Goal: Task Accomplishment & Management: Complete application form

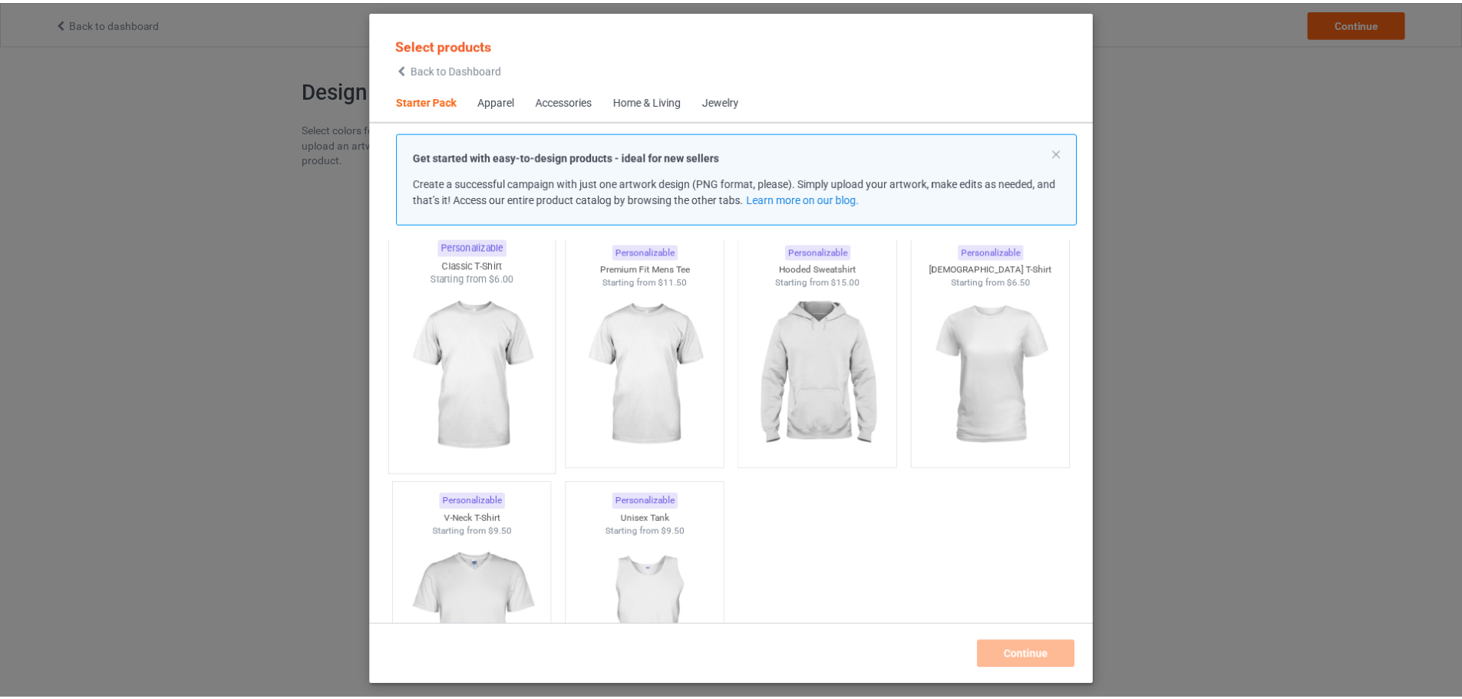
scroll to position [97, 0]
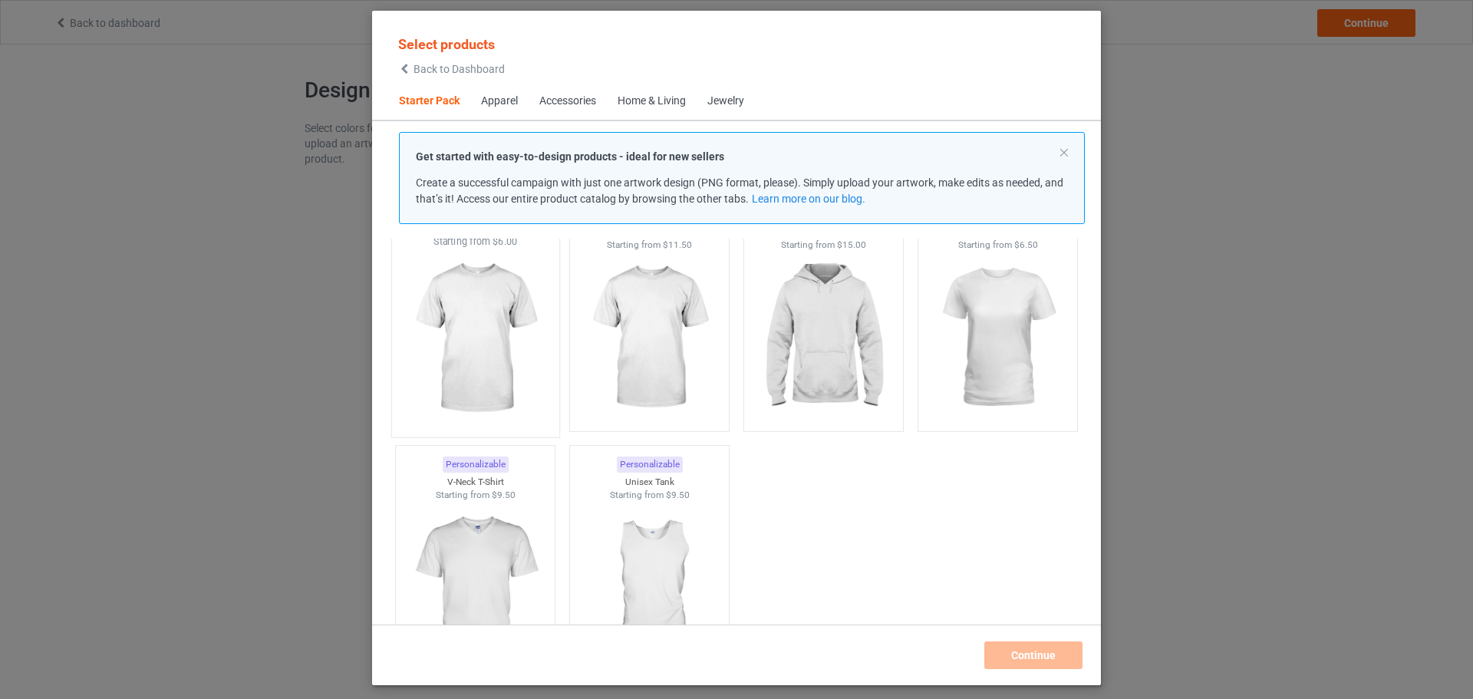
click at [480, 342] on img at bounding box center [475, 339] width 144 height 180
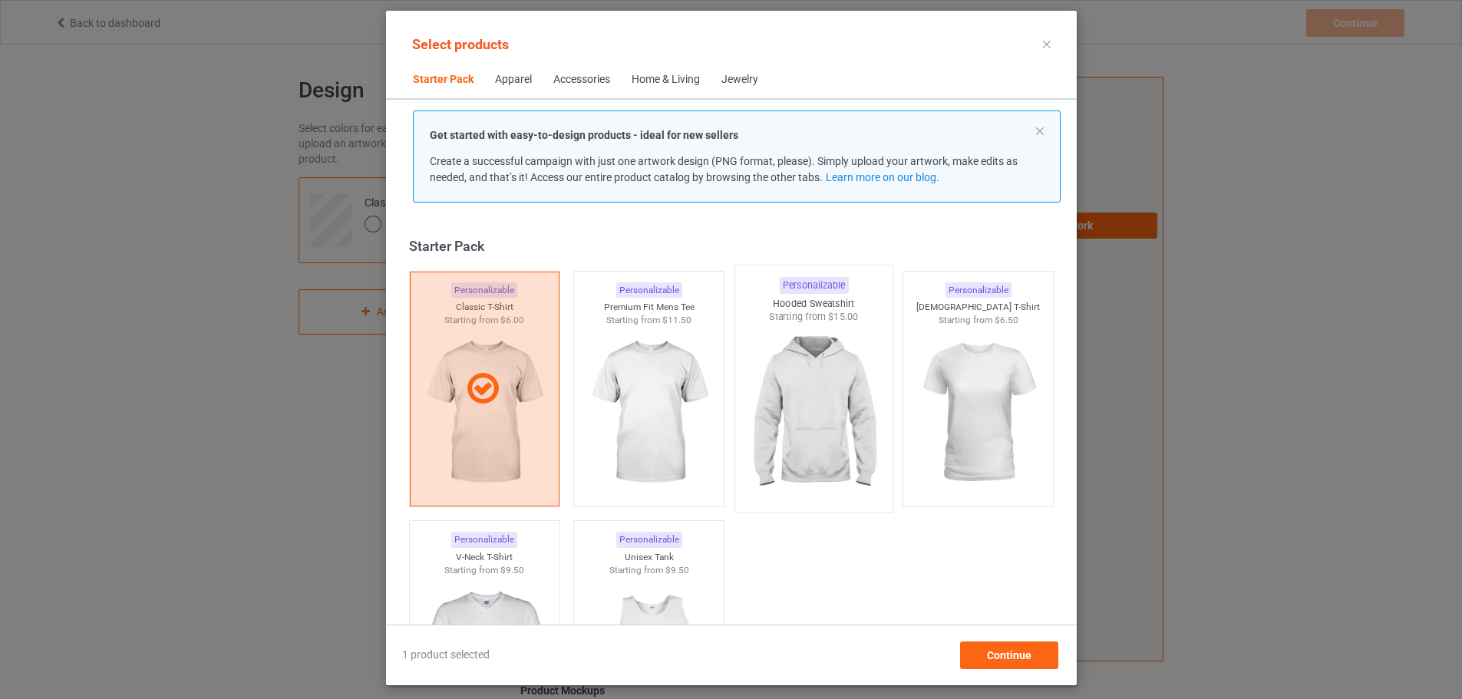
click at [822, 398] on img at bounding box center [813, 414] width 144 height 180
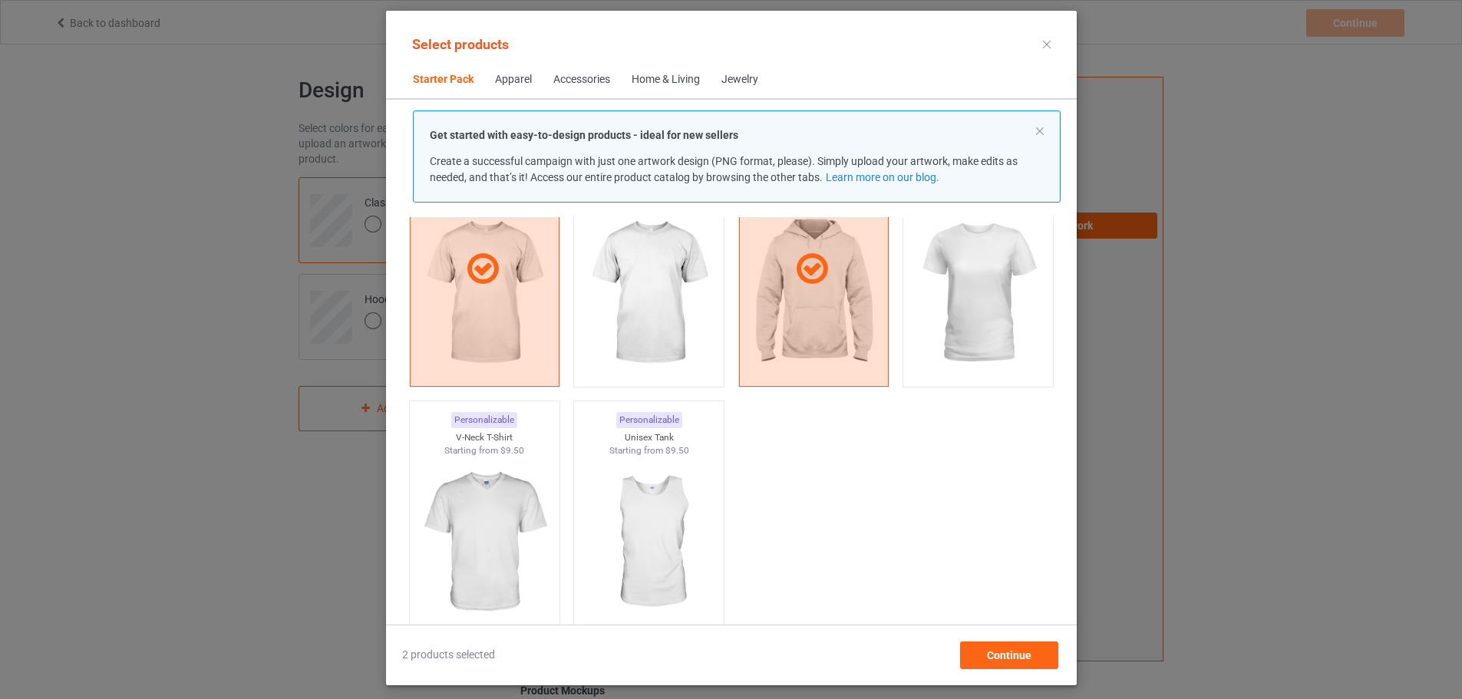
scroll to position [307, 0]
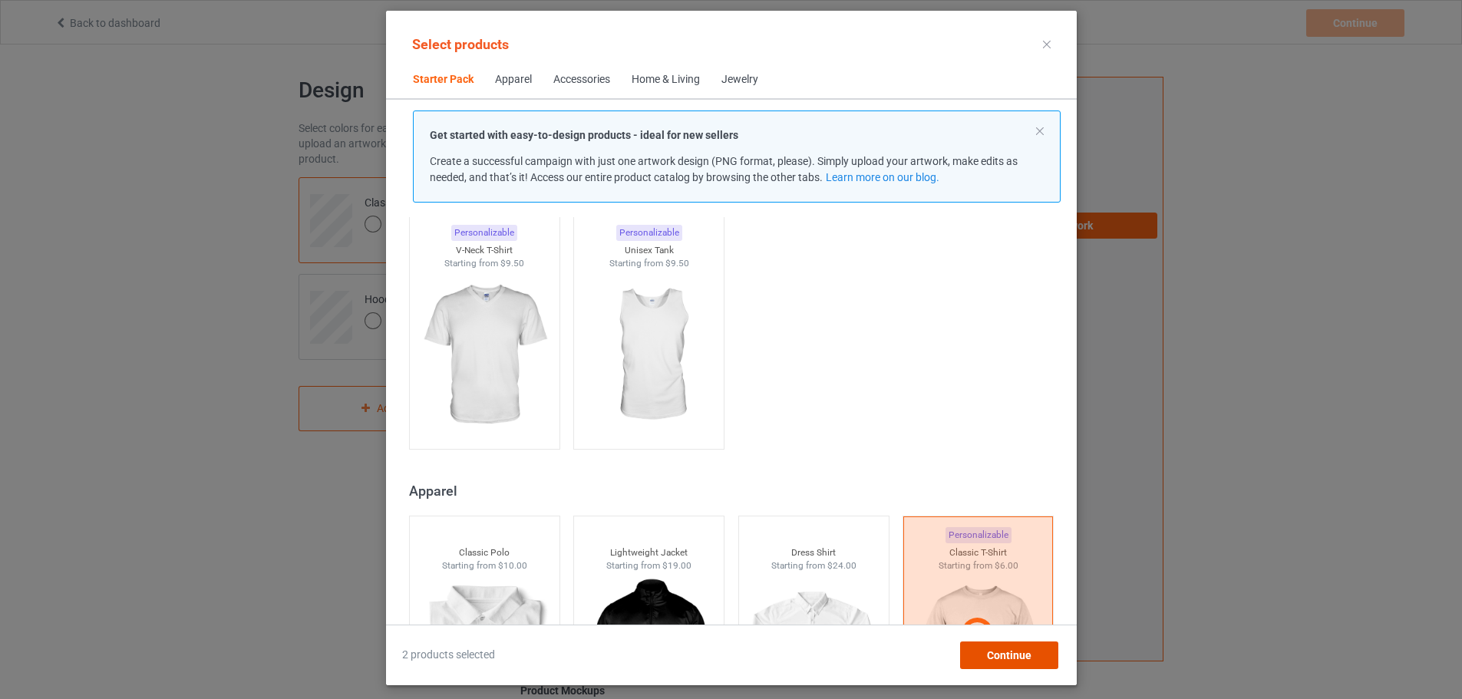
click at [1021, 657] on span "Continue" at bounding box center [1008, 655] width 45 height 12
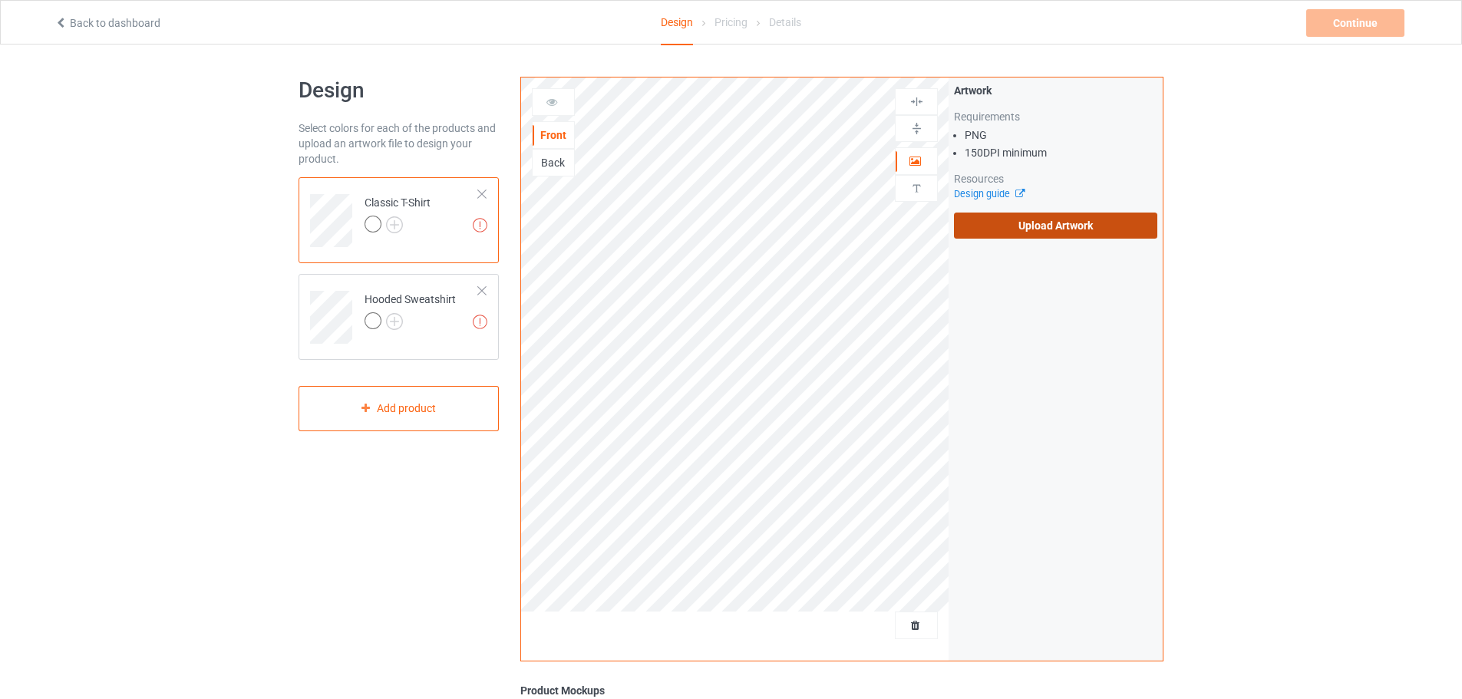
click at [1041, 227] on label "Upload Artwork" at bounding box center [1055, 226] width 203 height 26
click at [0, 0] on input "Upload Artwork" at bounding box center [0, 0] width 0 height 0
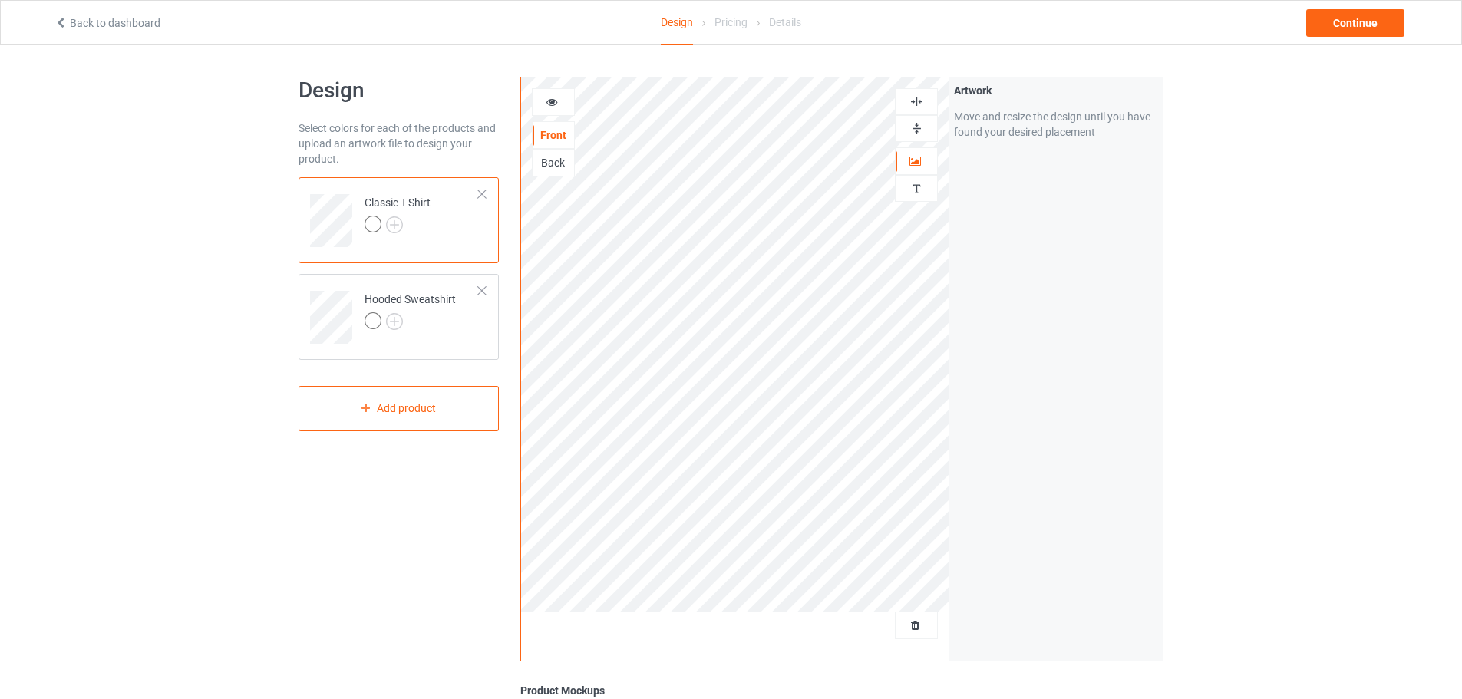
click at [535, 104] on div at bounding box center [553, 101] width 41 height 15
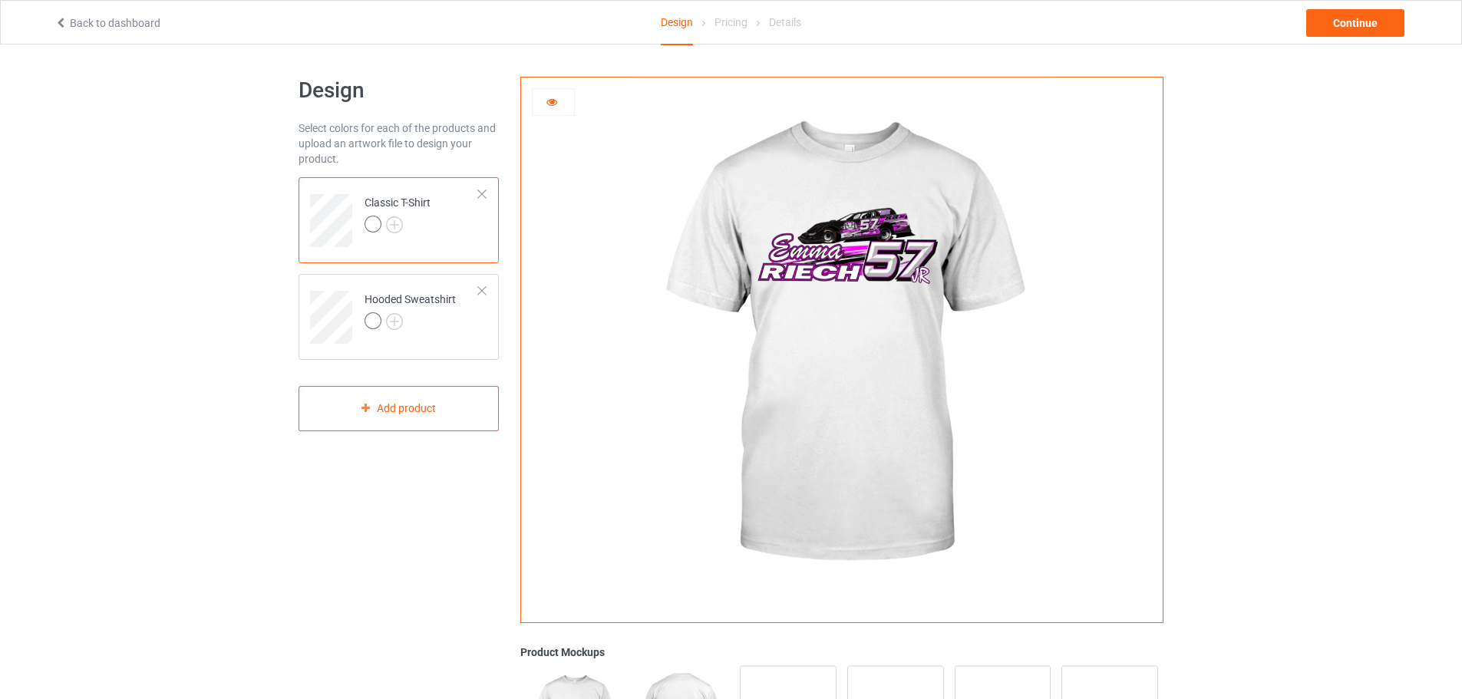
click at [554, 96] on icon at bounding box center [552, 99] width 13 height 11
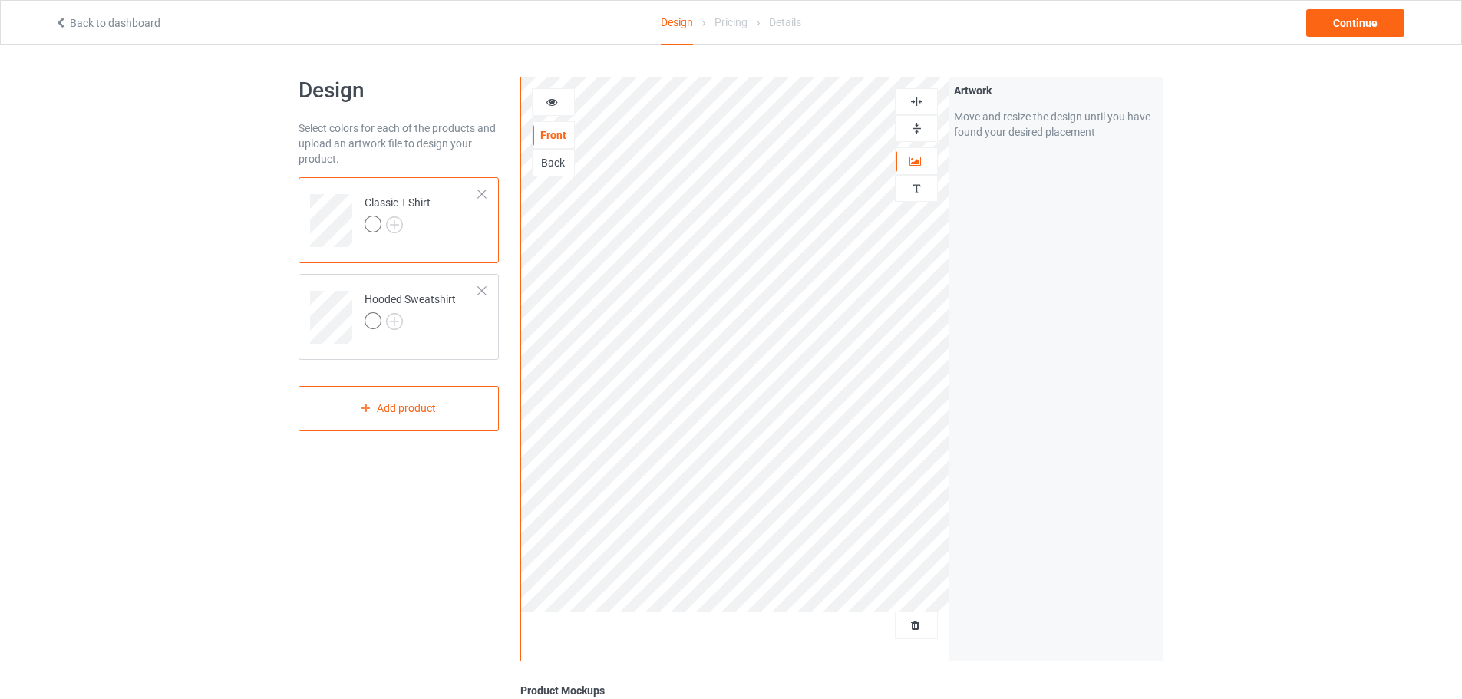
click at [549, 167] on div "Back" at bounding box center [553, 162] width 41 height 15
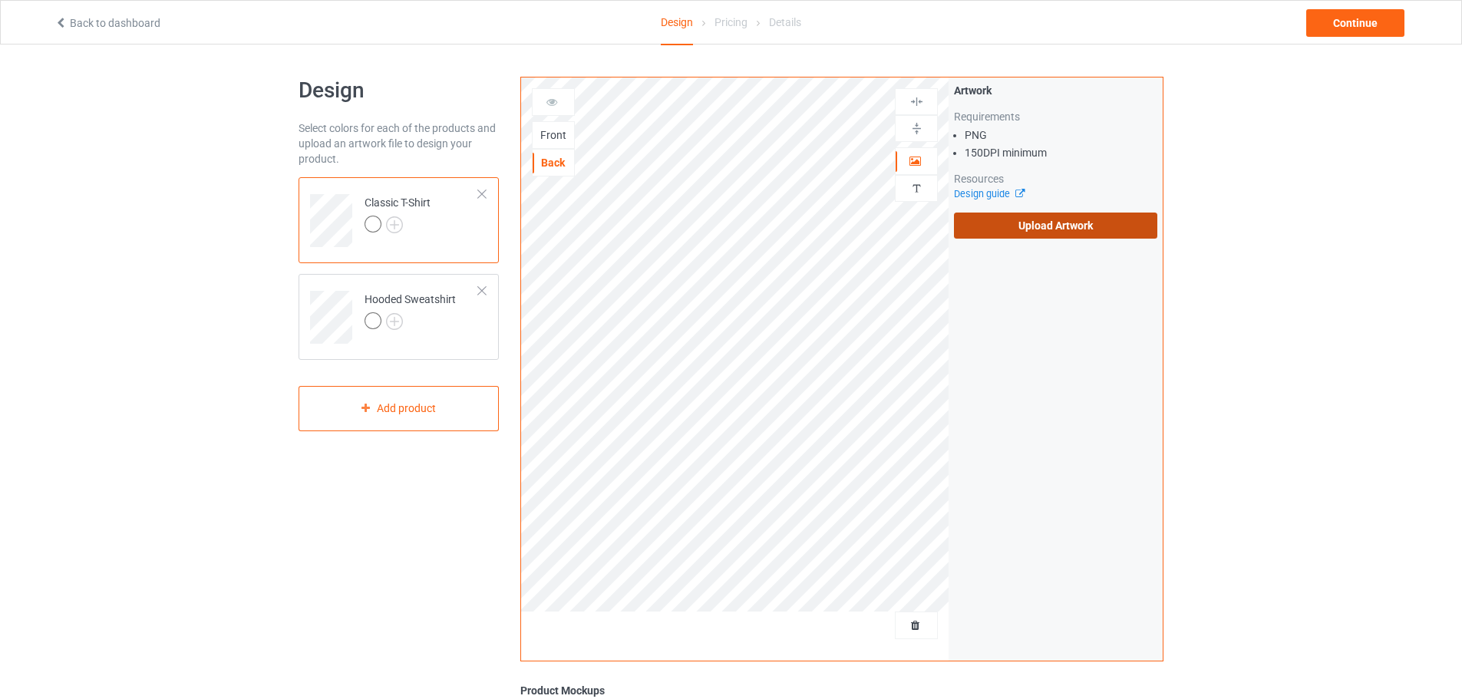
click at [1039, 228] on label "Upload Artwork" at bounding box center [1055, 226] width 203 height 26
click at [0, 0] on input "Upload Artwork" at bounding box center [0, 0] width 0 height 0
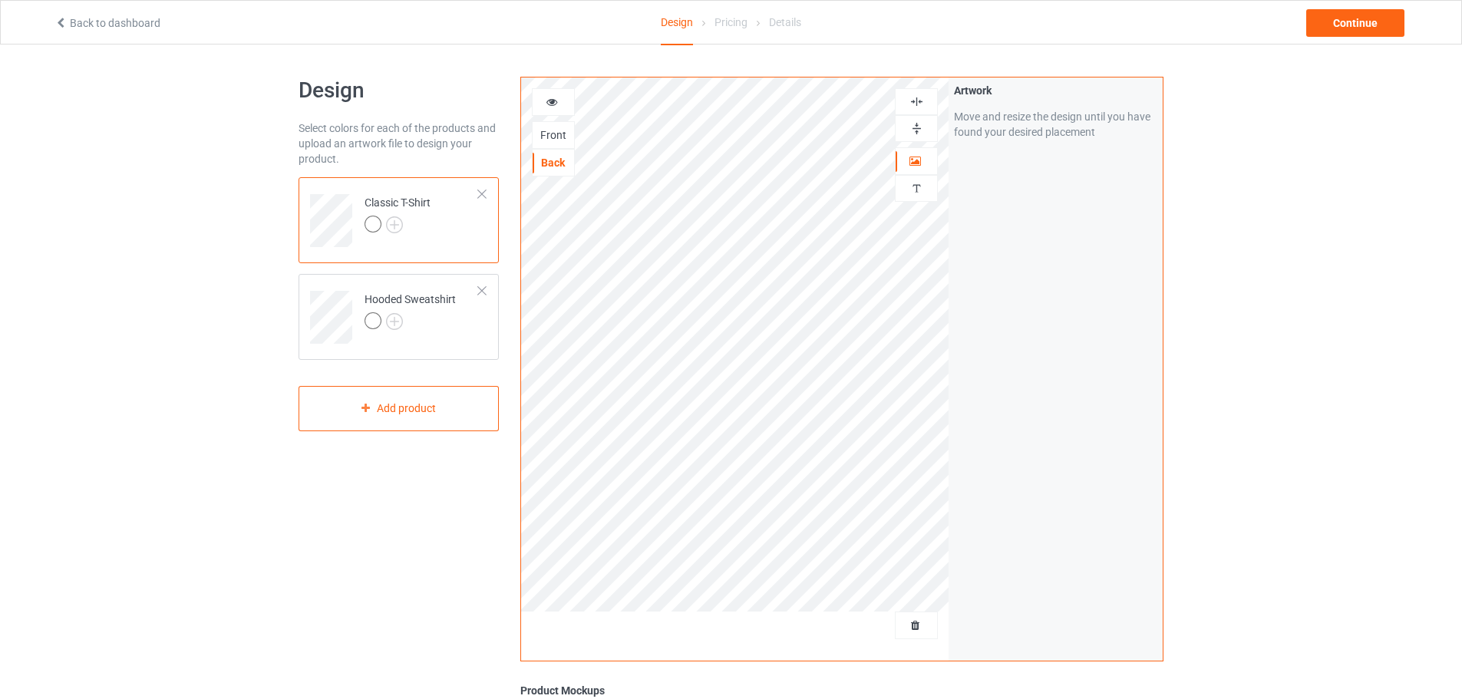
click at [557, 103] on icon at bounding box center [552, 99] width 13 height 11
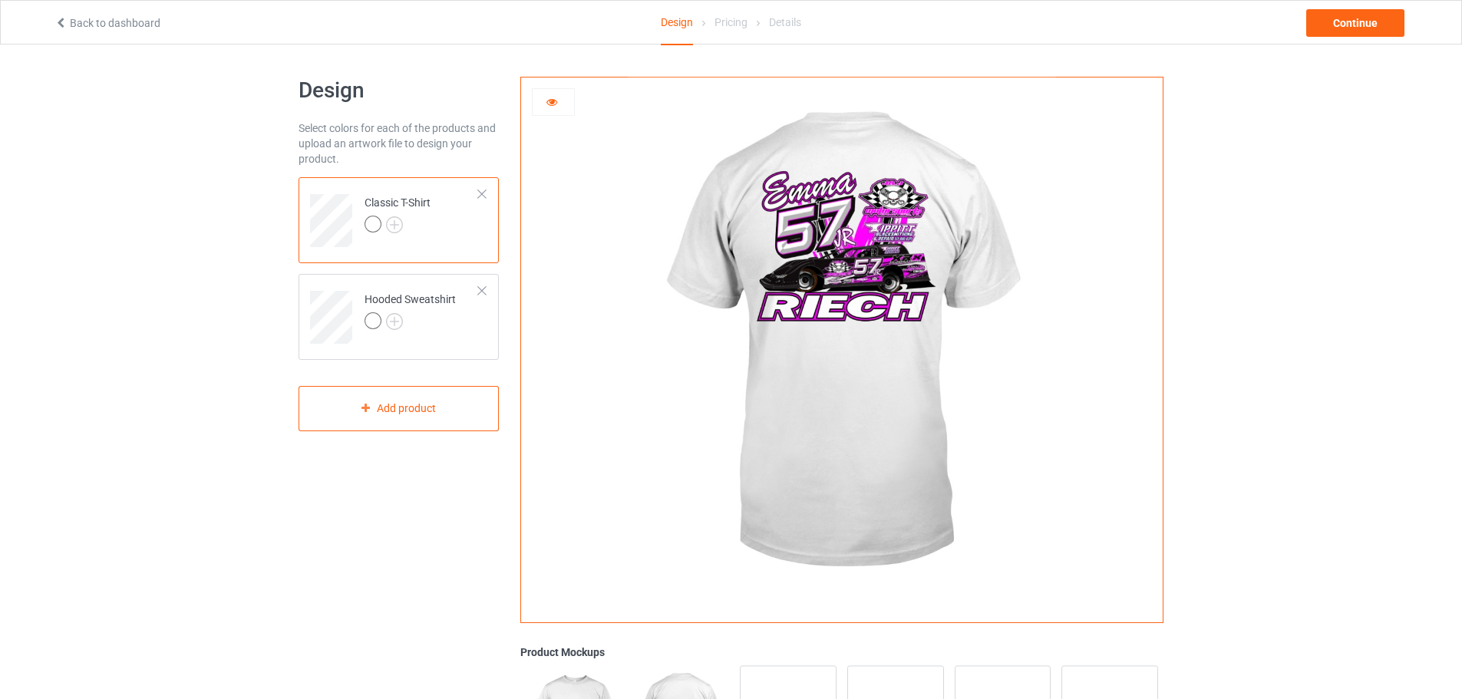
click at [1015, 391] on img at bounding box center [841, 345] width 427 height 534
click at [684, 299] on img at bounding box center [841, 345] width 427 height 534
click at [424, 219] on div at bounding box center [398, 226] width 66 height 21
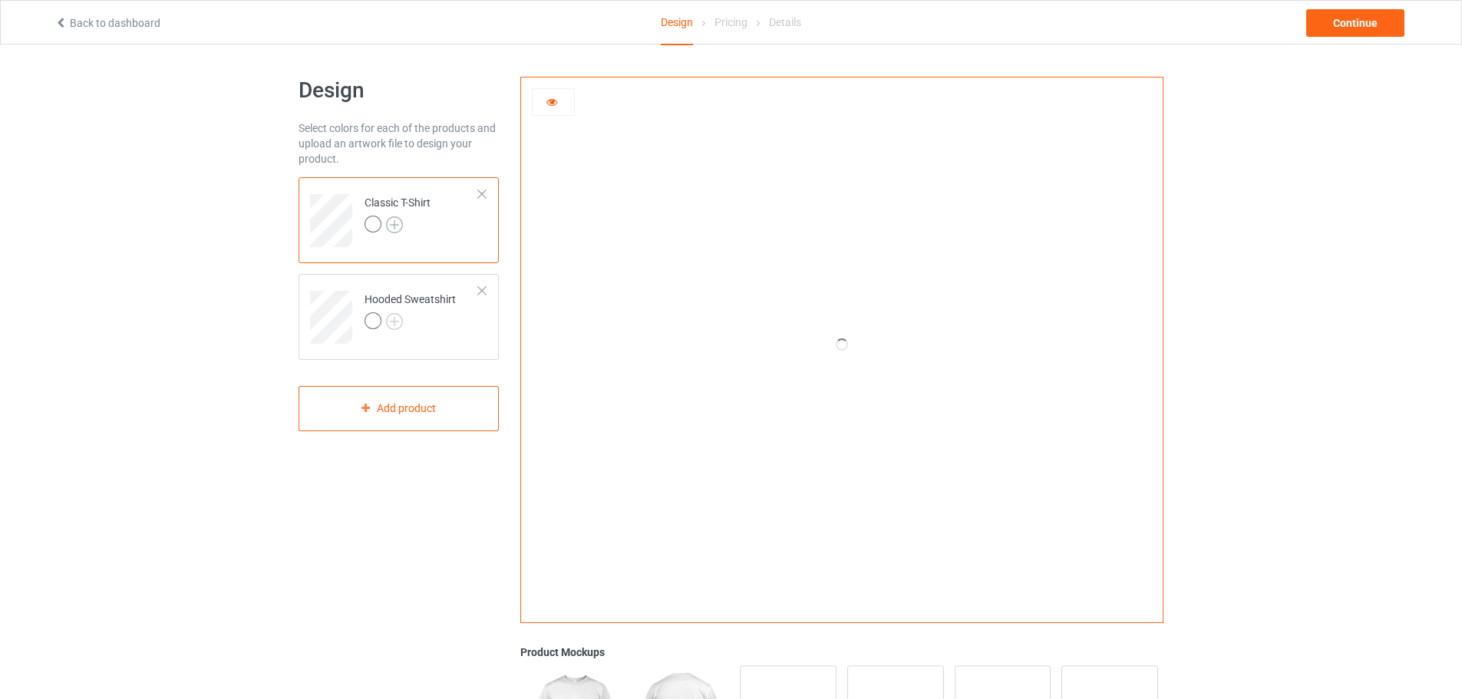
click at [396, 223] on img at bounding box center [394, 224] width 17 height 17
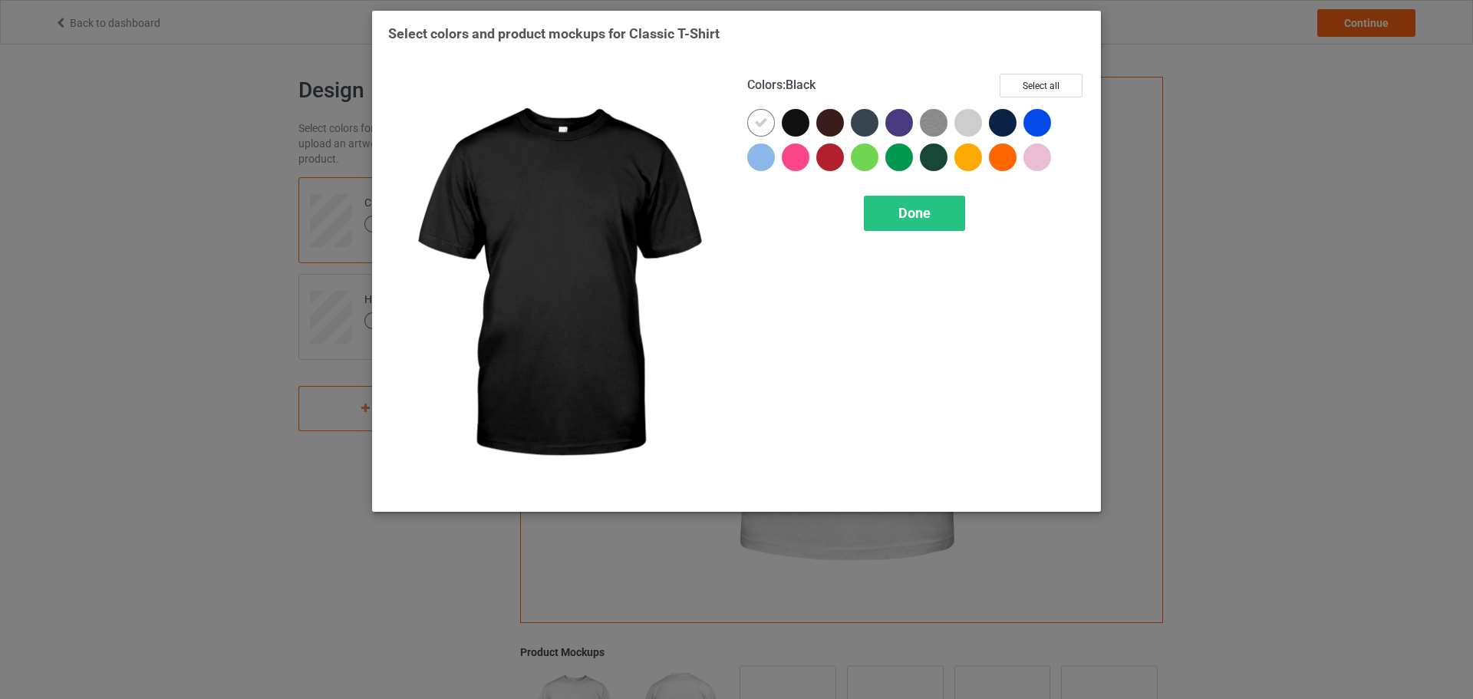
click at [796, 122] on div at bounding box center [796, 123] width 28 height 28
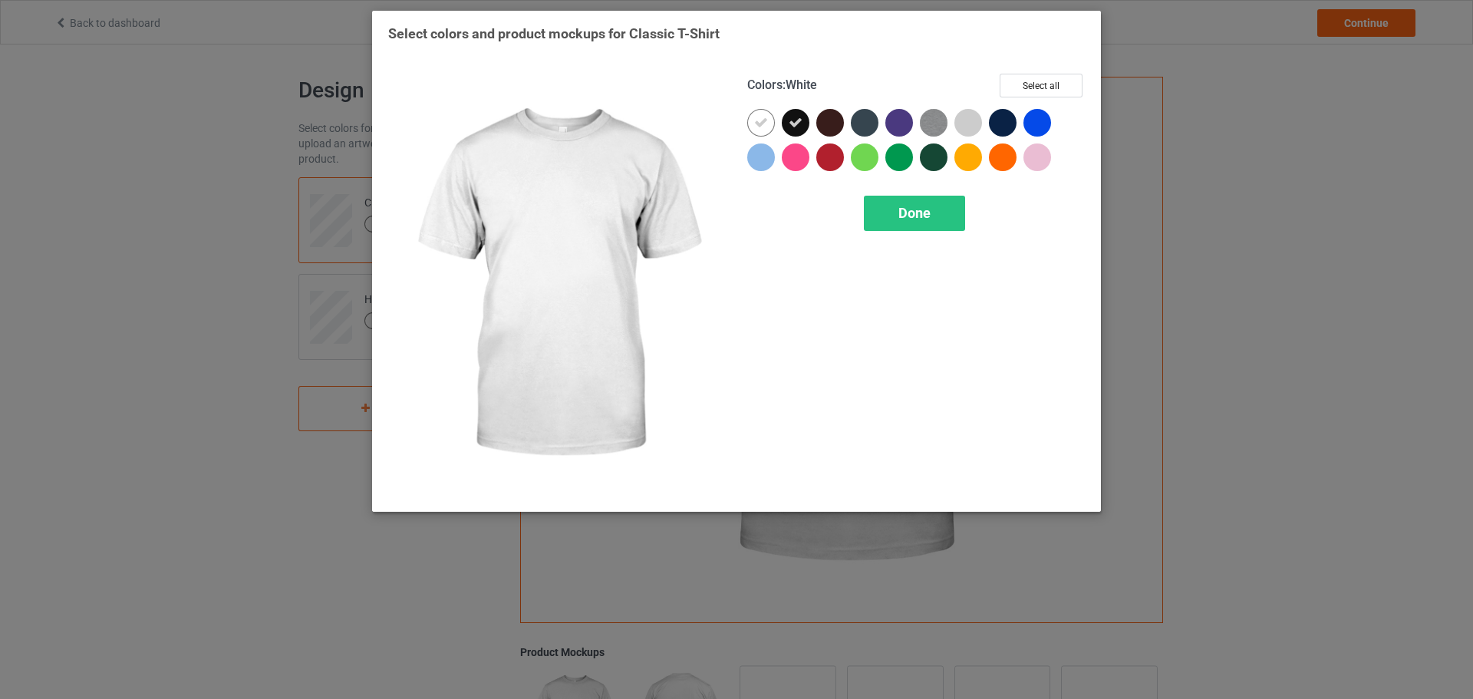
click at [761, 122] on icon at bounding box center [761, 123] width 14 height 14
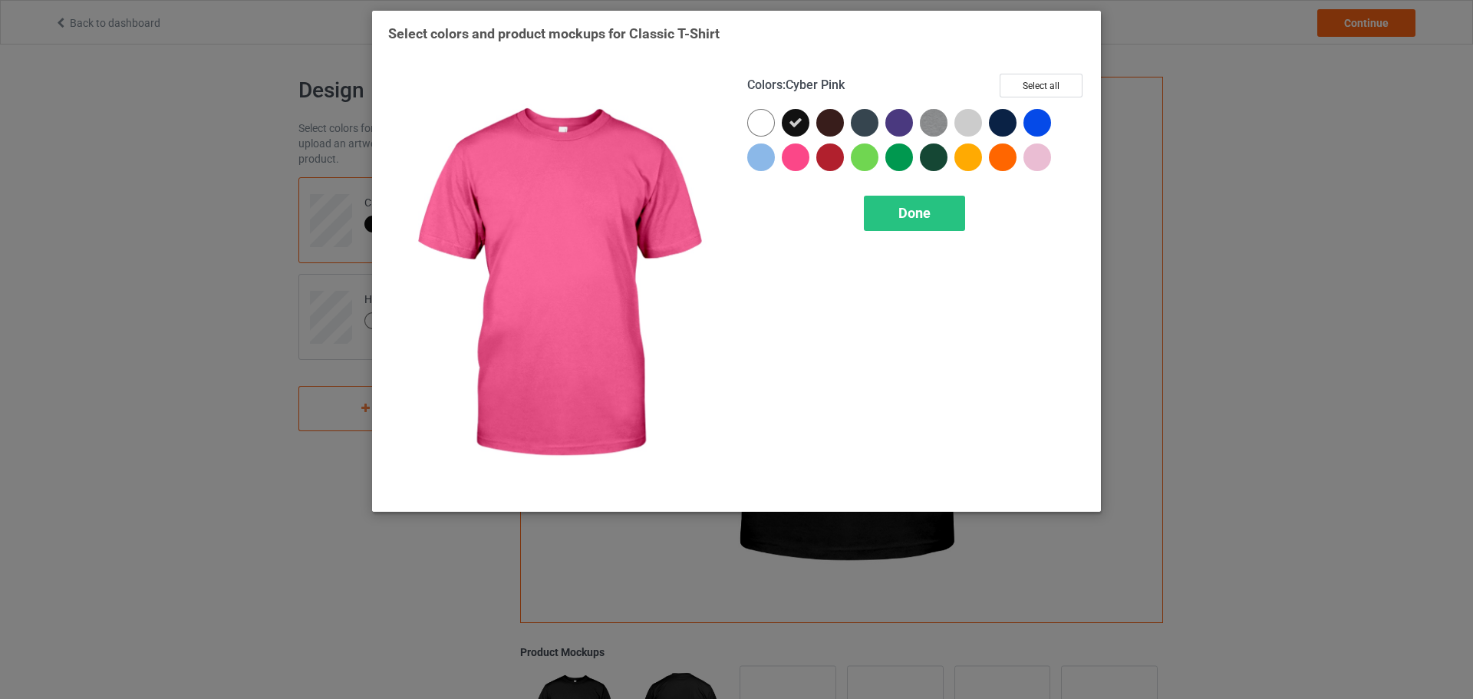
click at [792, 150] on div at bounding box center [796, 158] width 28 height 28
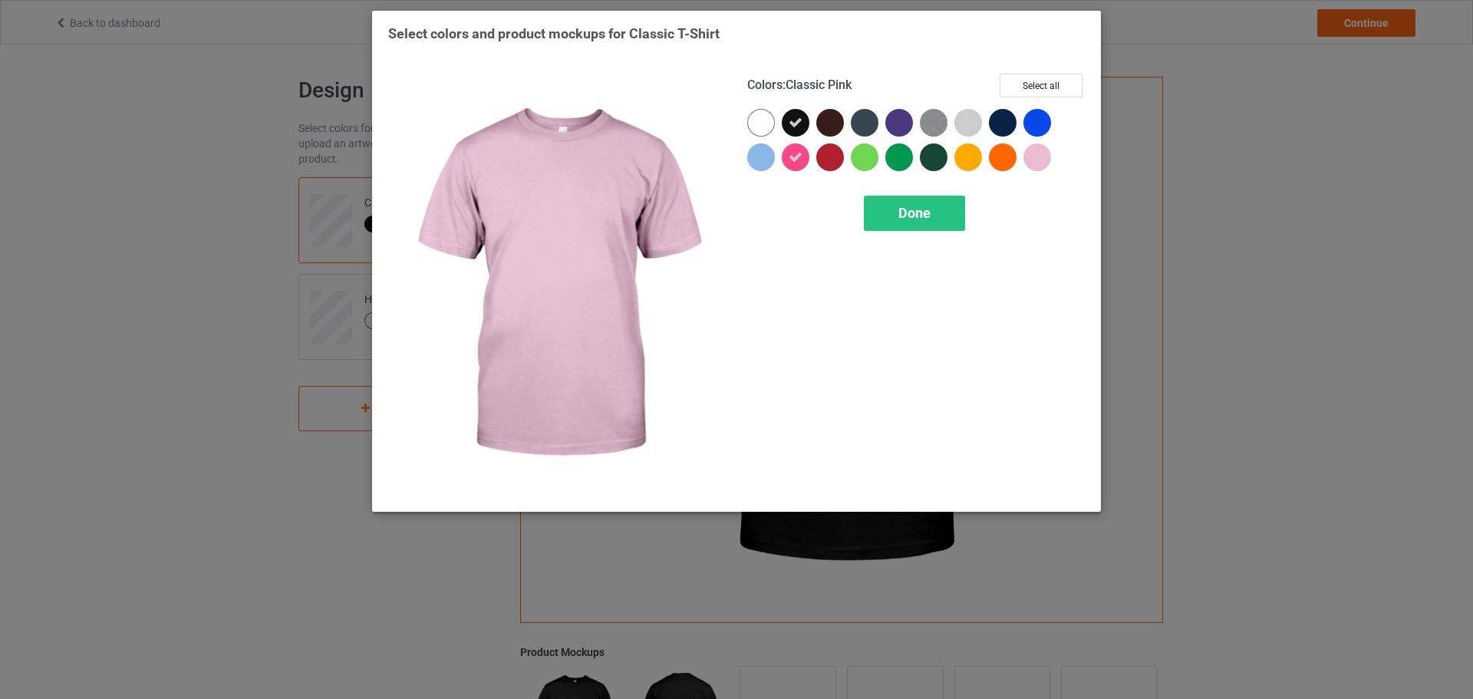
click at [1038, 157] on div at bounding box center [1038, 158] width 28 height 28
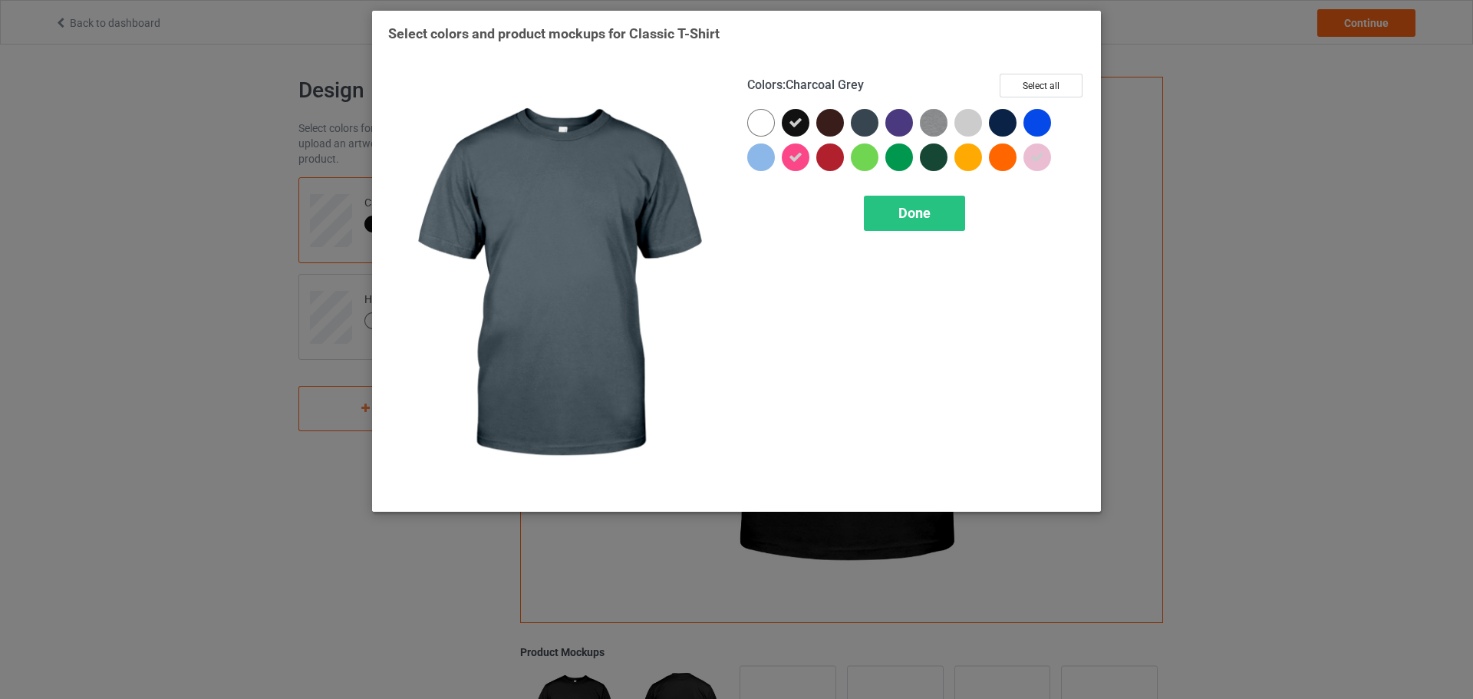
click at [867, 123] on div at bounding box center [865, 123] width 28 height 28
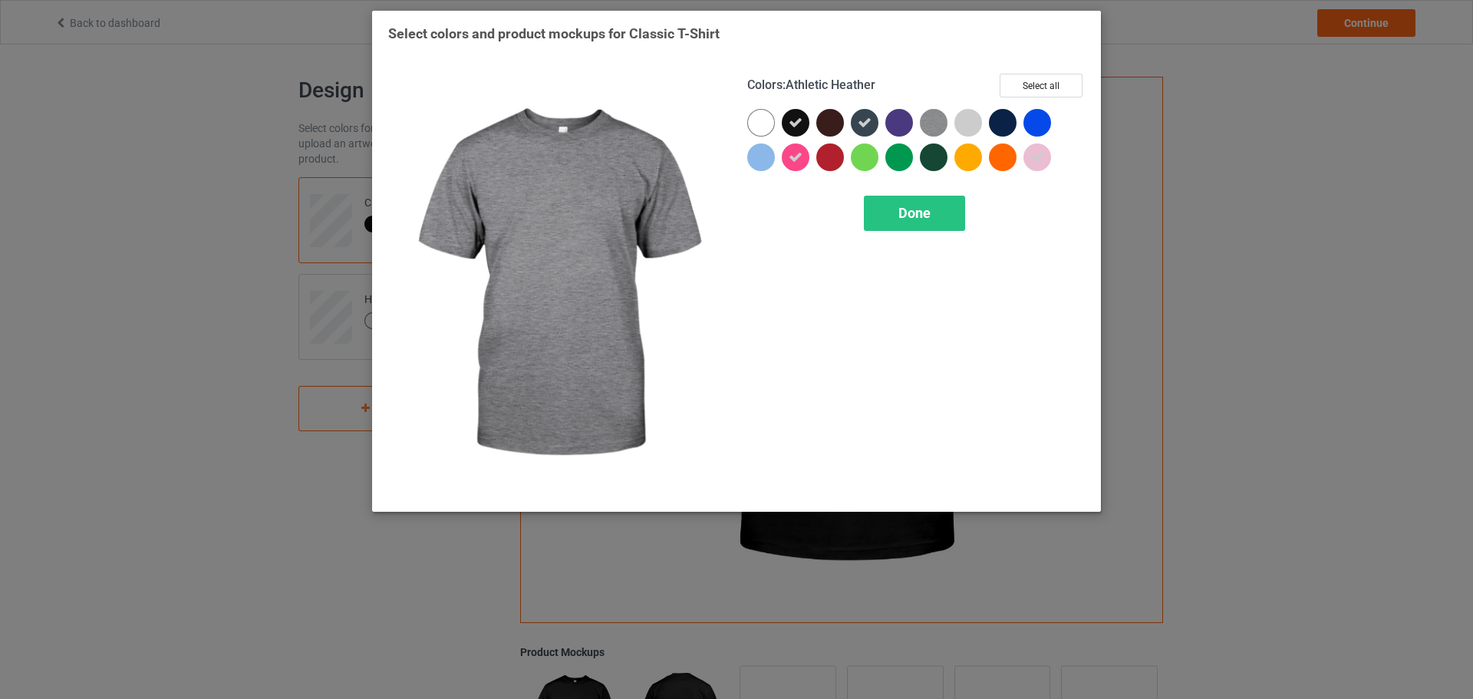
click at [935, 123] on img at bounding box center [934, 123] width 28 height 28
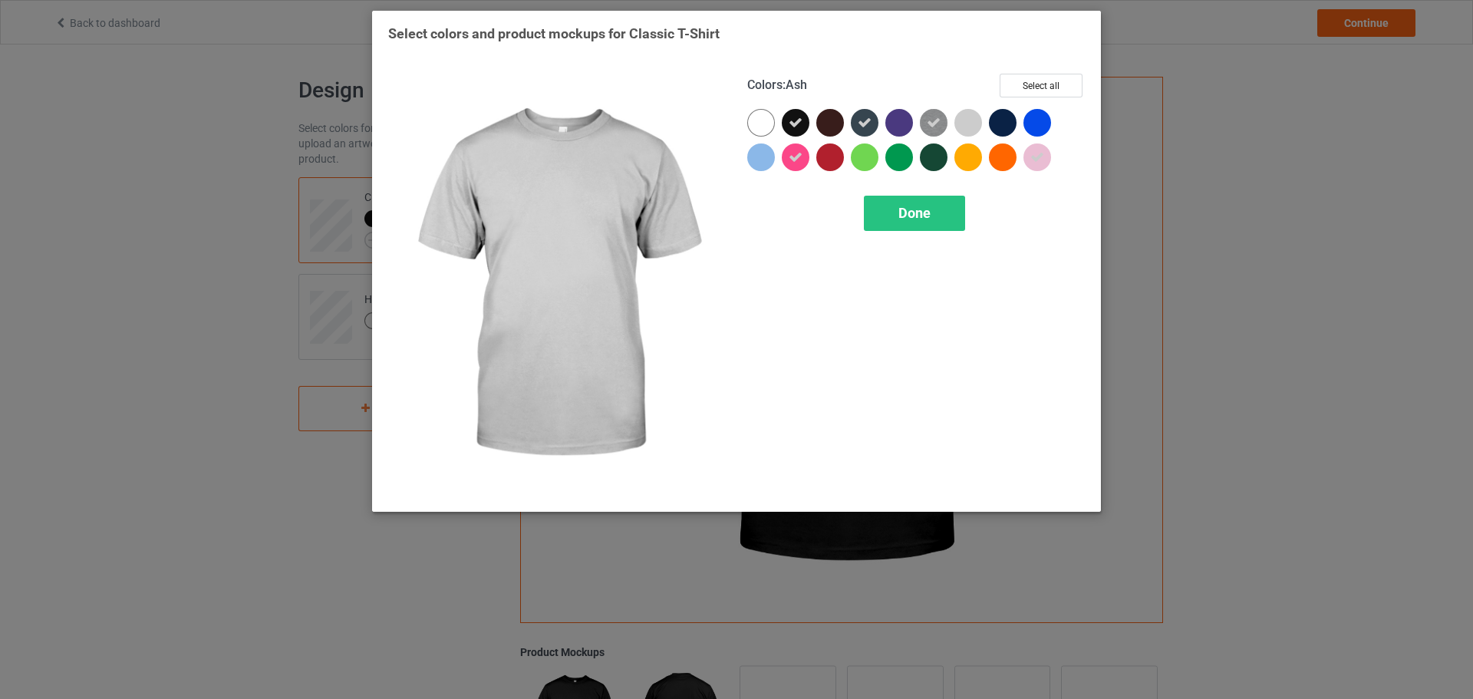
click at [970, 123] on div at bounding box center [969, 123] width 28 height 28
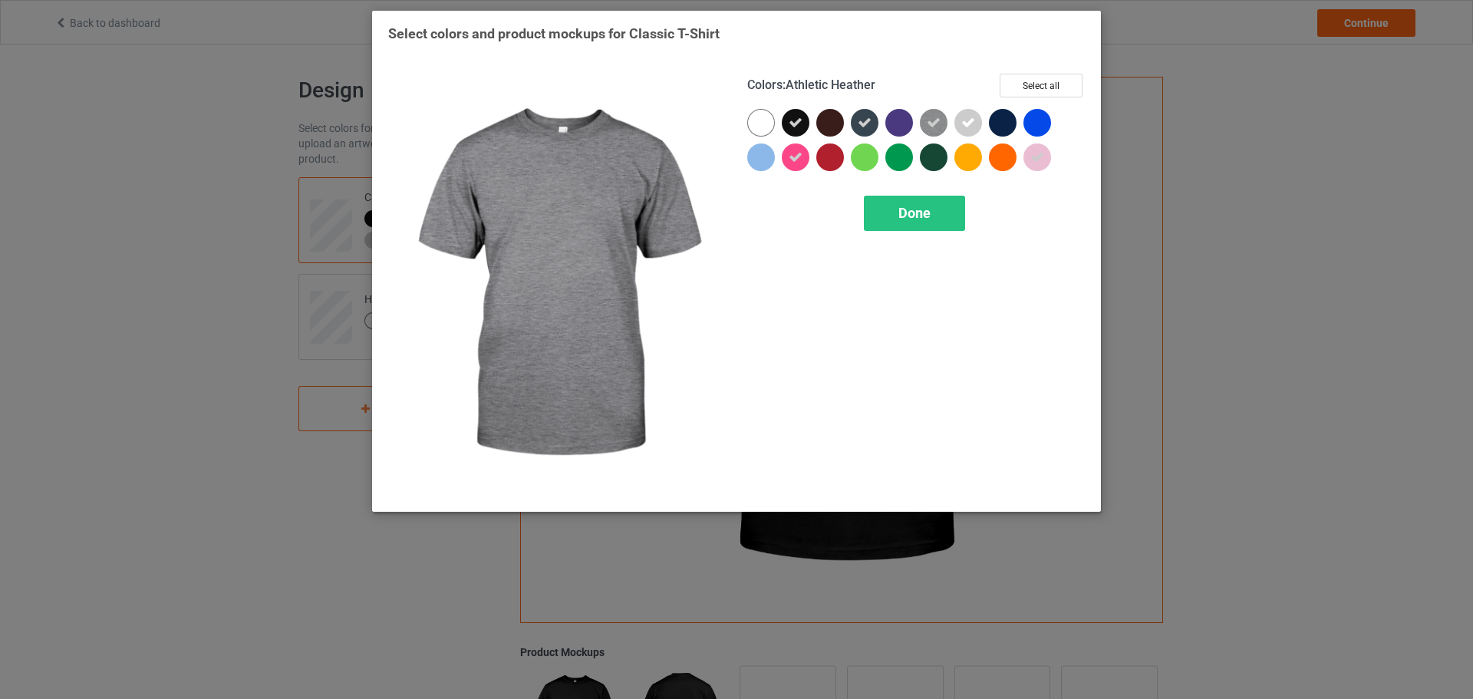
click at [929, 124] on icon at bounding box center [934, 123] width 14 height 14
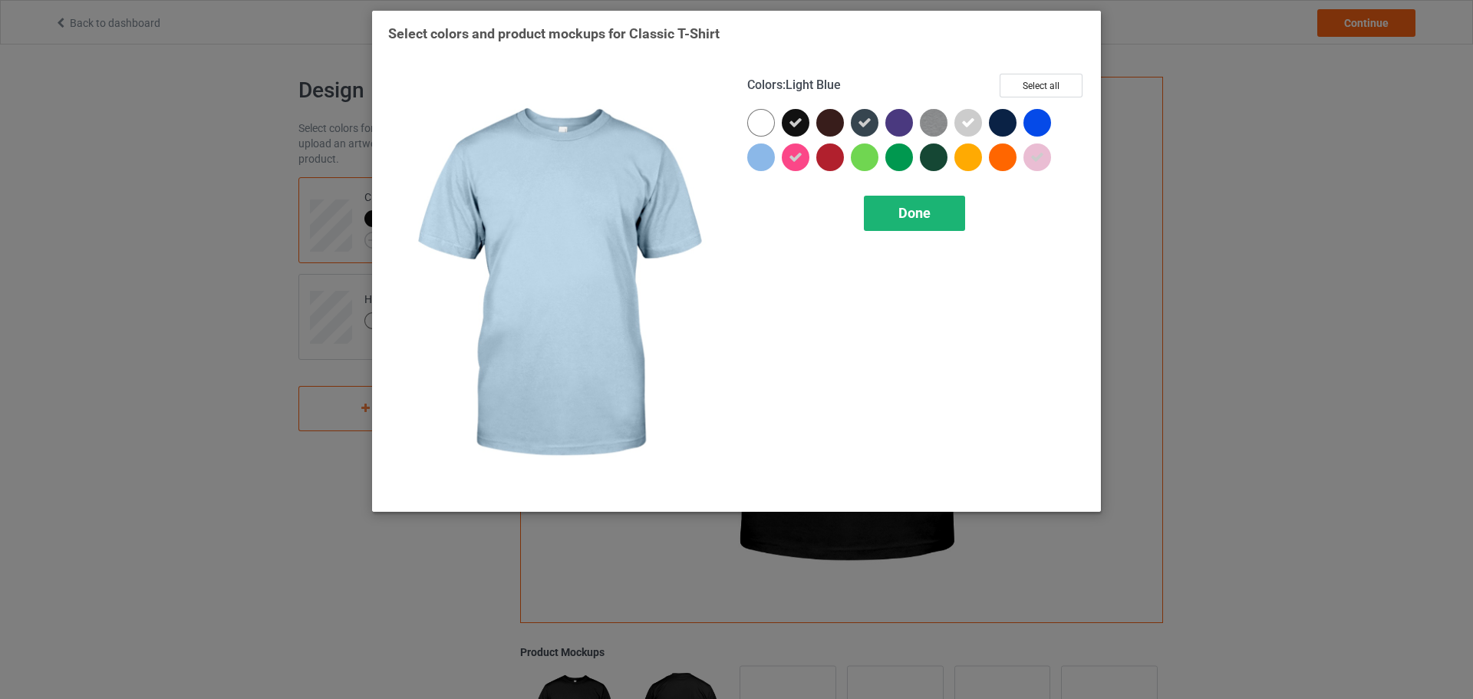
click at [918, 203] on div "Done" at bounding box center [914, 213] width 101 height 35
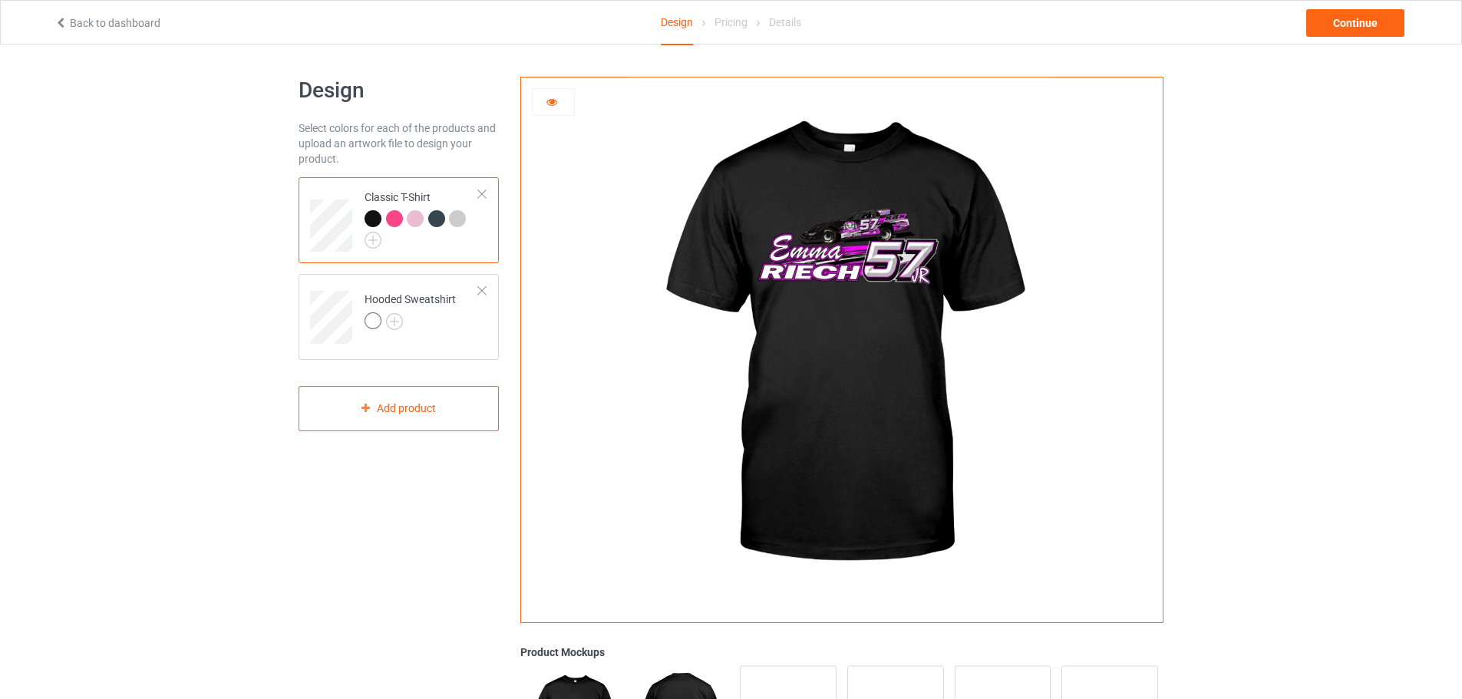
click at [398, 219] on div at bounding box center [394, 218] width 17 height 17
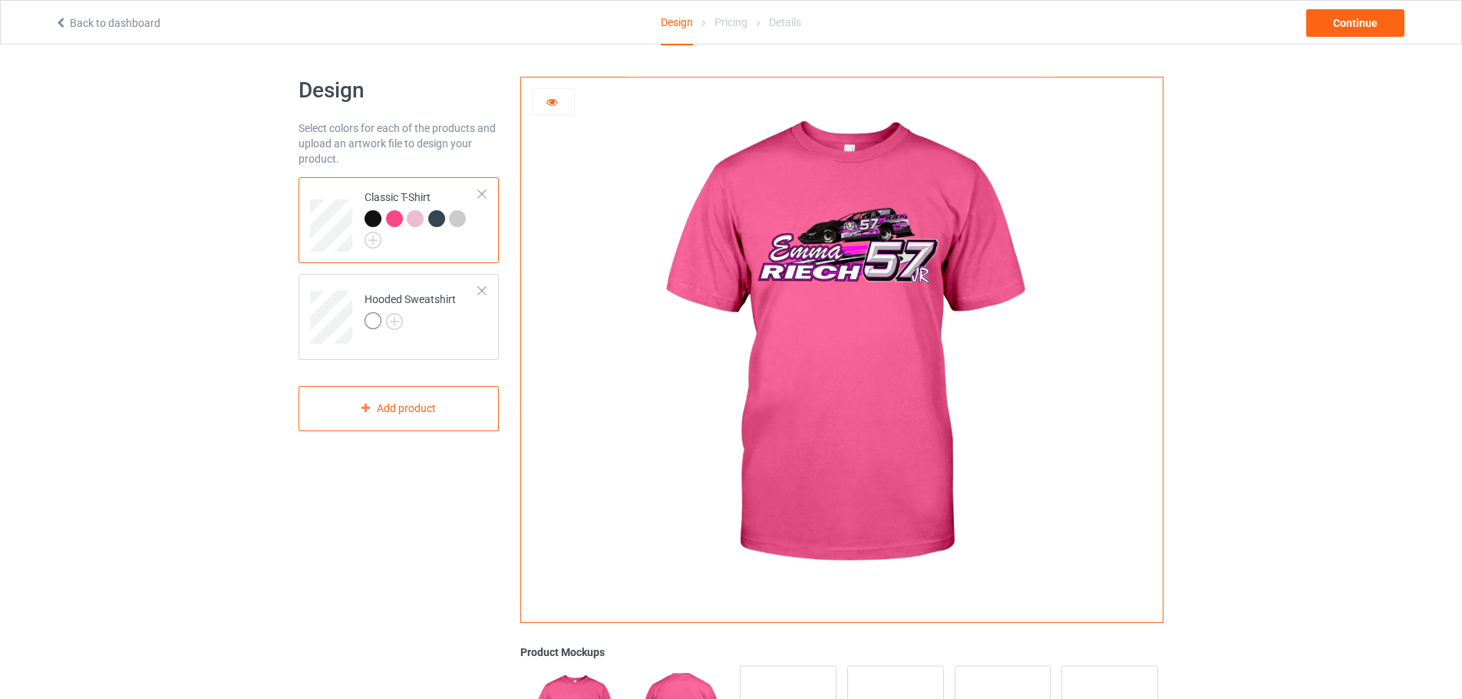
click at [417, 220] on div at bounding box center [415, 218] width 17 height 17
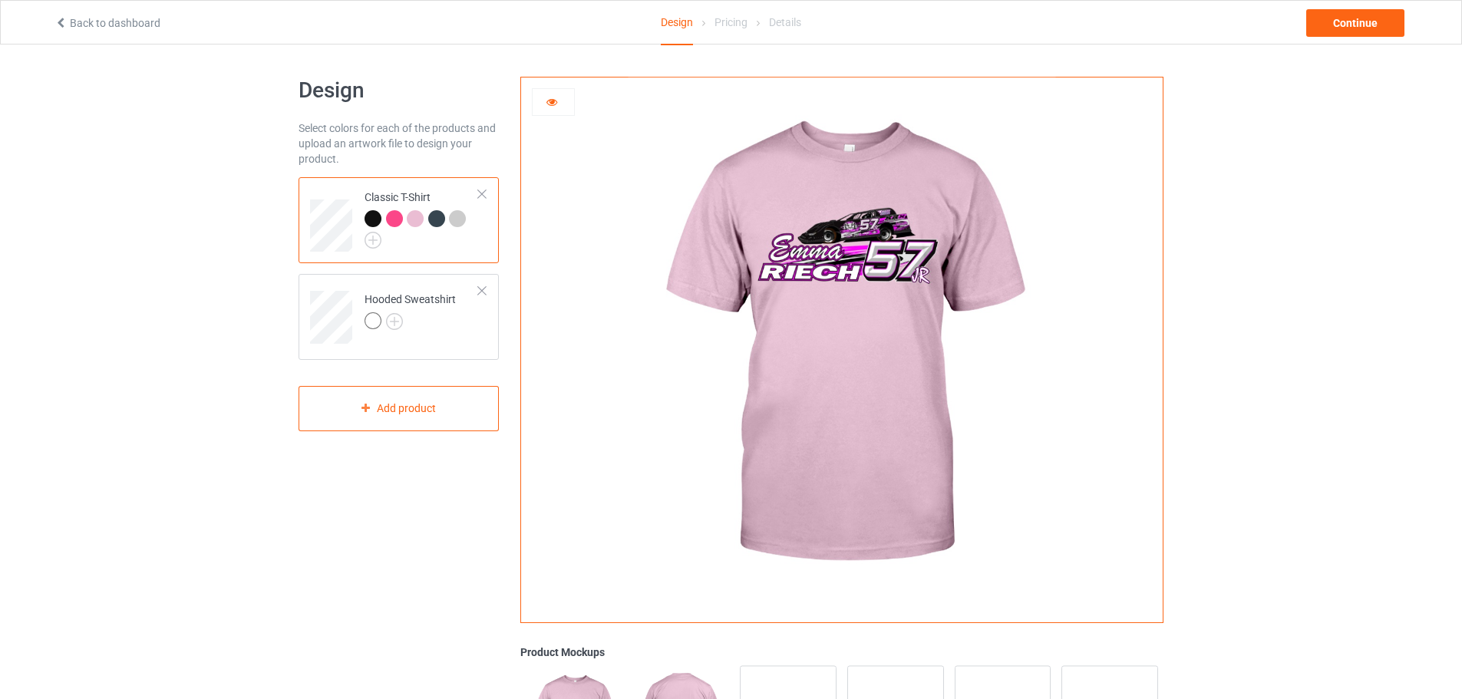
click at [437, 218] on div at bounding box center [436, 218] width 17 height 17
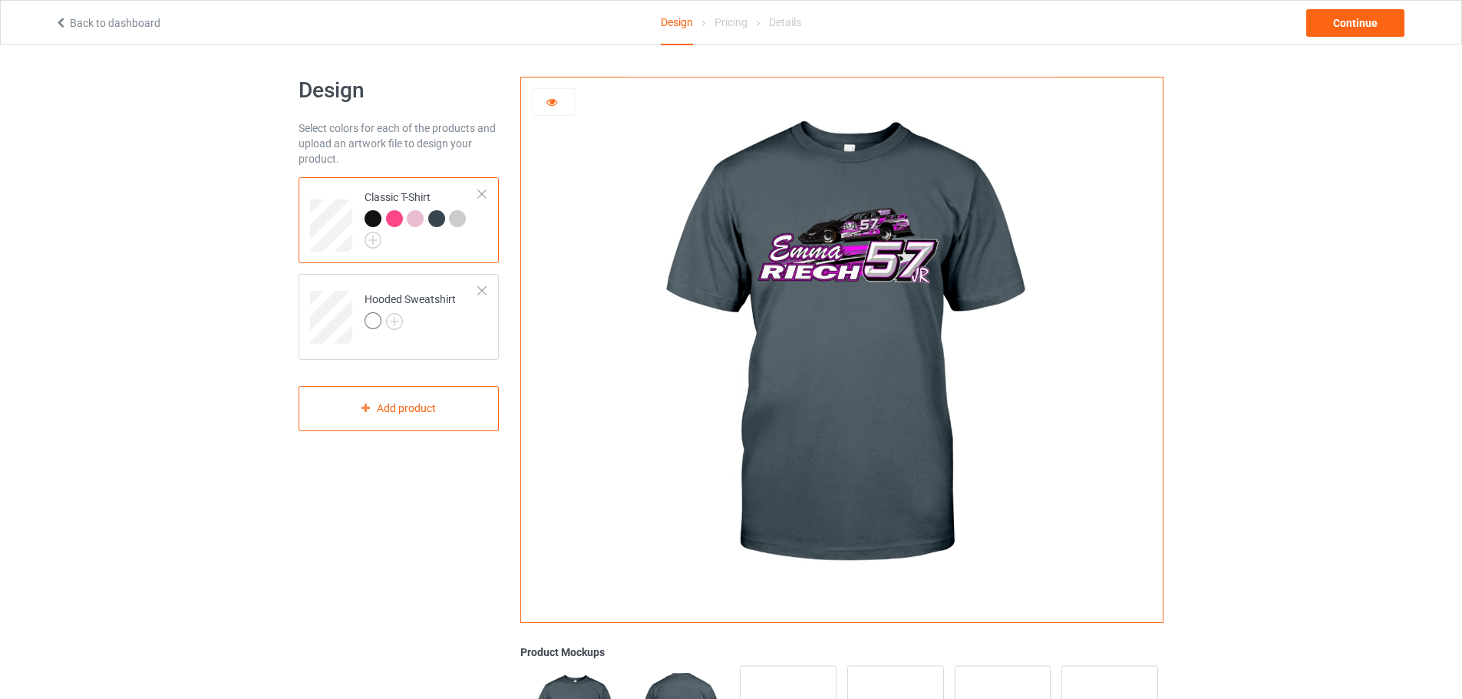
click at [461, 219] on div at bounding box center [457, 218] width 17 height 17
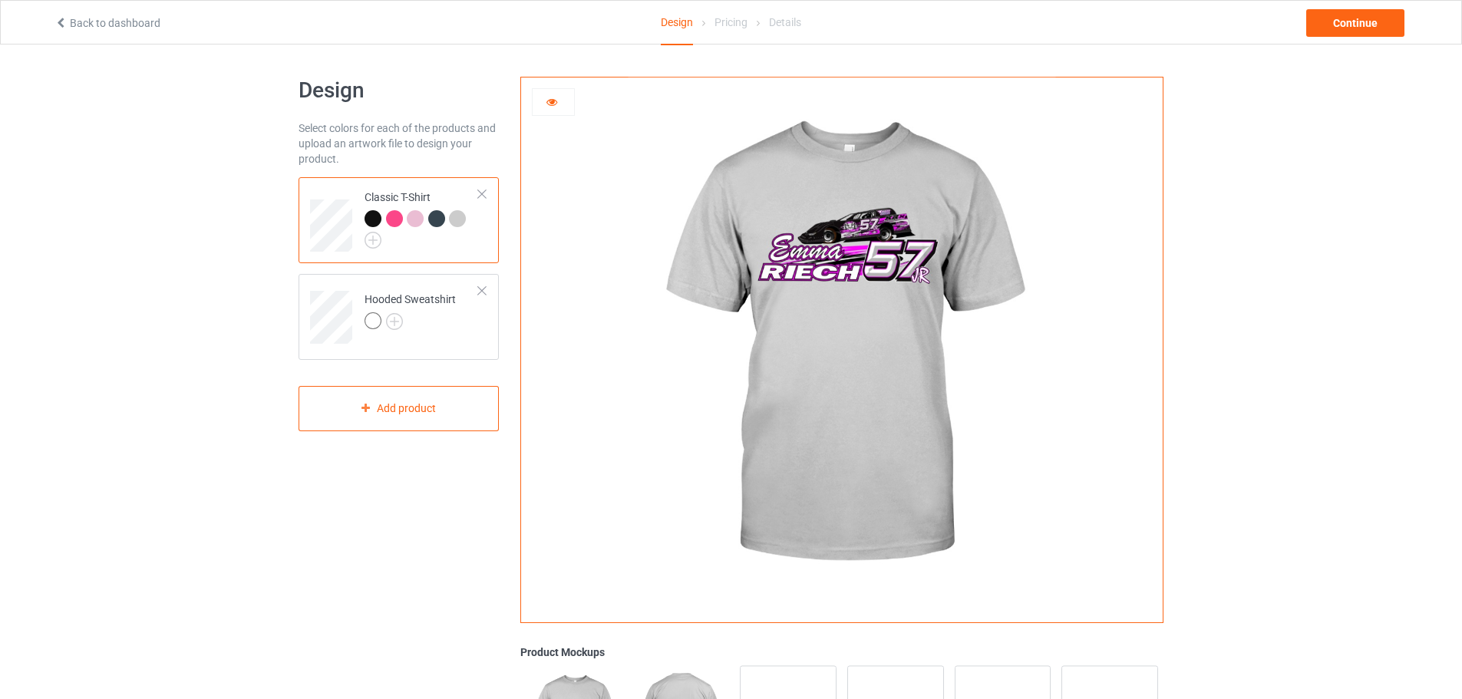
click at [378, 215] on div at bounding box center [373, 218] width 17 height 17
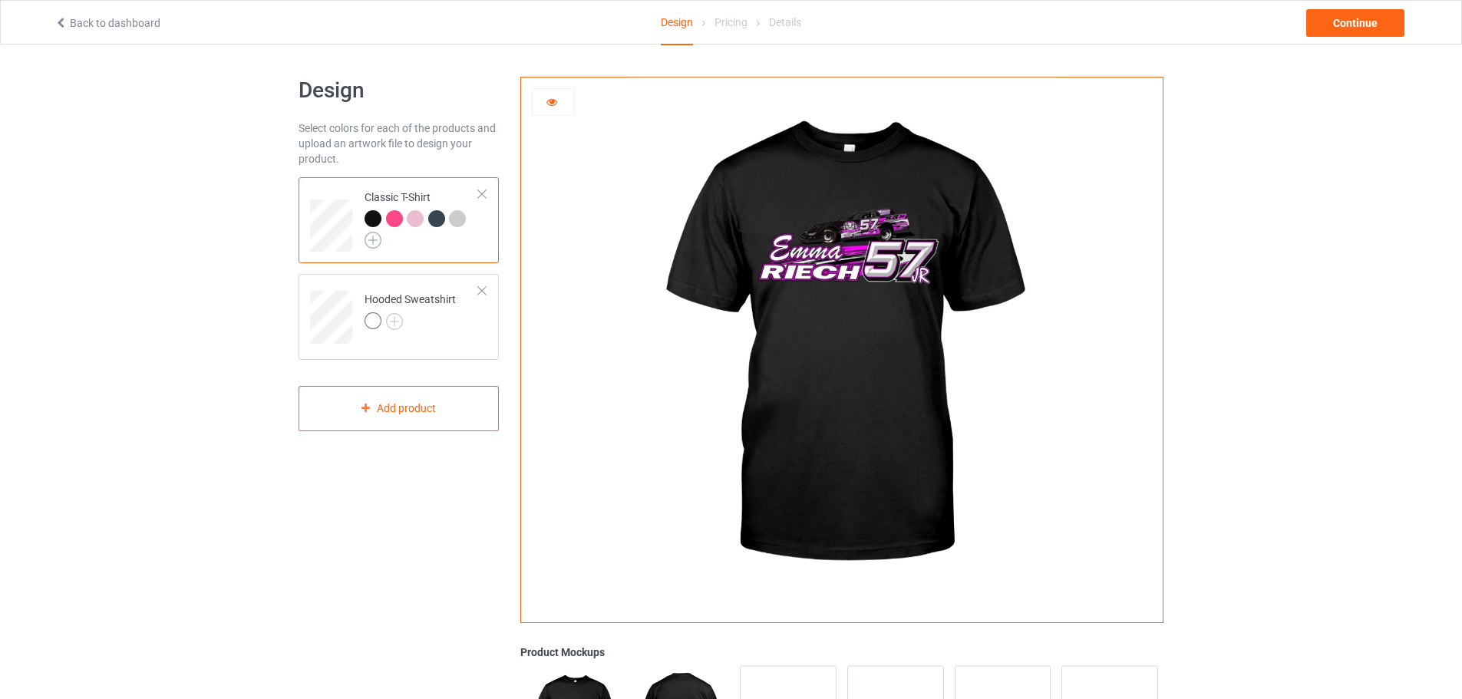
click at [377, 238] on img at bounding box center [373, 240] width 17 height 17
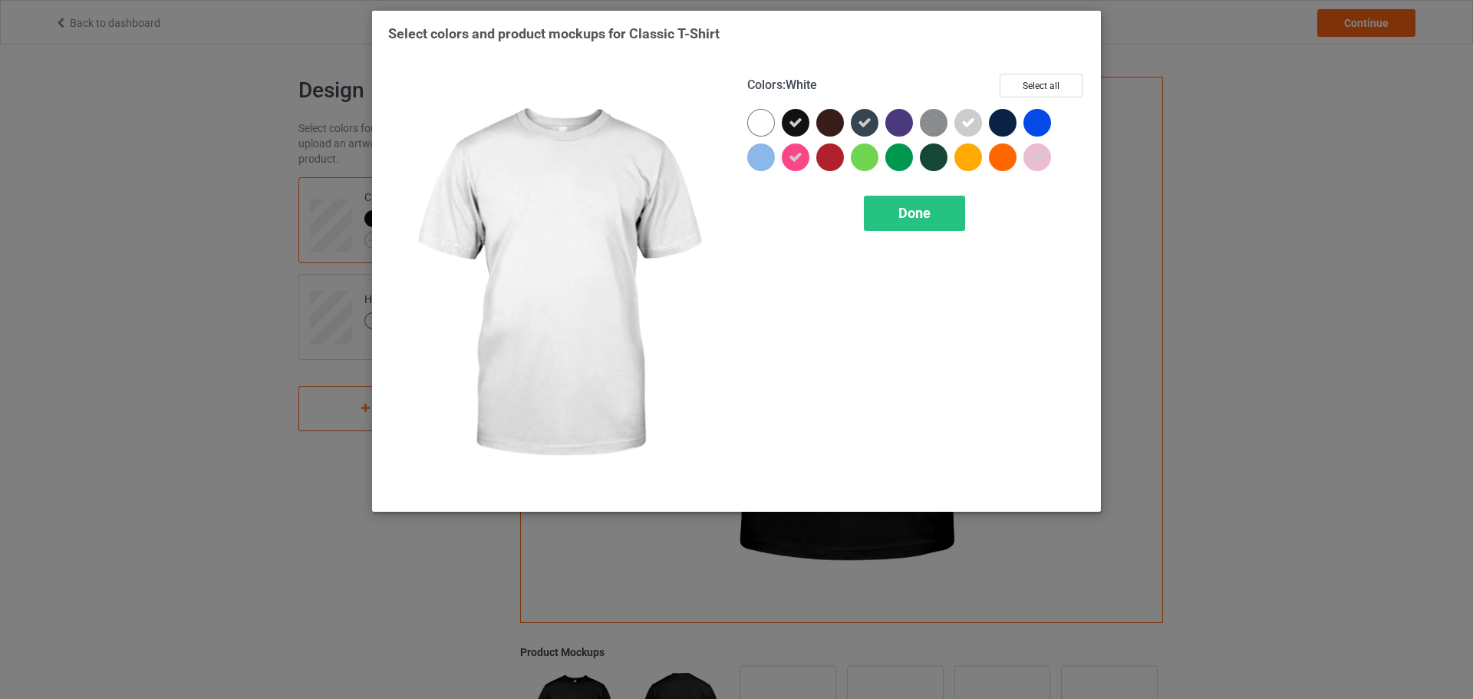
click at [754, 122] on div at bounding box center [761, 123] width 28 height 28
click at [912, 223] on div "Done" at bounding box center [914, 213] width 101 height 35
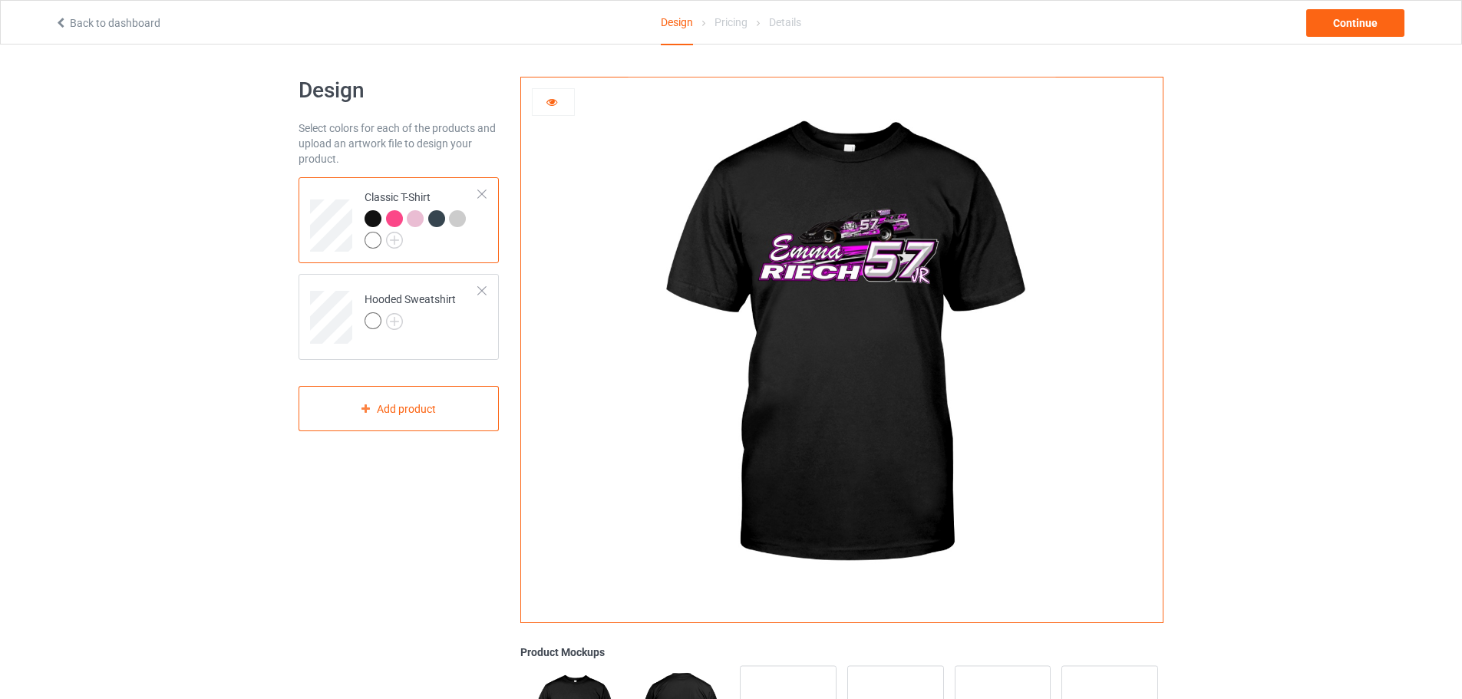
click at [366, 242] on div at bounding box center [373, 240] width 17 height 17
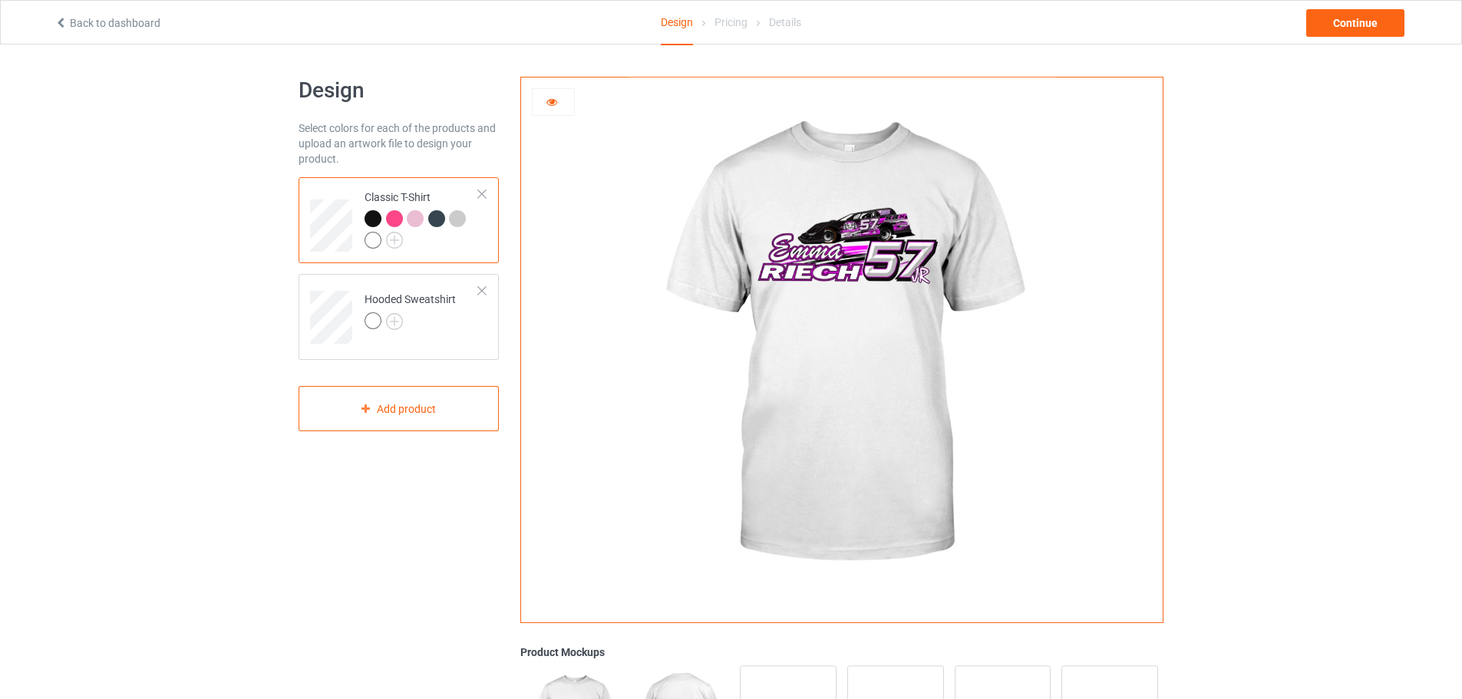
click at [378, 217] on div at bounding box center [373, 218] width 17 height 17
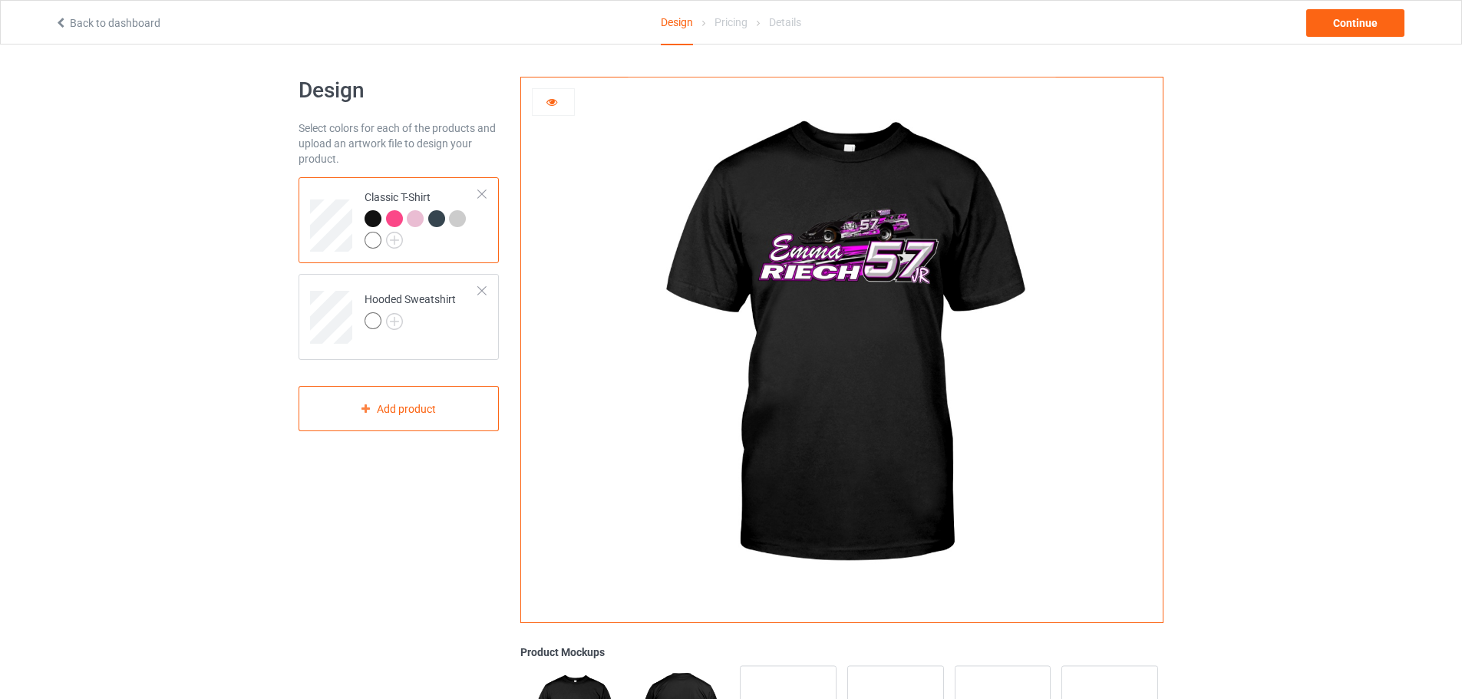
click at [394, 219] on div at bounding box center [394, 218] width 17 height 17
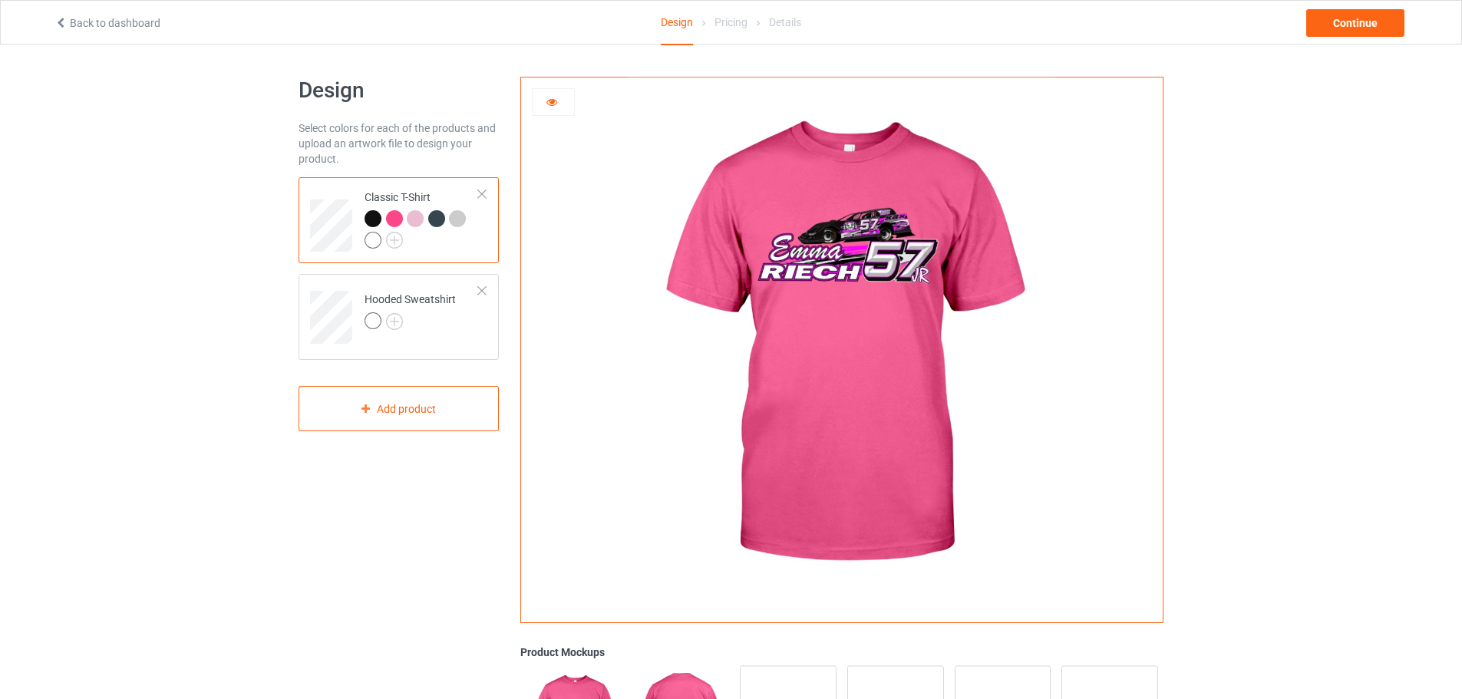
click at [420, 219] on div at bounding box center [415, 218] width 17 height 17
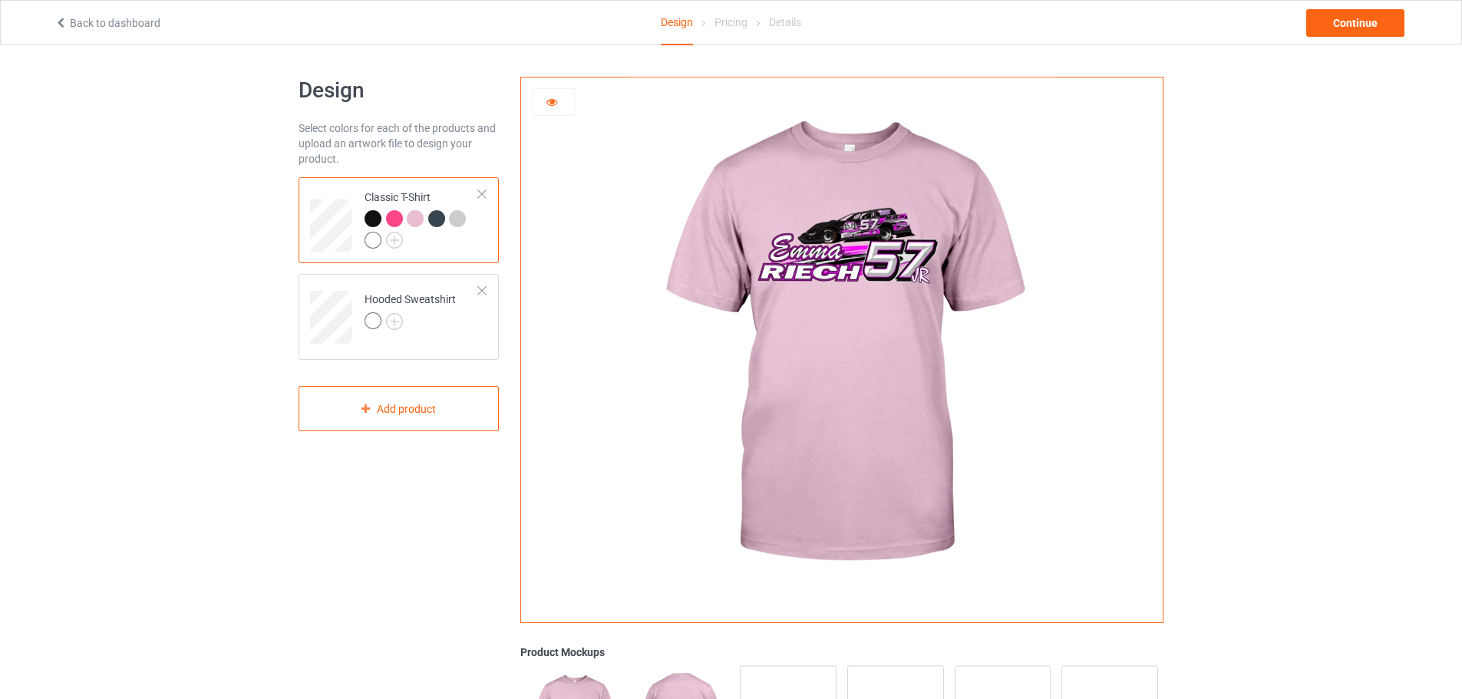
click at [432, 217] on div at bounding box center [436, 218] width 17 height 17
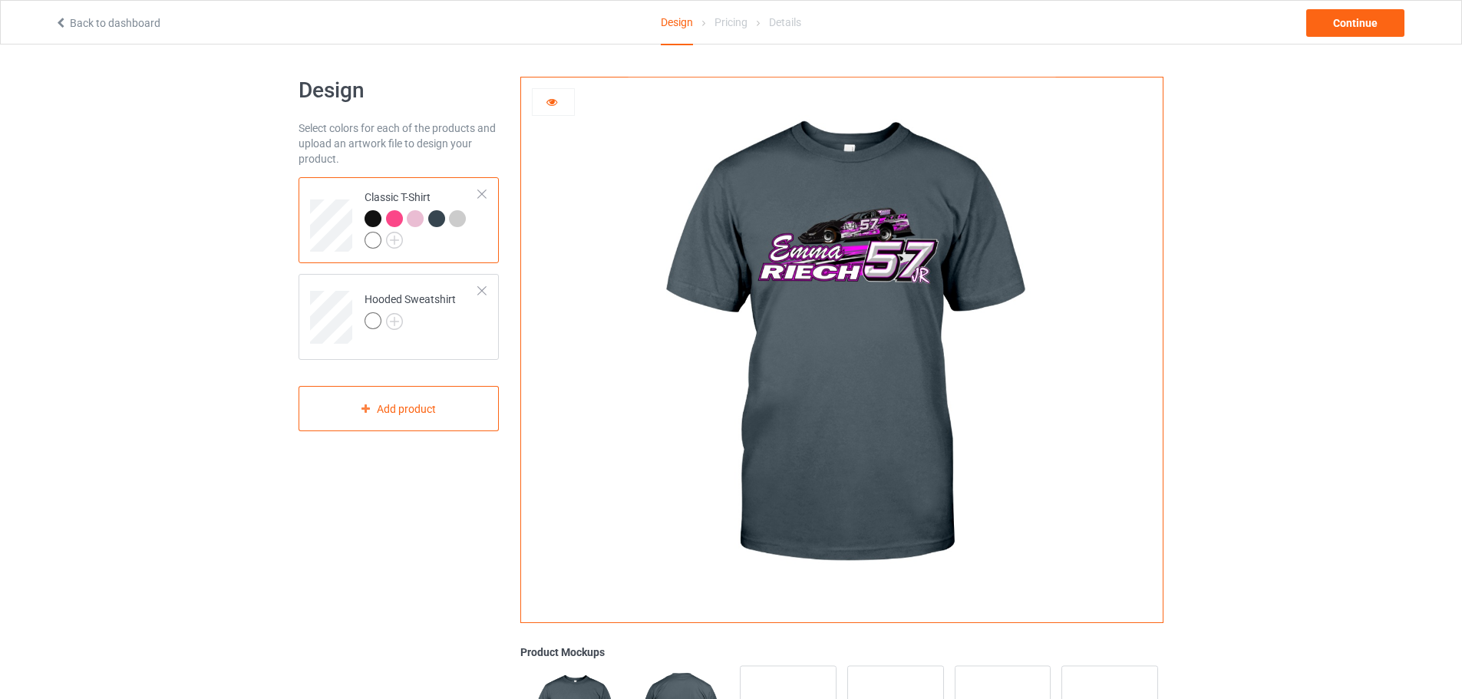
click at [461, 216] on div at bounding box center [457, 218] width 17 height 17
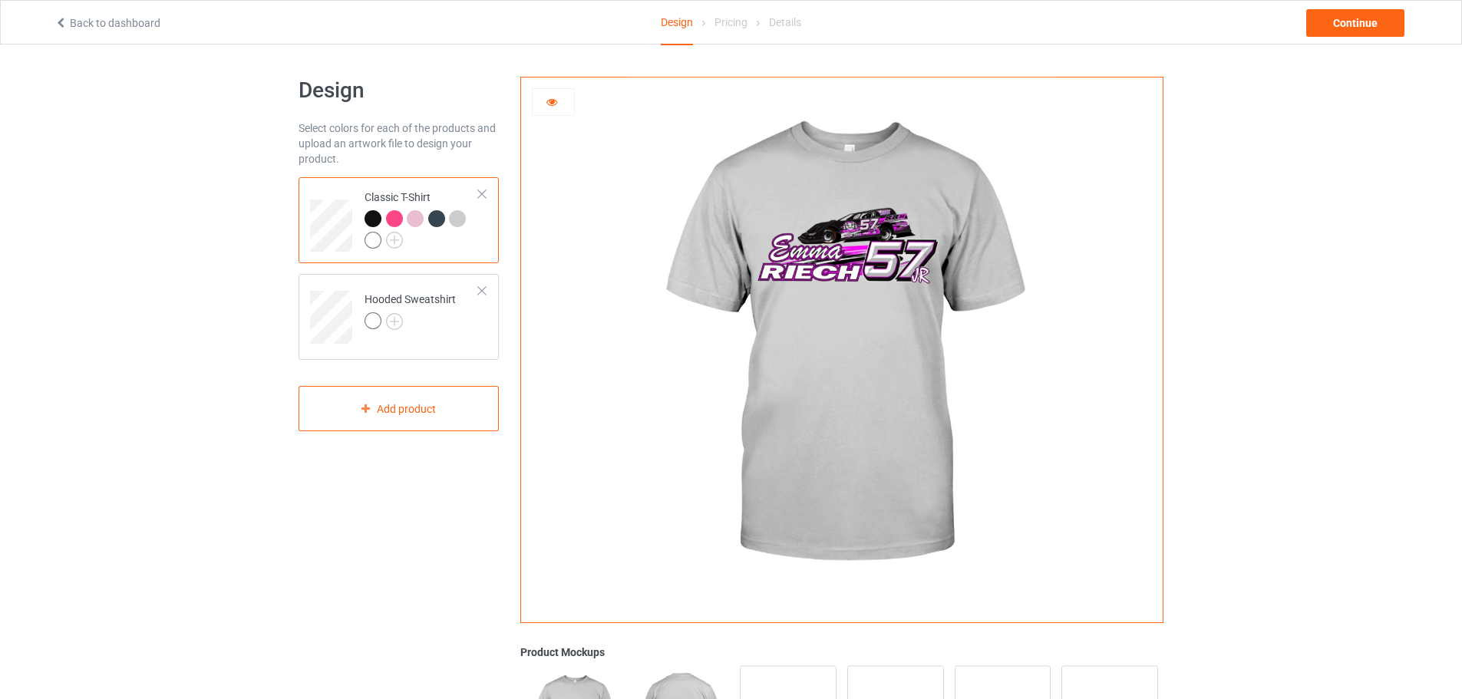
click at [420, 253] on td "Classic T-Shirt" at bounding box center [421, 220] width 131 height 74
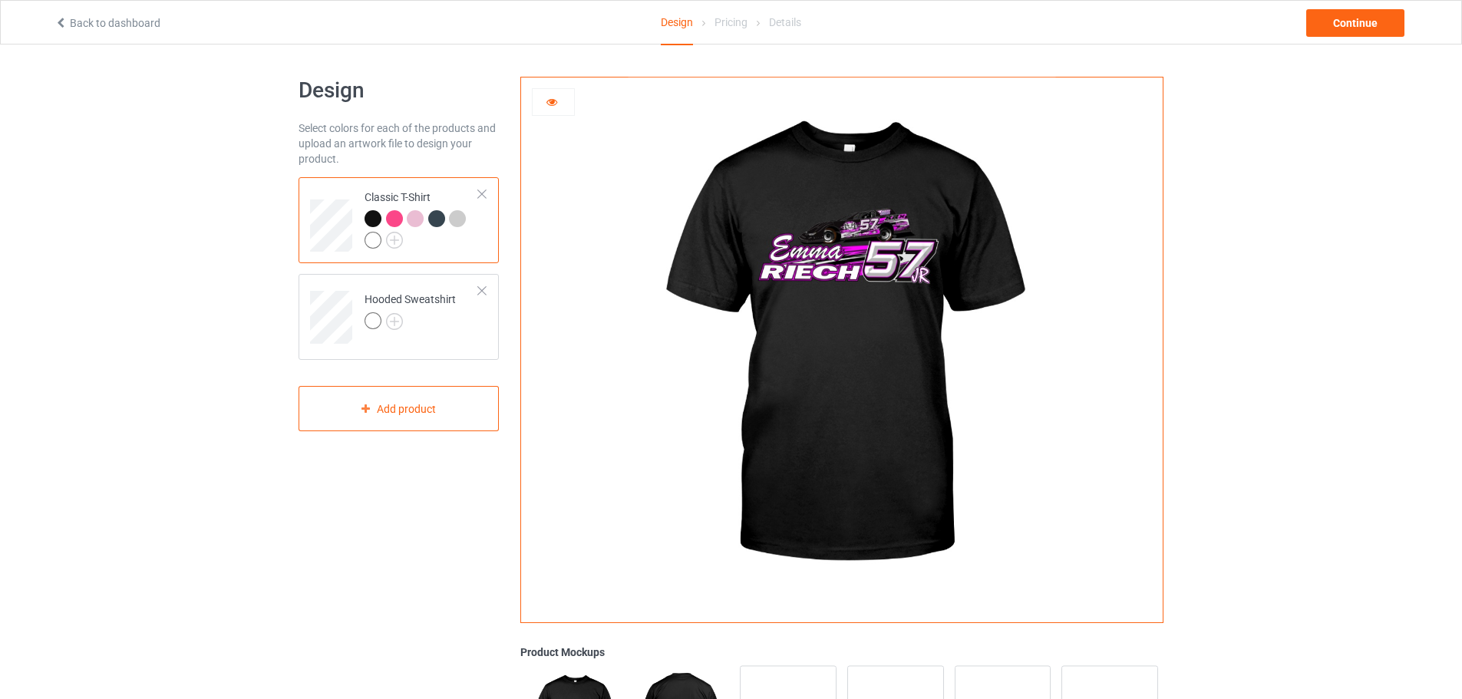
click at [549, 101] on icon at bounding box center [552, 99] width 13 height 11
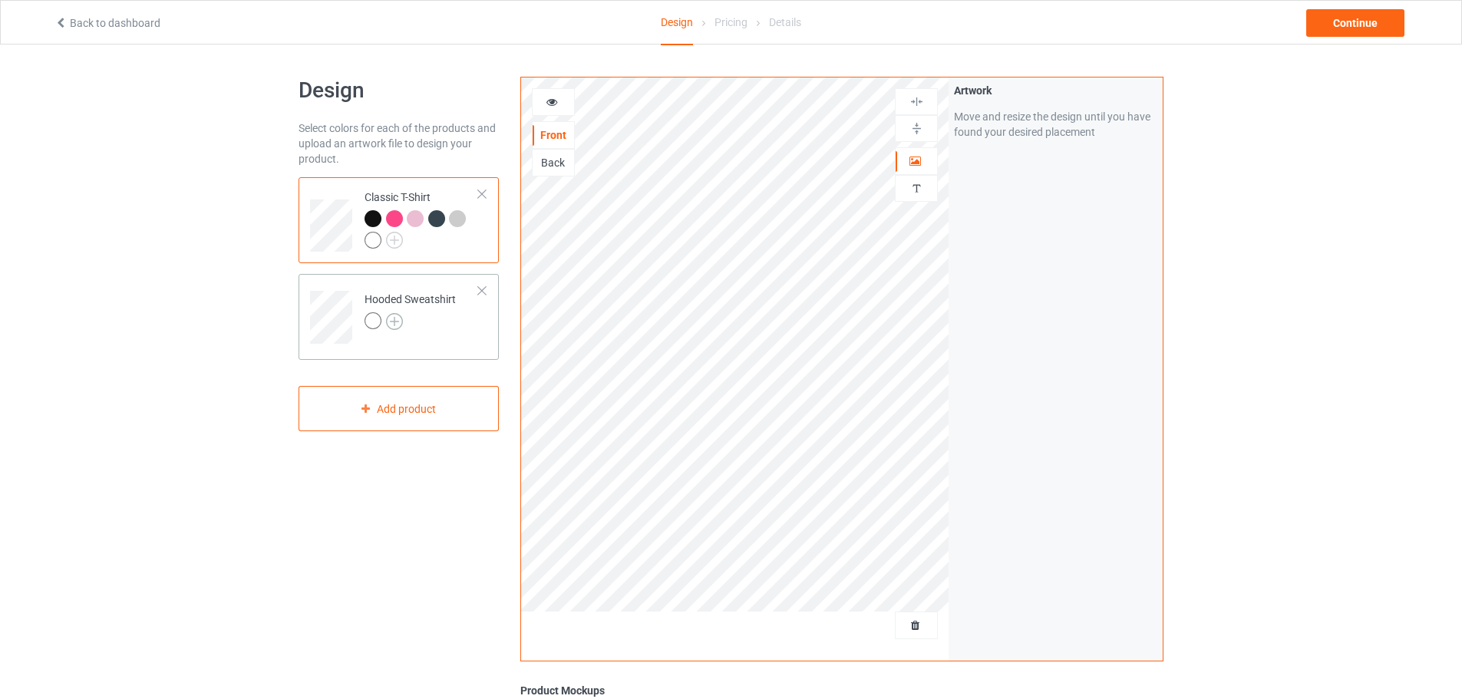
click at [400, 316] on img at bounding box center [394, 321] width 17 height 17
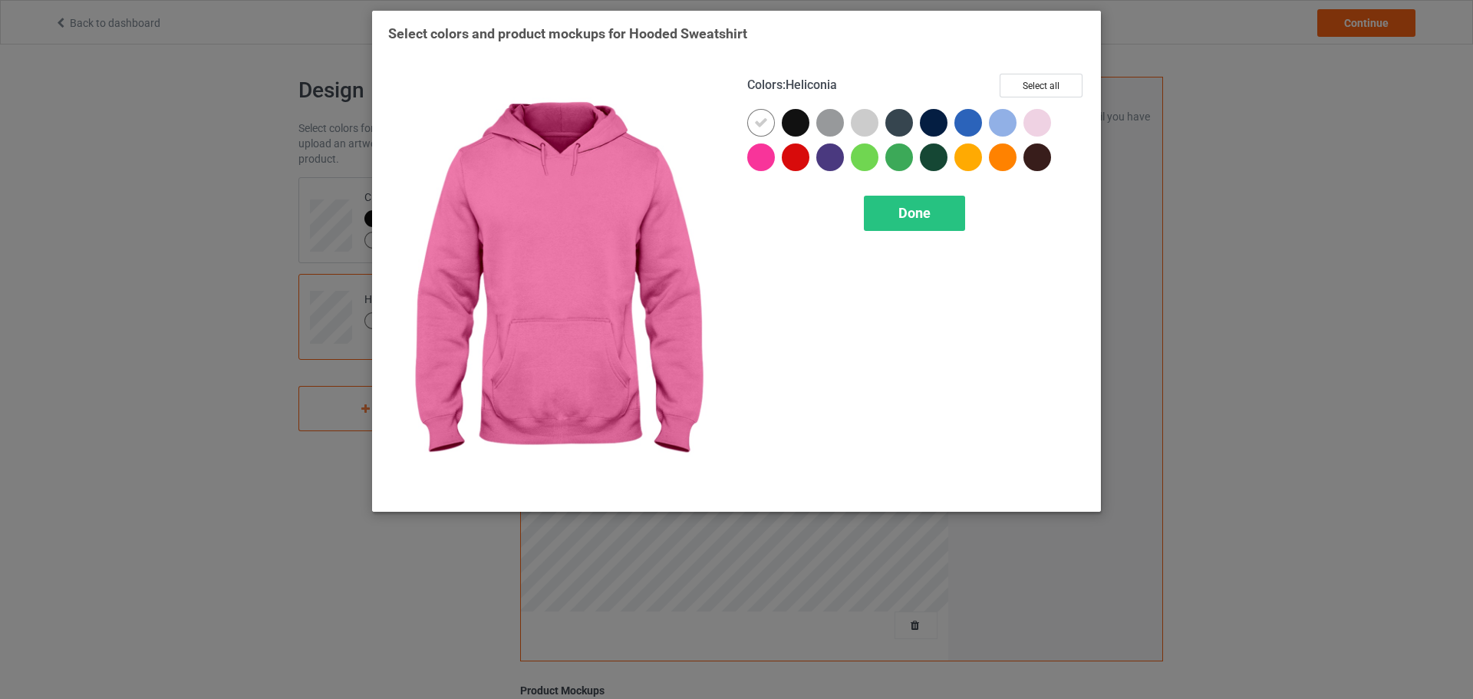
click at [763, 156] on div at bounding box center [761, 158] width 28 height 28
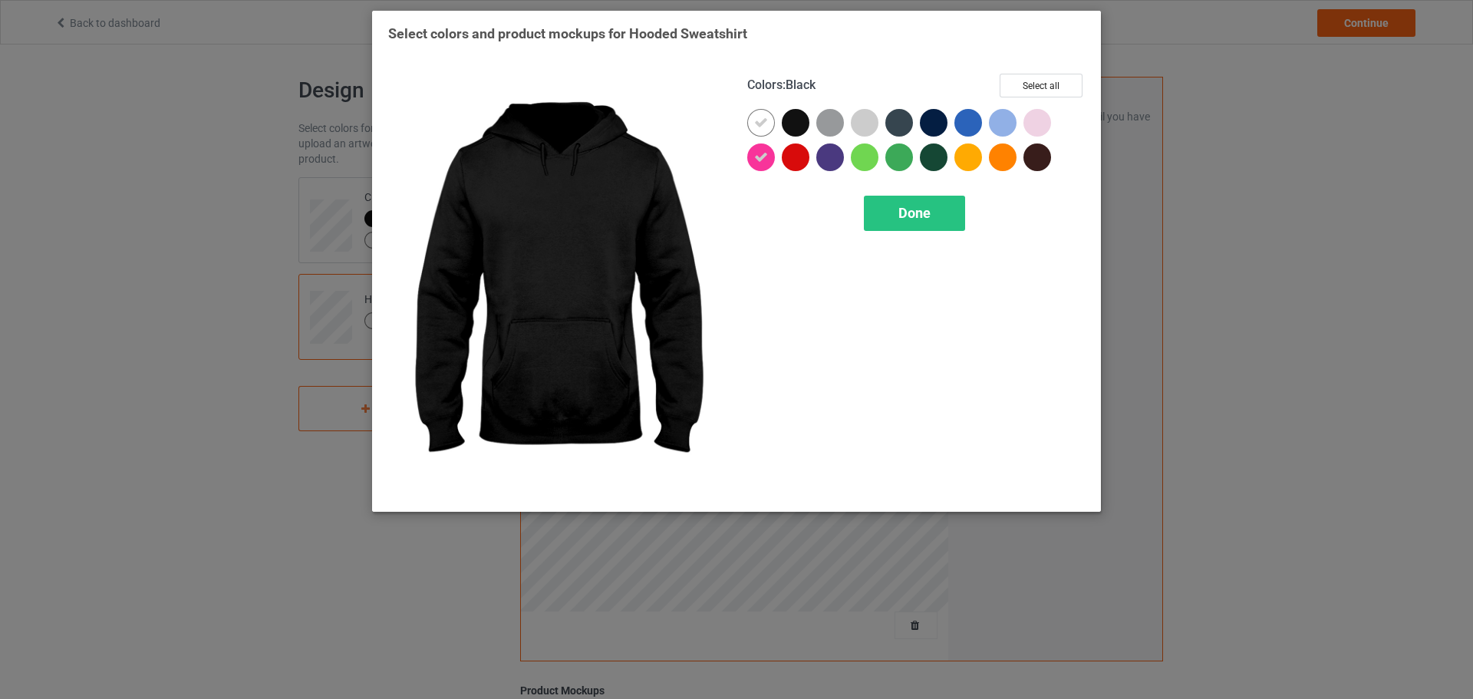
click at [805, 115] on div at bounding box center [796, 123] width 28 height 28
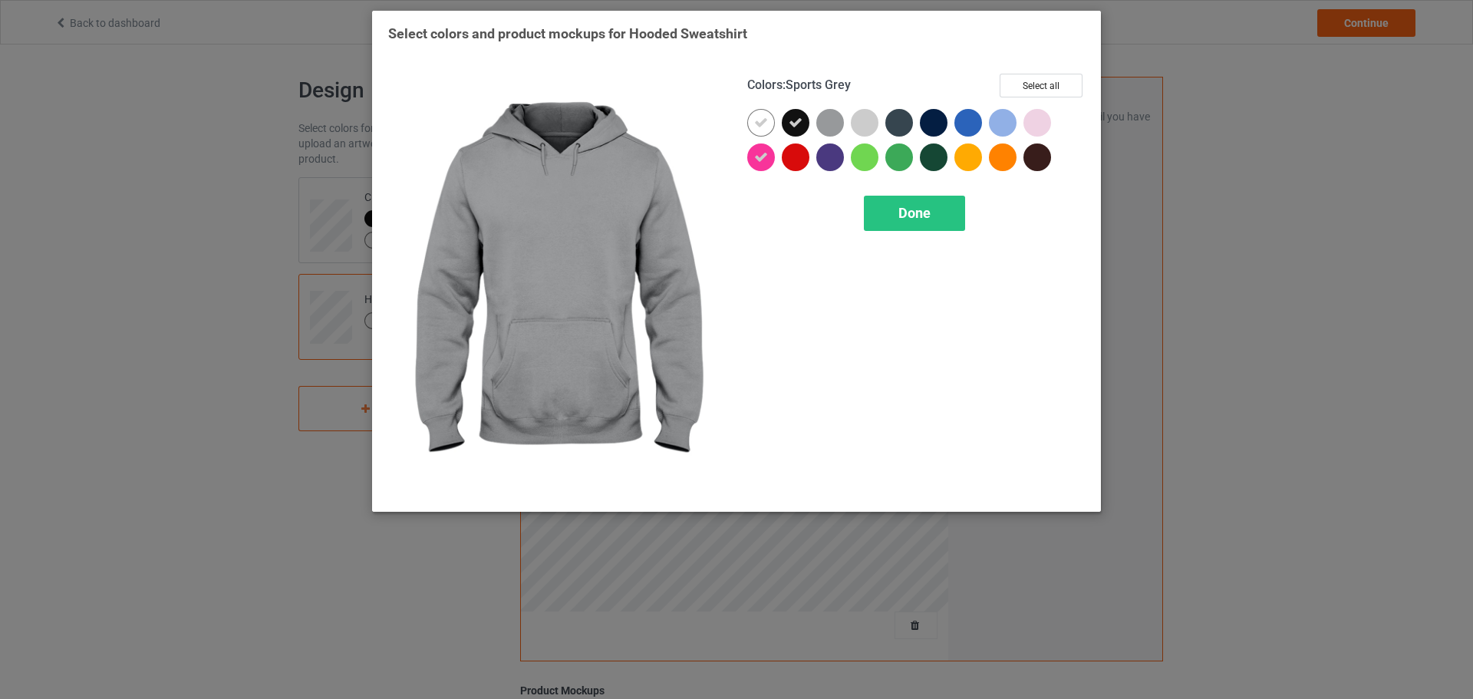
click at [837, 119] on div at bounding box center [831, 123] width 28 height 28
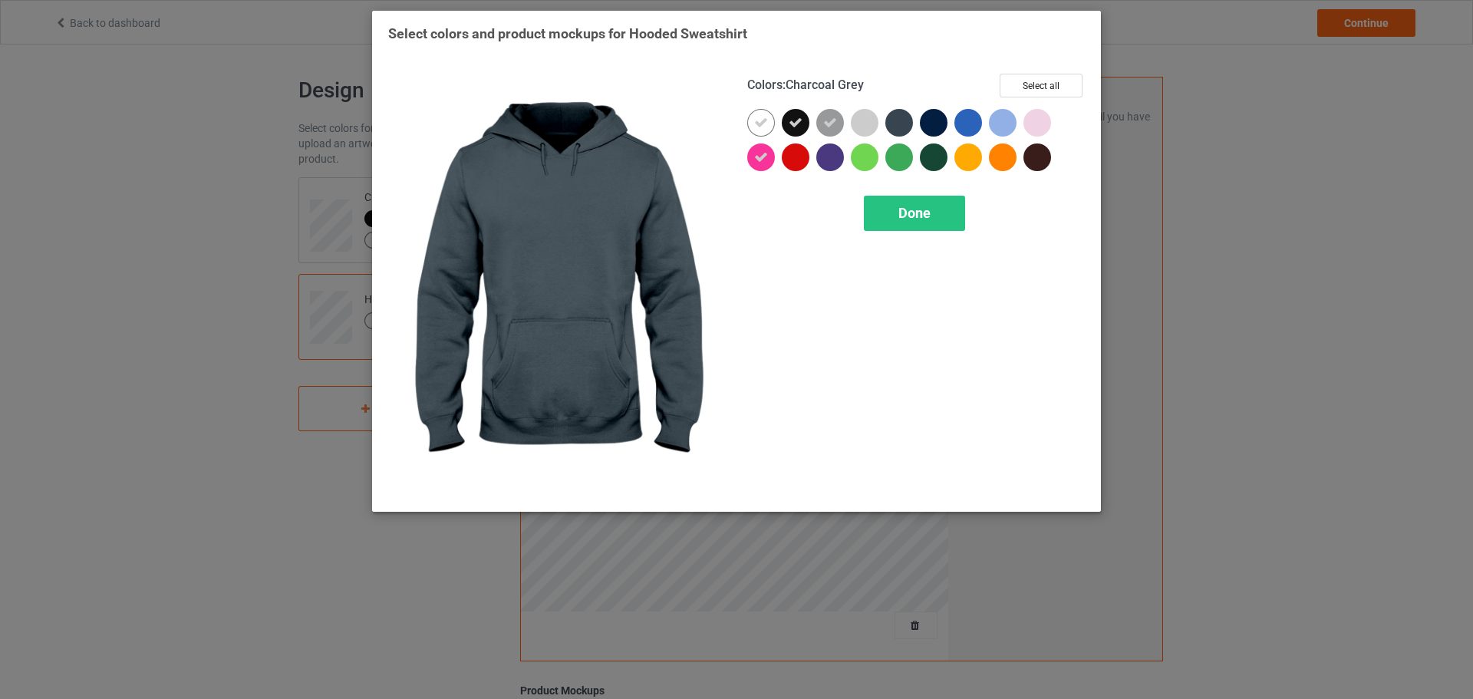
click at [896, 119] on div at bounding box center [900, 123] width 28 height 28
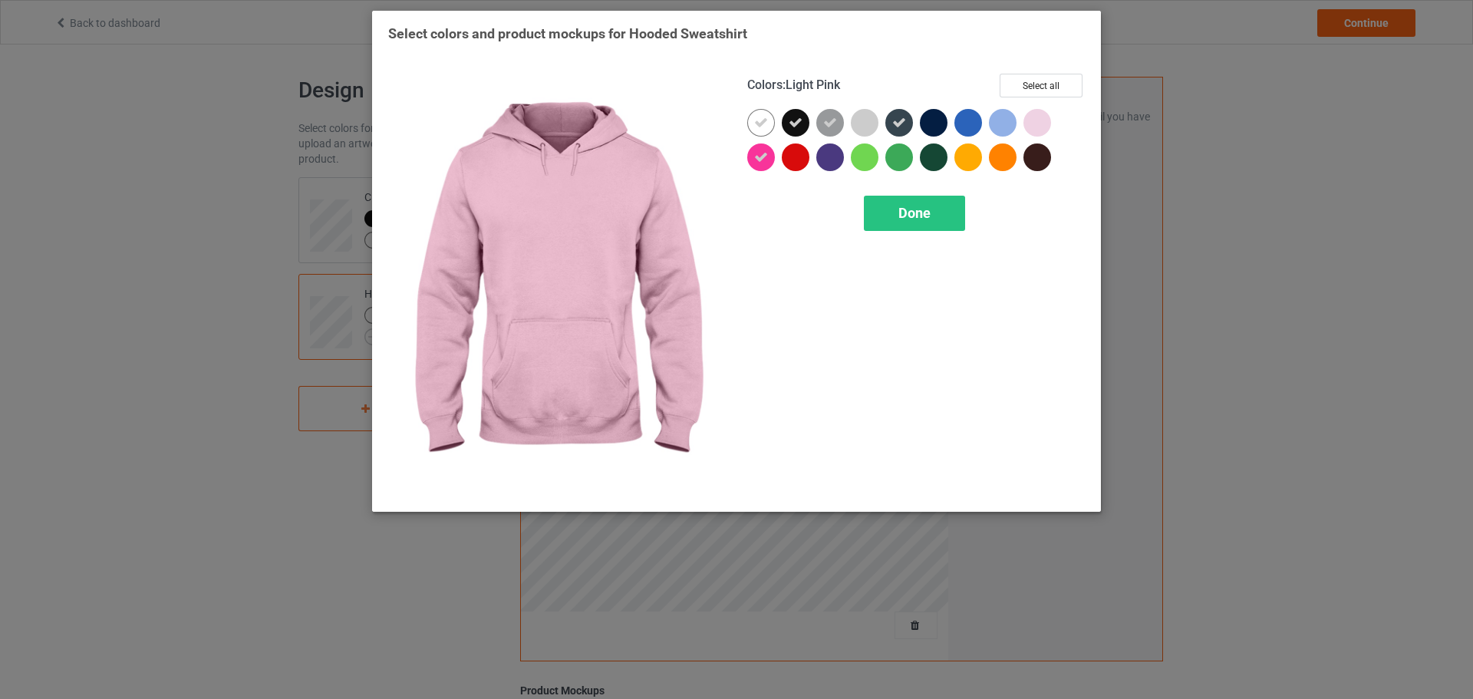
click at [1038, 126] on div at bounding box center [1038, 123] width 28 height 28
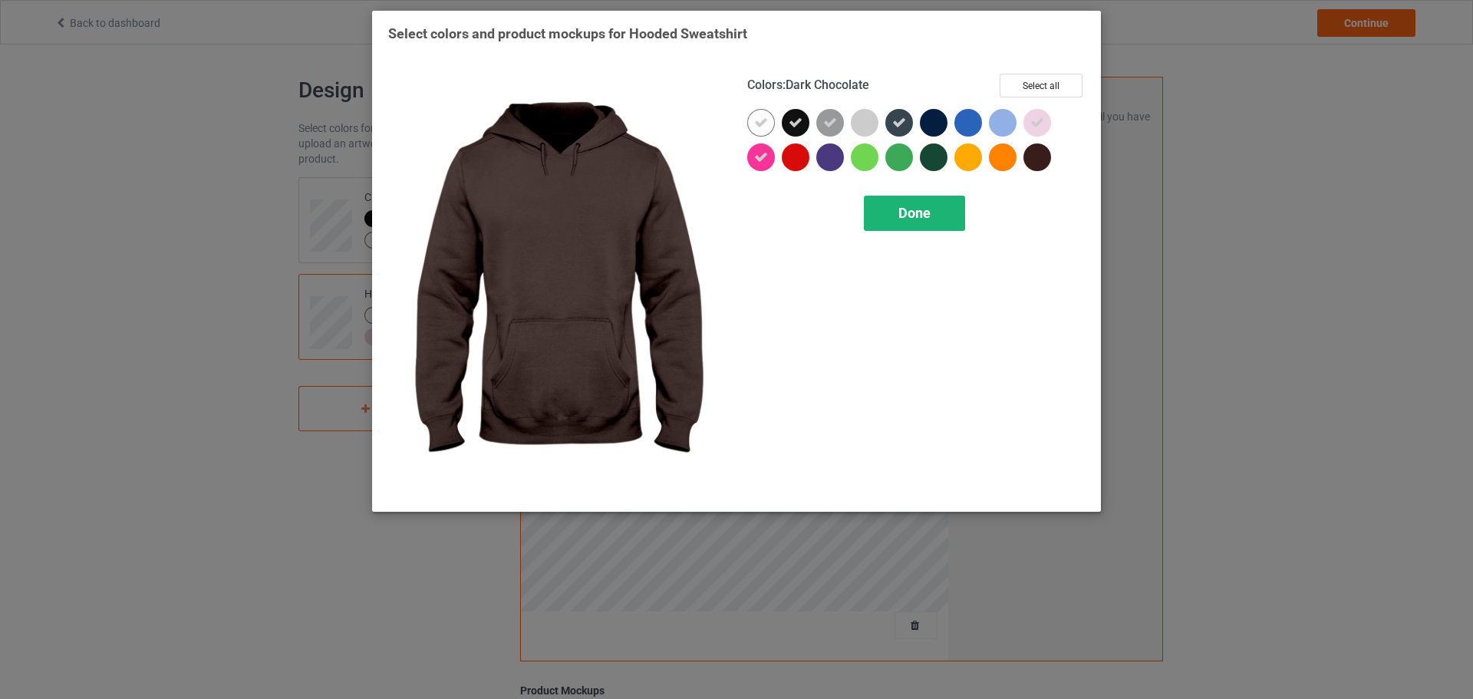
click at [933, 203] on div "Done" at bounding box center [914, 213] width 101 height 35
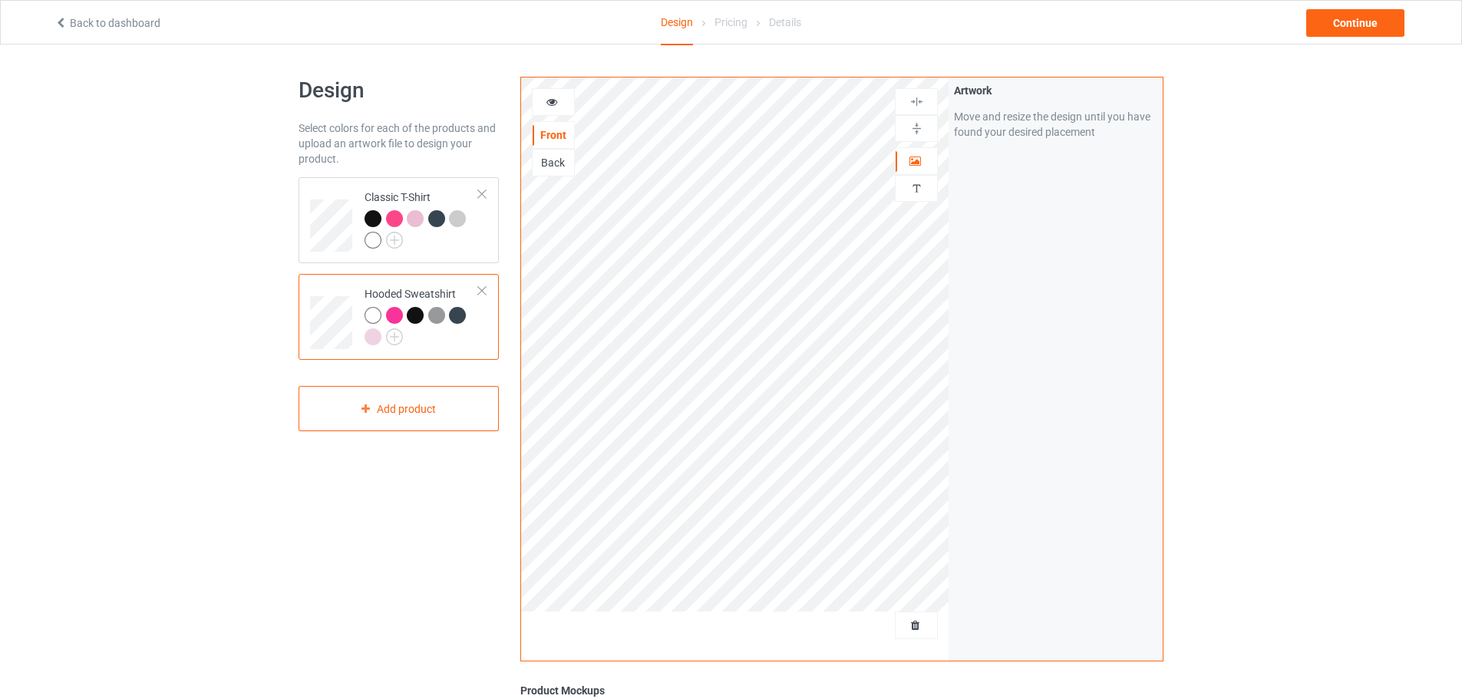
click at [393, 315] on div at bounding box center [394, 315] width 17 height 17
click at [507, 329] on div "Design Select colors for each of the products and upload an artwork file to des…" at bounding box center [399, 519] width 222 height 906
click at [414, 315] on div at bounding box center [415, 315] width 17 height 17
click at [556, 105] on icon at bounding box center [552, 99] width 13 height 11
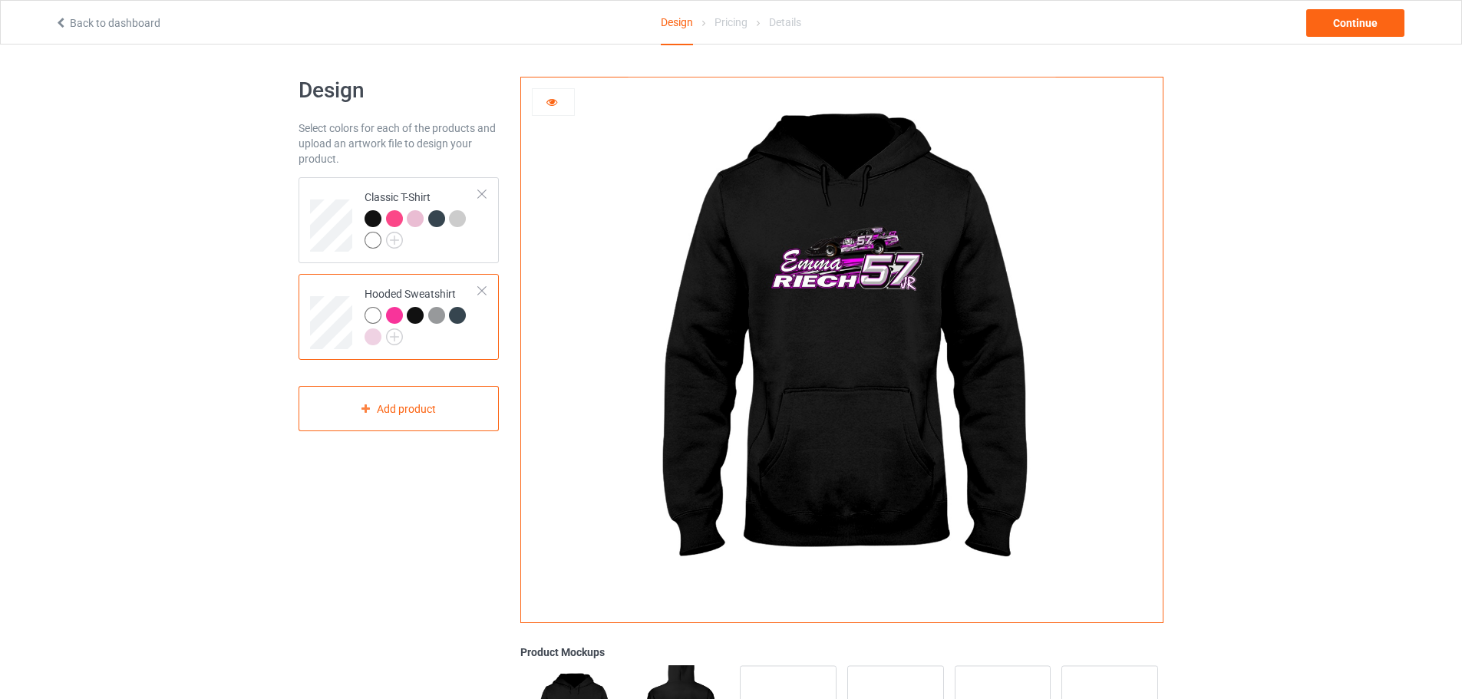
click at [444, 318] on div at bounding box center [438, 317] width 21 height 21
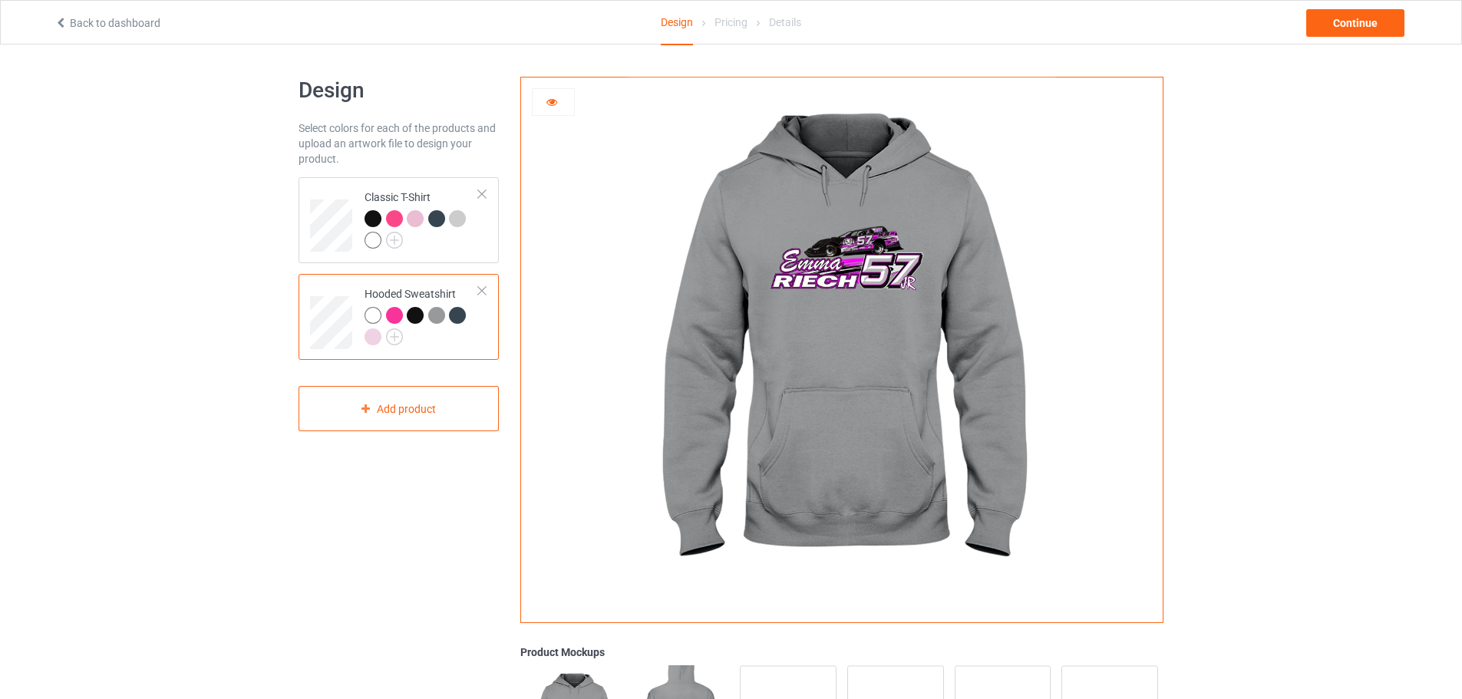
click at [457, 318] on div at bounding box center [457, 315] width 17 height 17
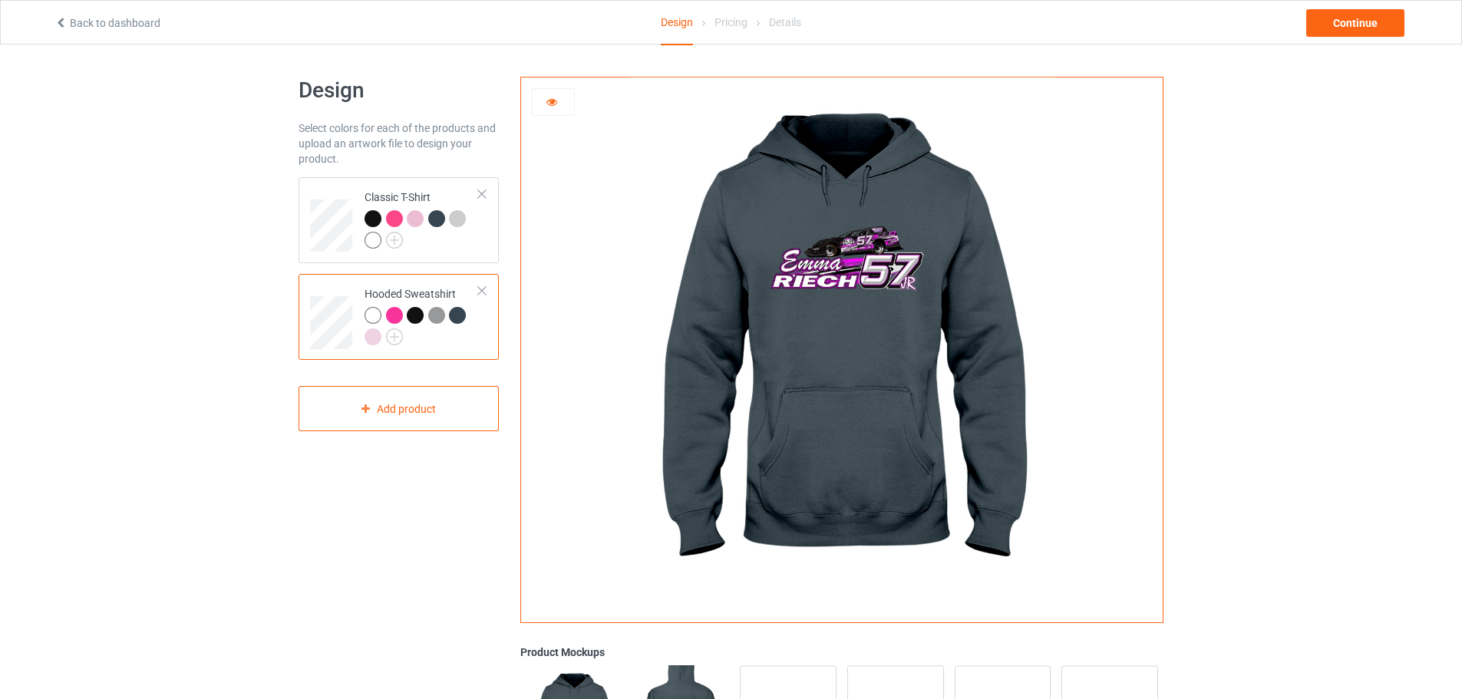
click at [375, 342] on div at bounding box center [373, 336] width 17 height 17
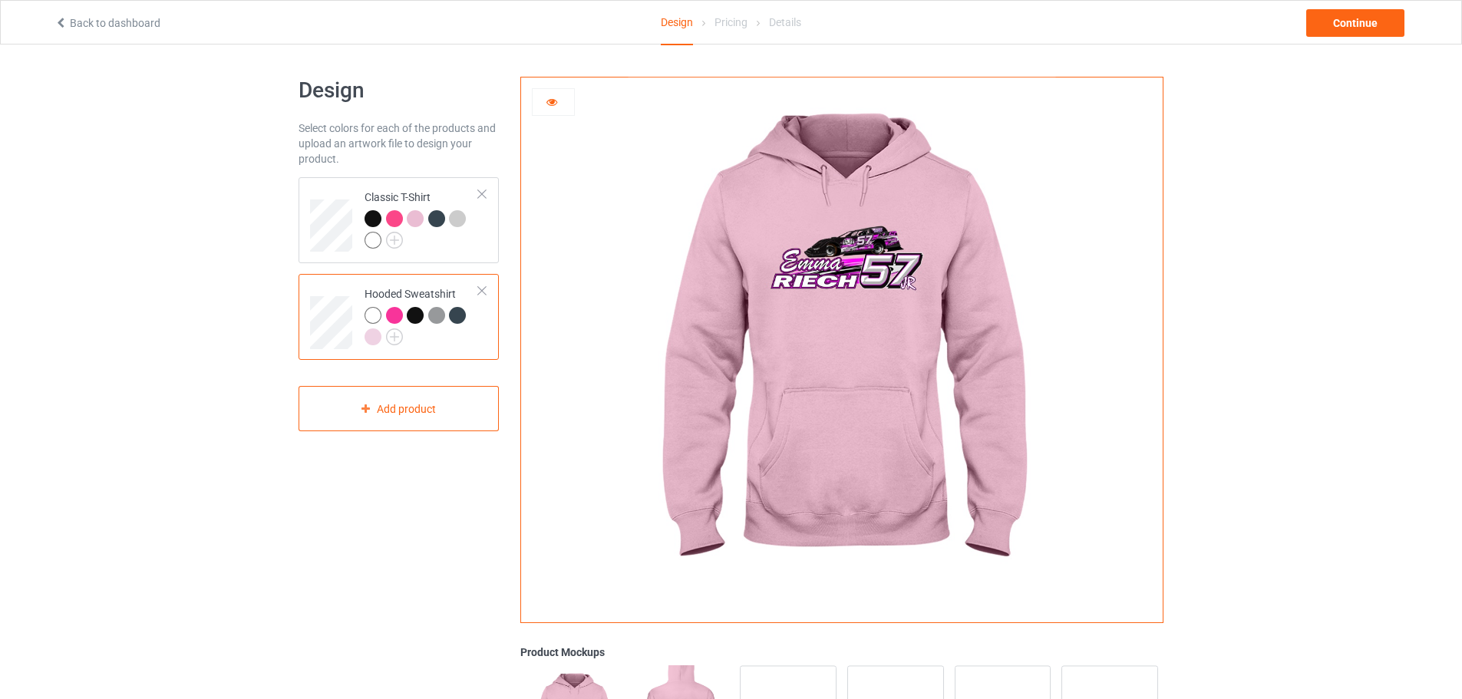
click at [368, 318] on div at bounding box center [373, 315] width 17 height 17
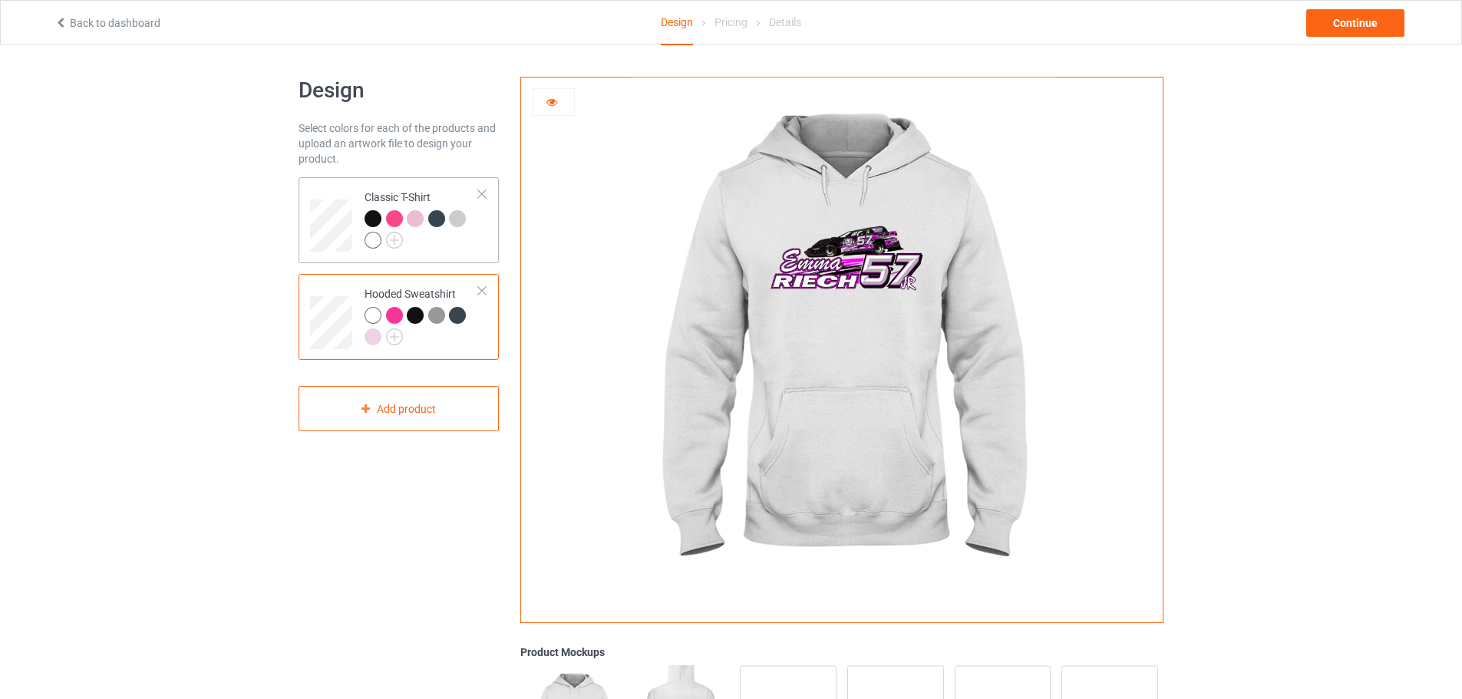
click at [371, 219] on div at bounding box center [373, 218] width 17 height 17
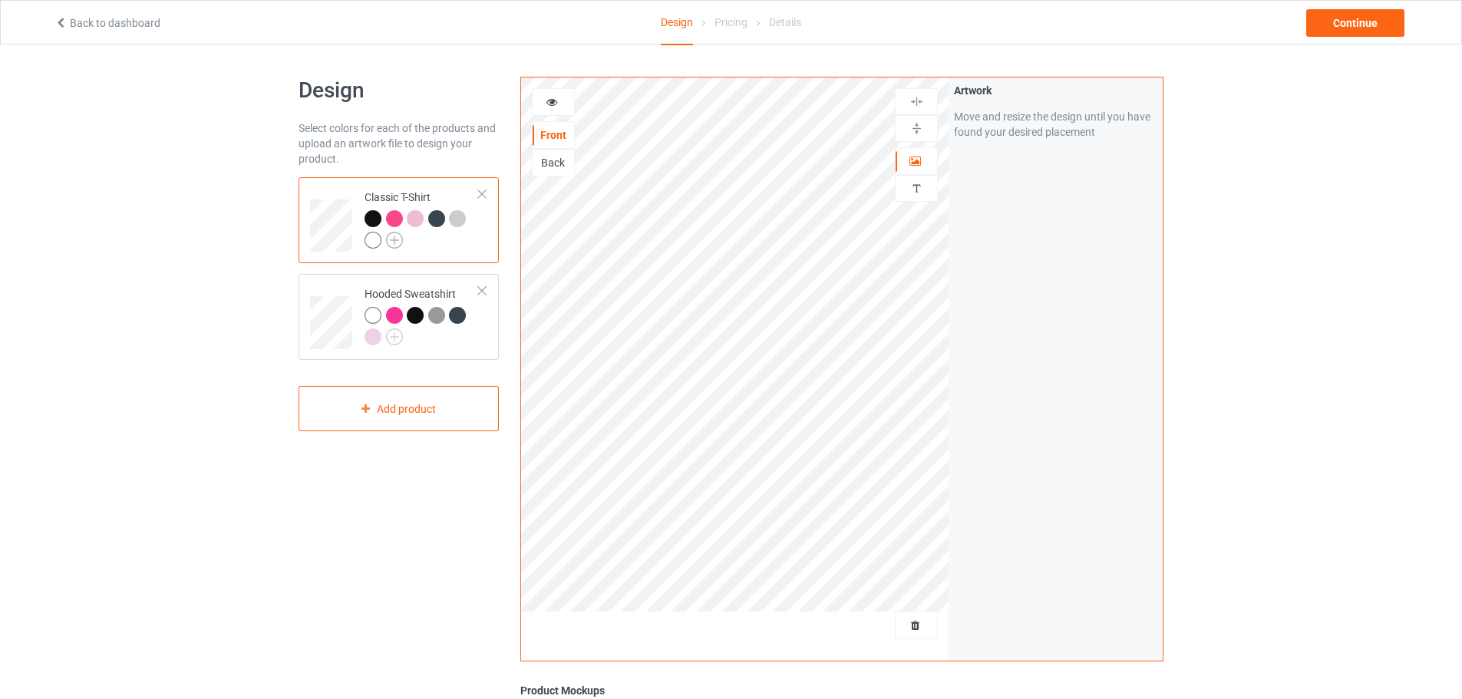
click at [391, 239] on img at bounding box center [394, 240] width 17 height 17
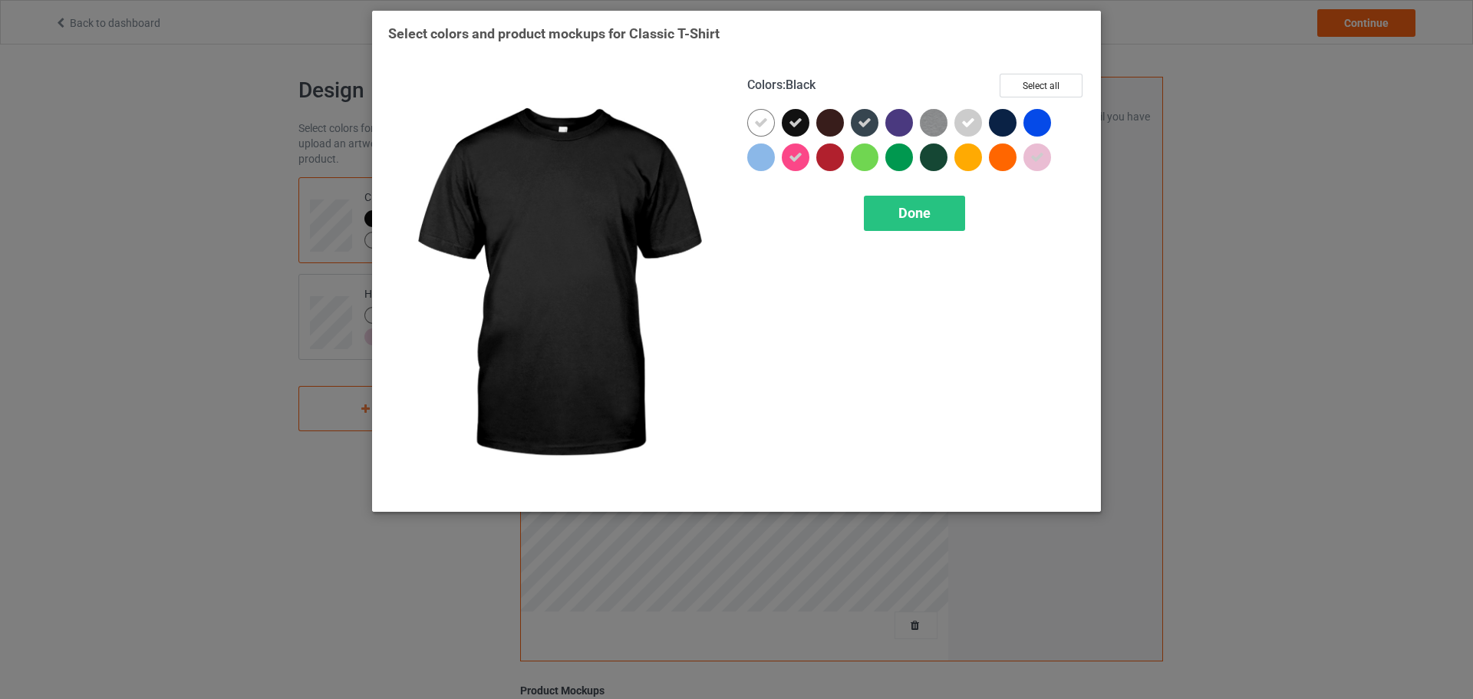
click at [794, 128] on icon at bounding box center [796, 123] width 14 height 14
click at [798, 122] on div at bounding box center [796, 123] width 28 height 28
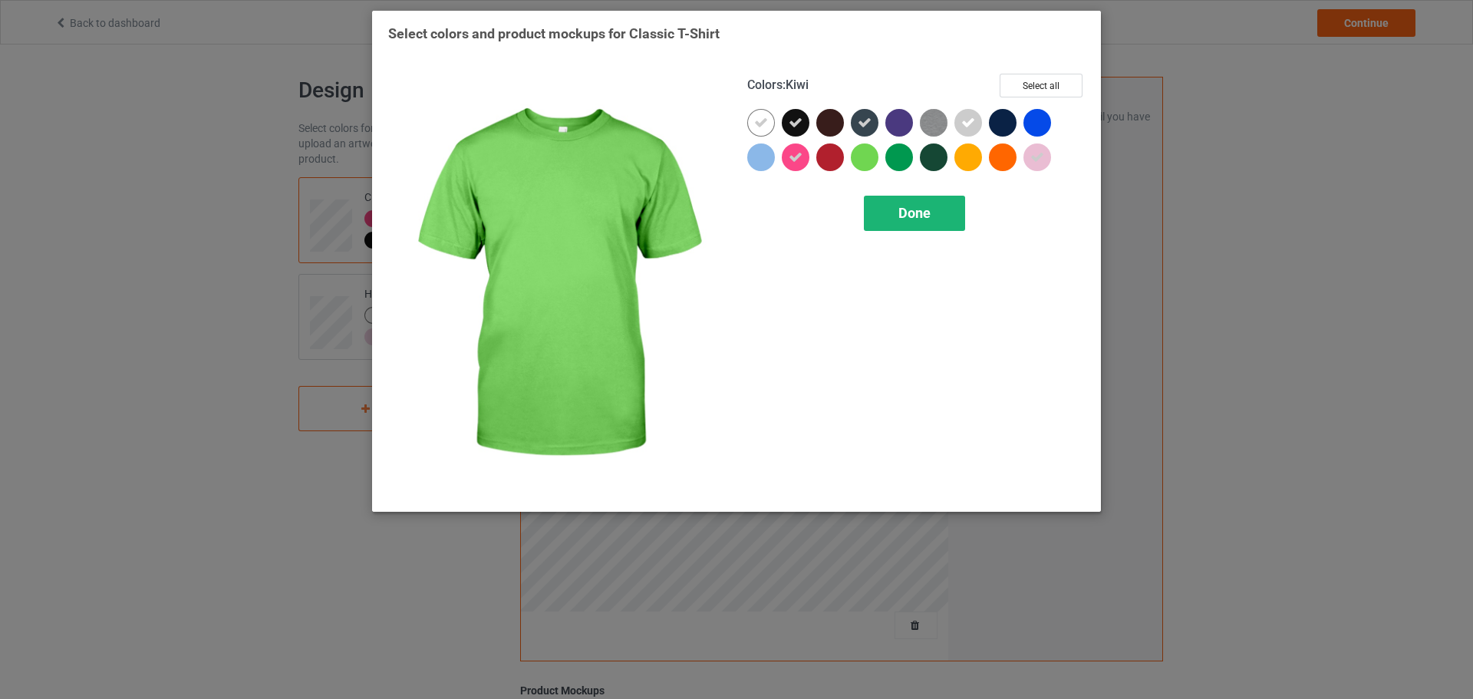
click at [935, 213] on div "Done" at bounding box center [914, 213] width 101 height 35
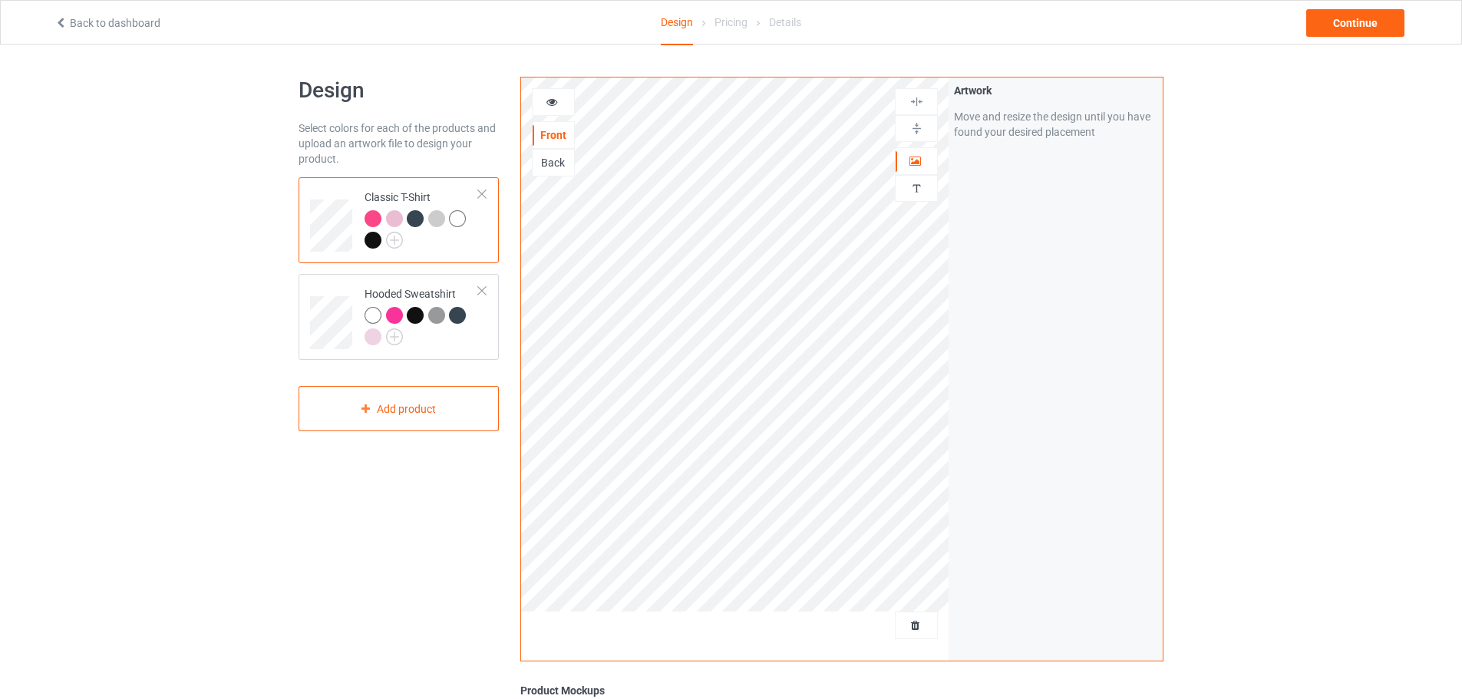
click at [553, 104] on icon at bounding box center [552, 99] width 13 height 11
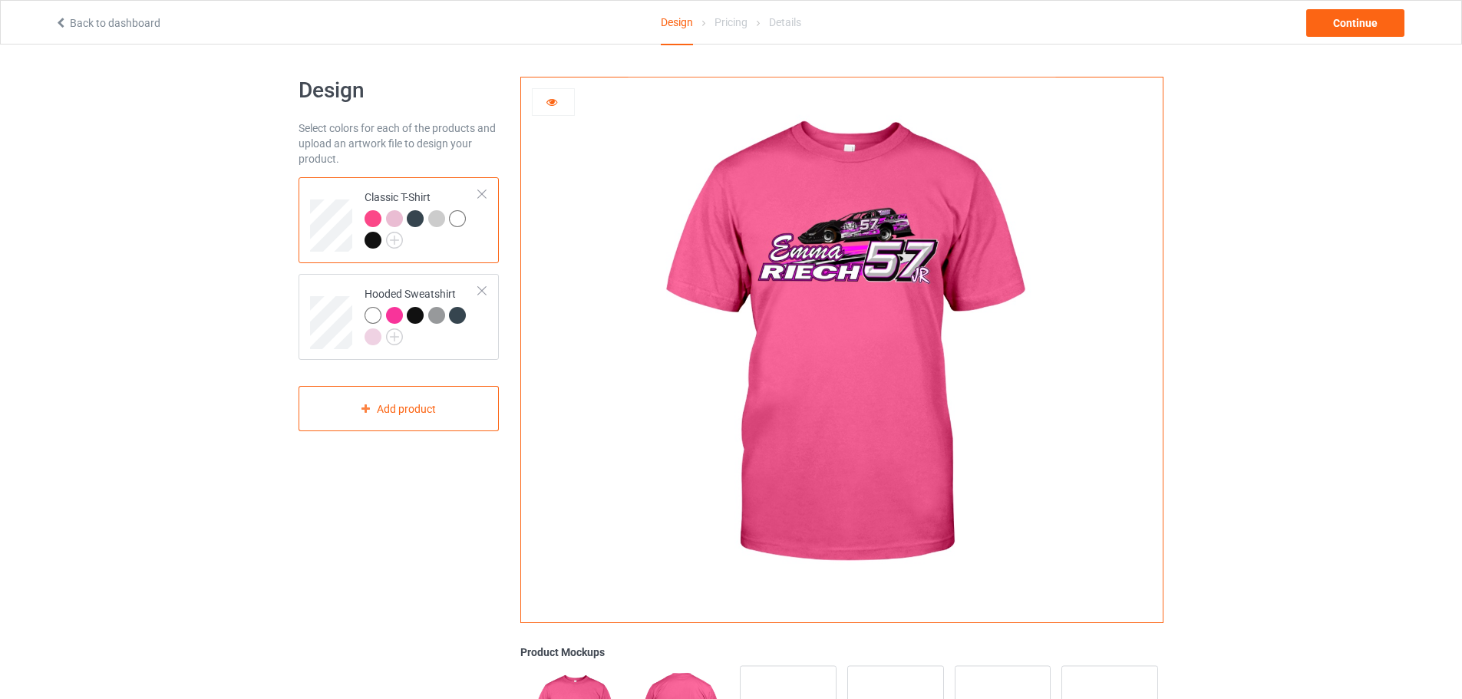
click at [556, 104] on icon at bounding box center [552, 99] width 13 height 11
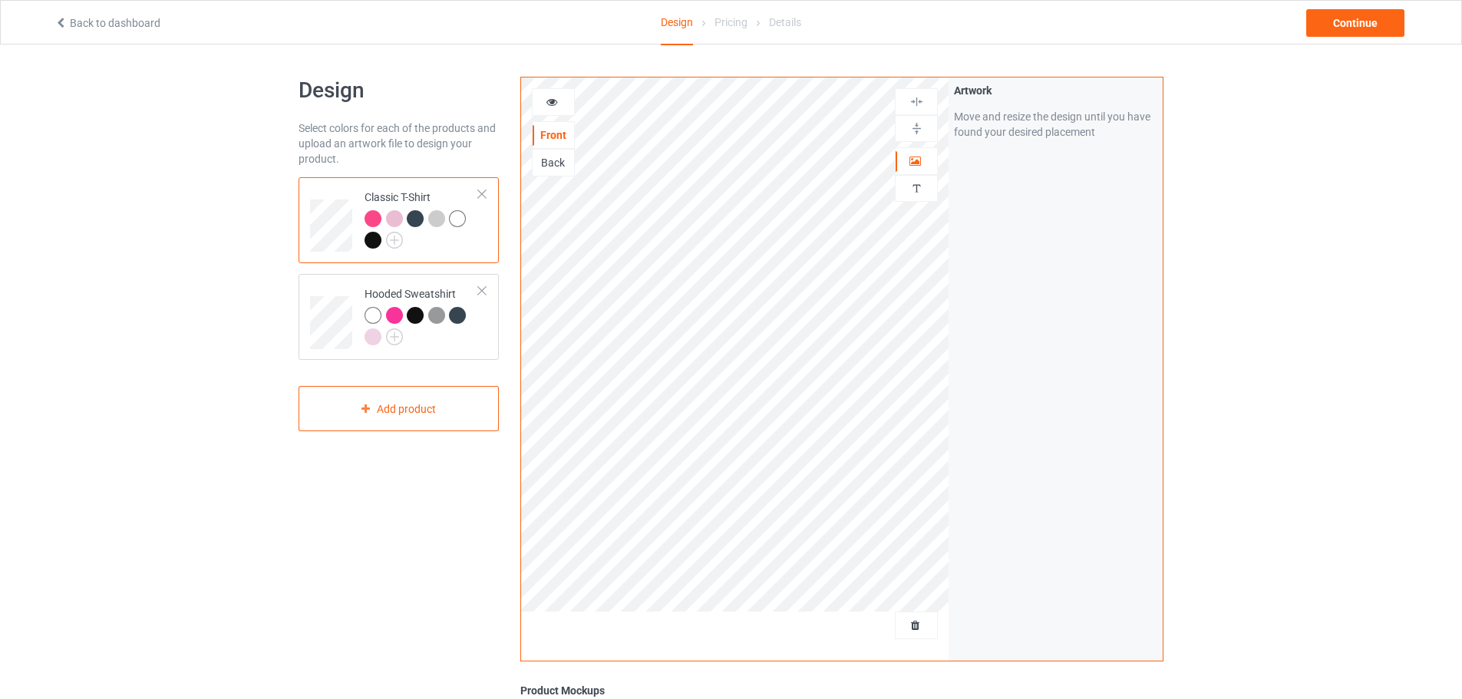
click at [549, 171] on div "Back" at bounding box center [553, 163] width 43 height 28
click at [552, 164] on div "Back" at bounding box center [553, 162] width 41 height 15
click at [549, 101] on icon at bounding box center [552, 99] width 13 height 11
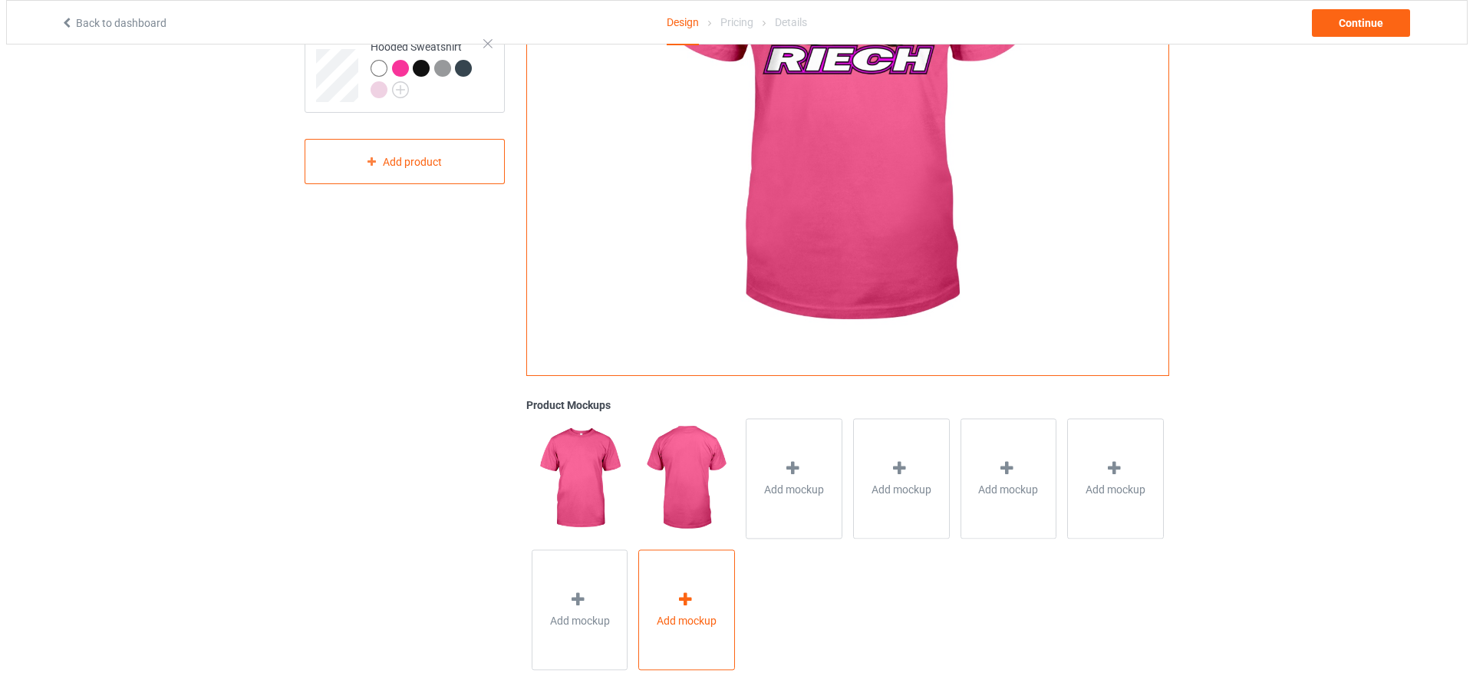
scroll to position [256, 0]
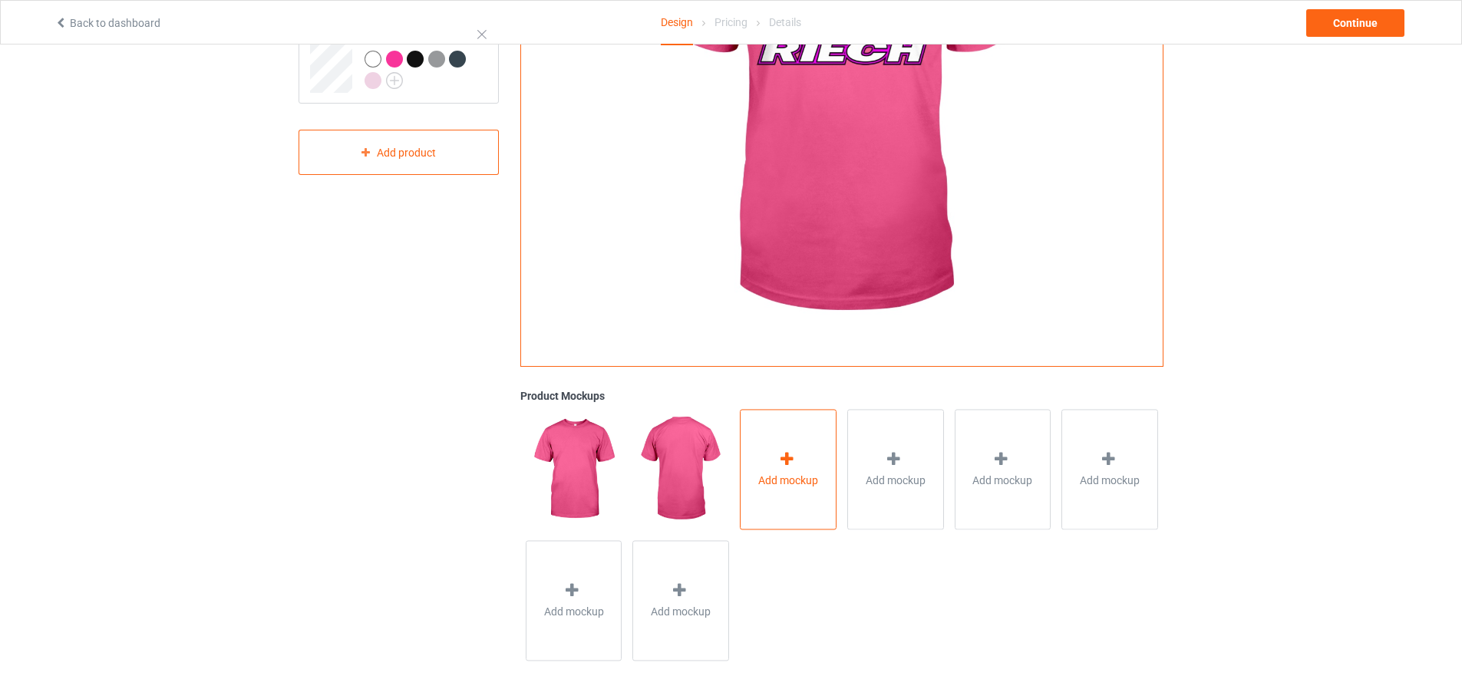
click at [784, 460] on icon at bounding box center [786, 459] width 19 height 16
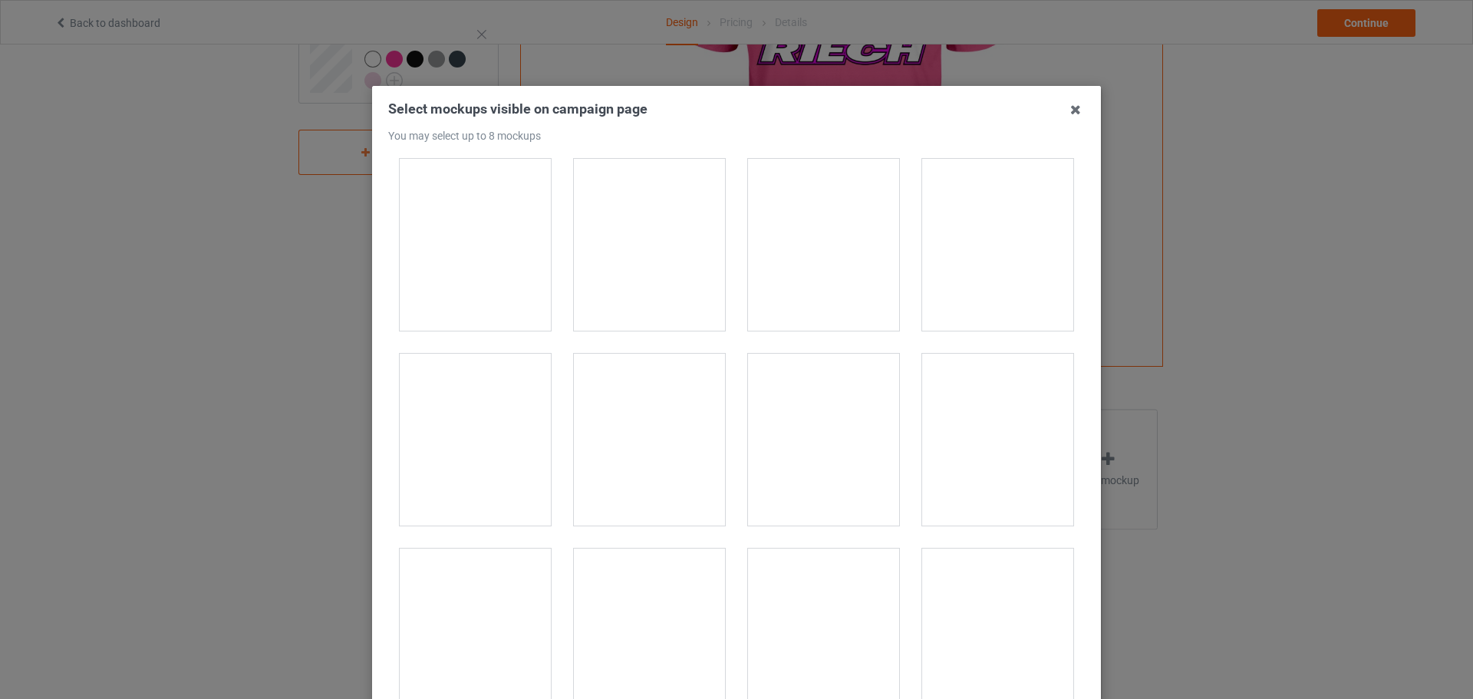
scroll to position [1151, 0]
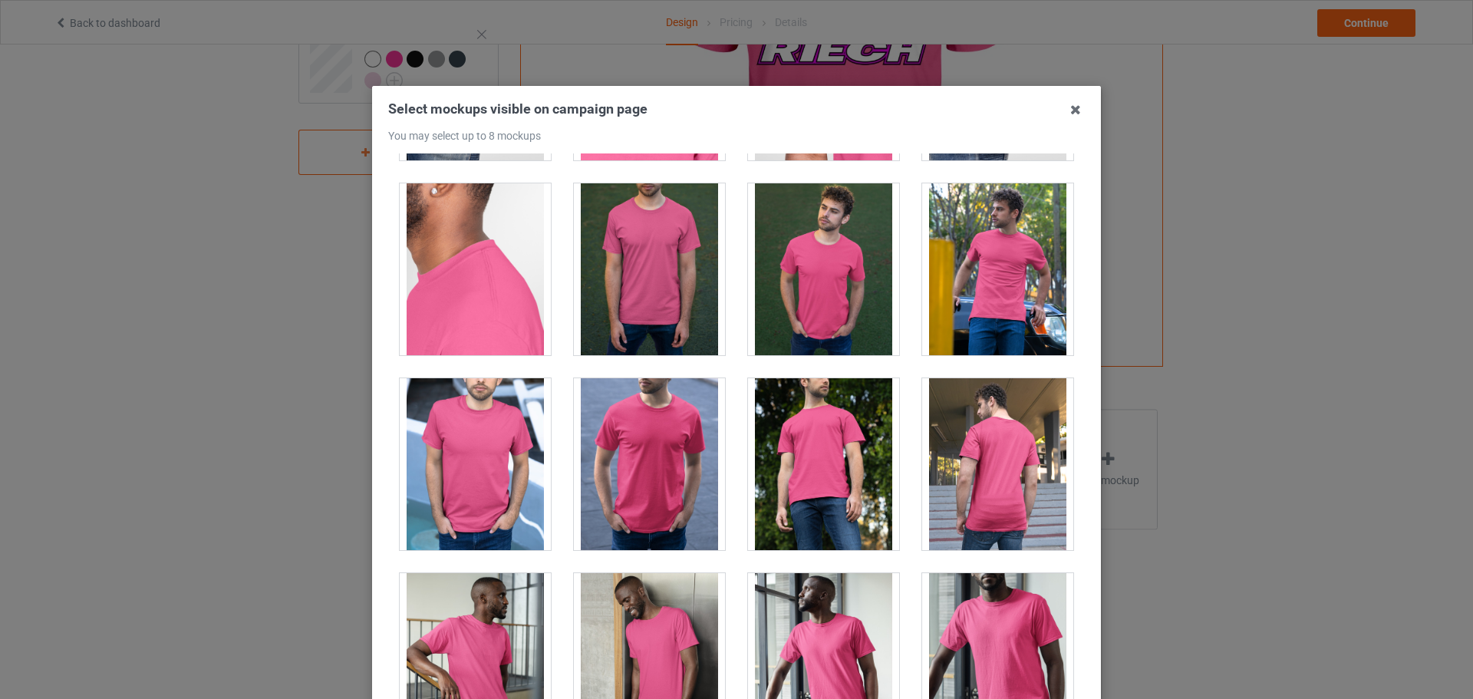
click at [810, 455] on div at bounding box center [823, 464] width 151 height 172
click at [988, 452] on div at bounding box center [997, 464] width 151 height 172
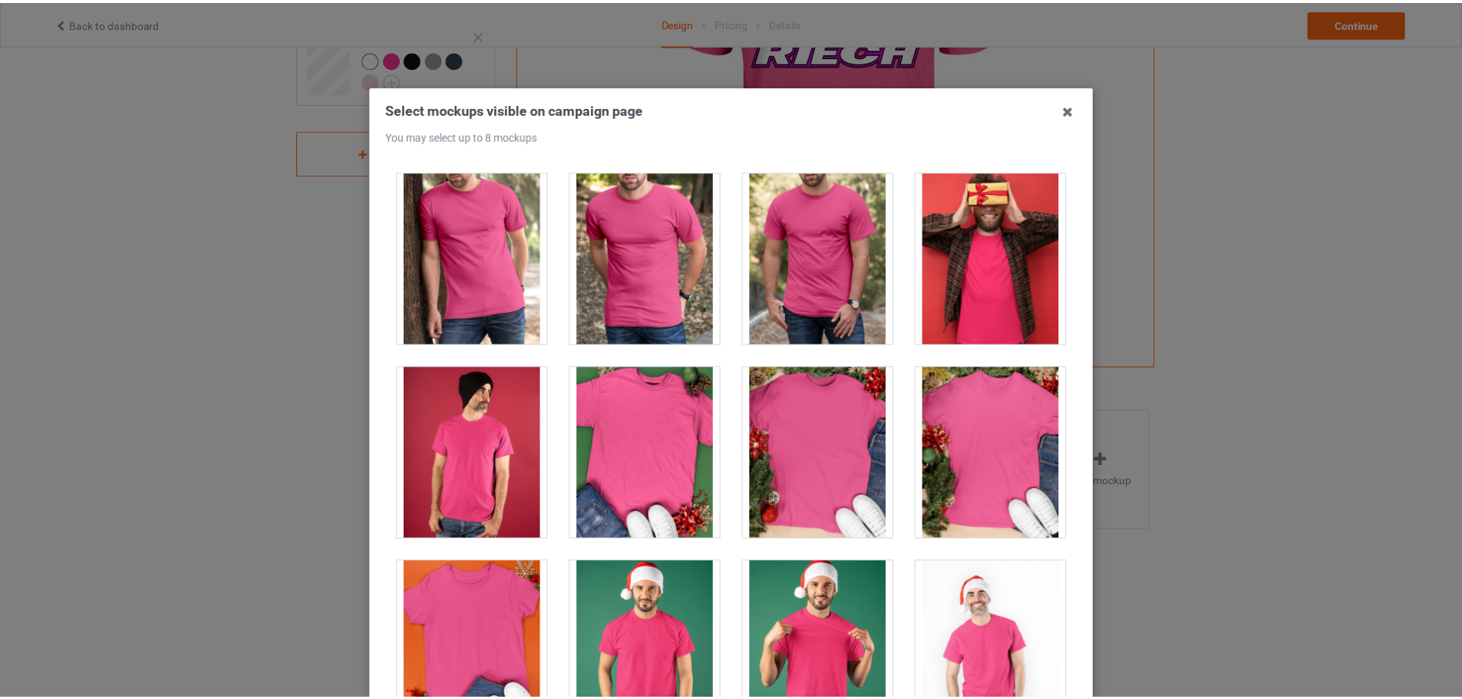
scroll to position [0, 0]
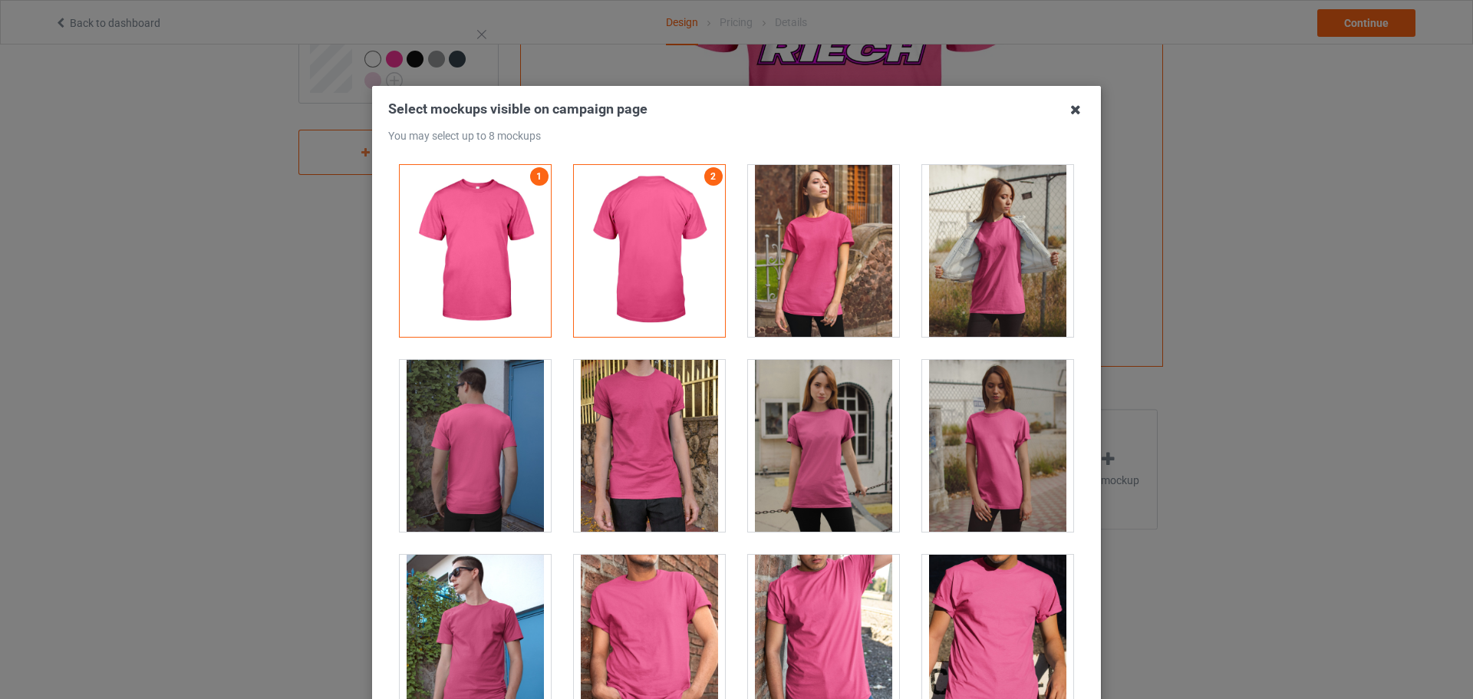
click at [1065, 109] on icon at bounding box center [1076, 109] width 25 height 25
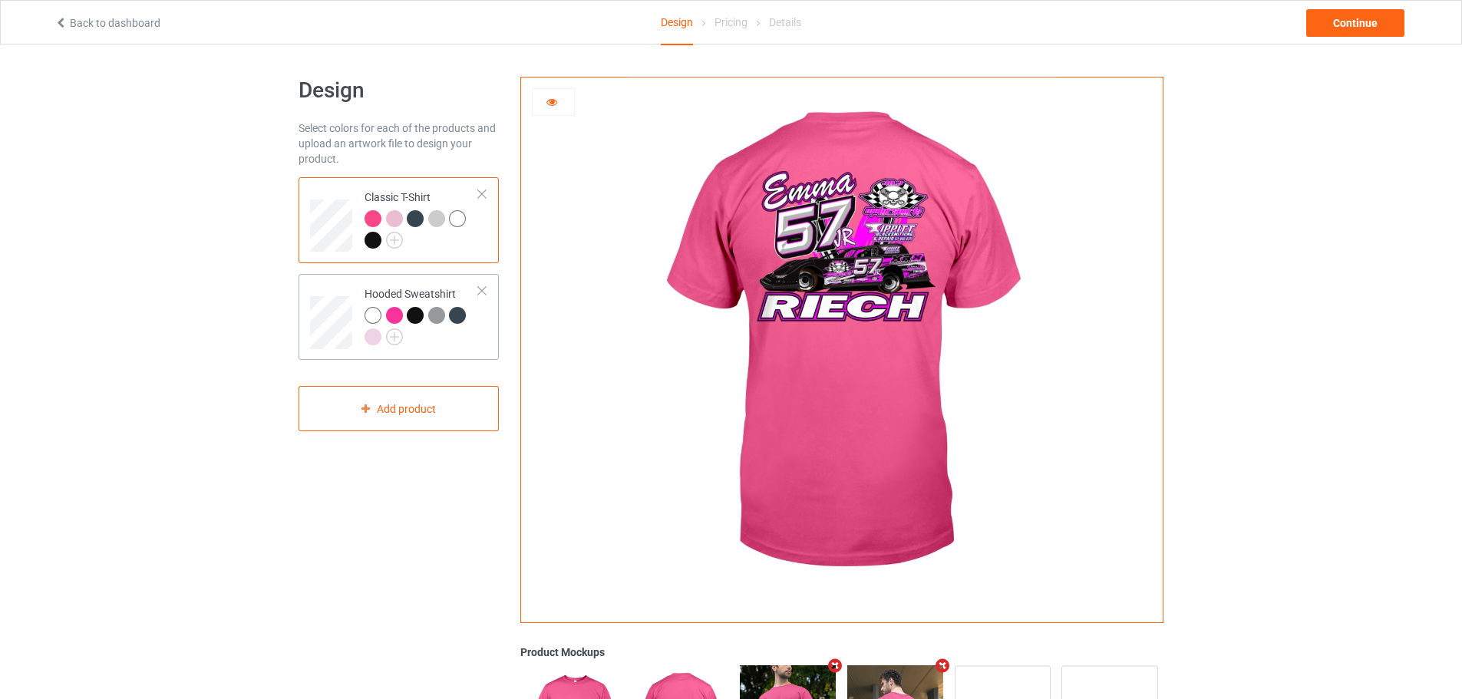
click at [324, 287] on td at bounding box center [333, 317] width 46 height 74
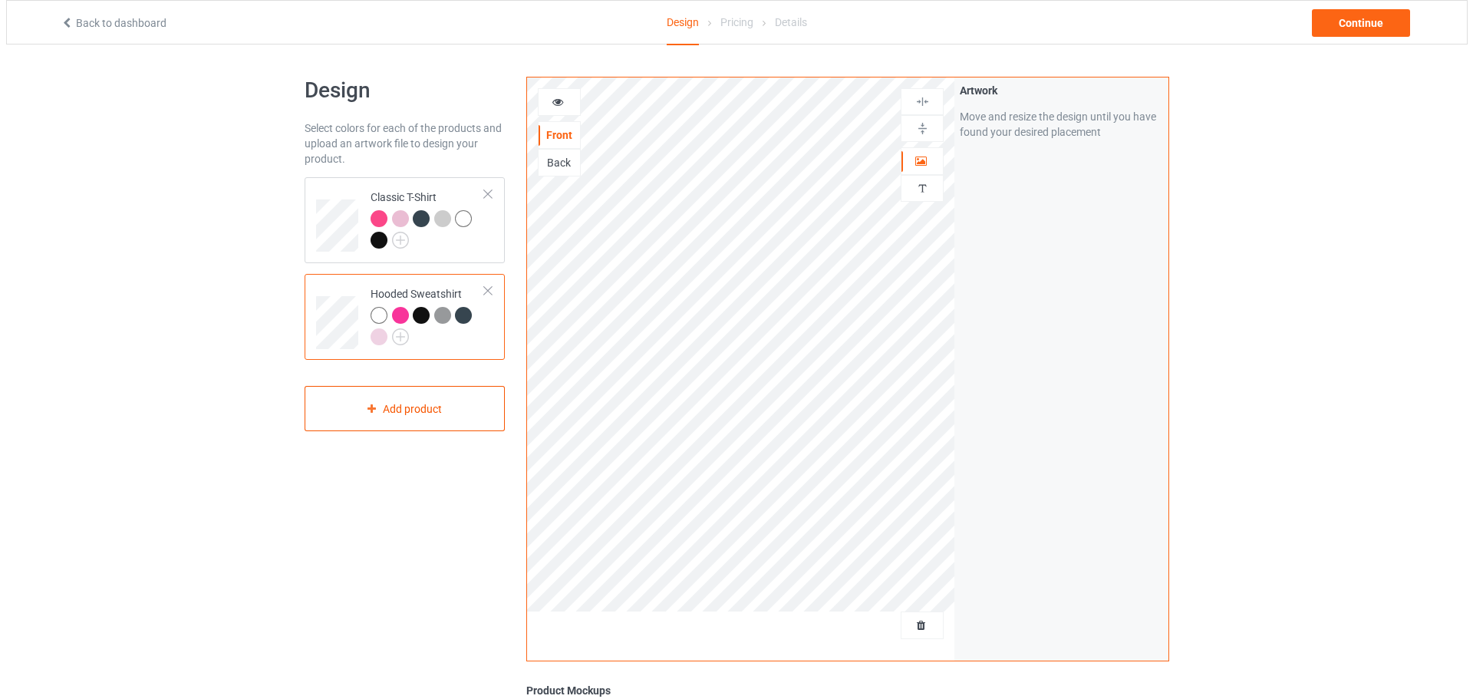
scroll to position [295, 0]
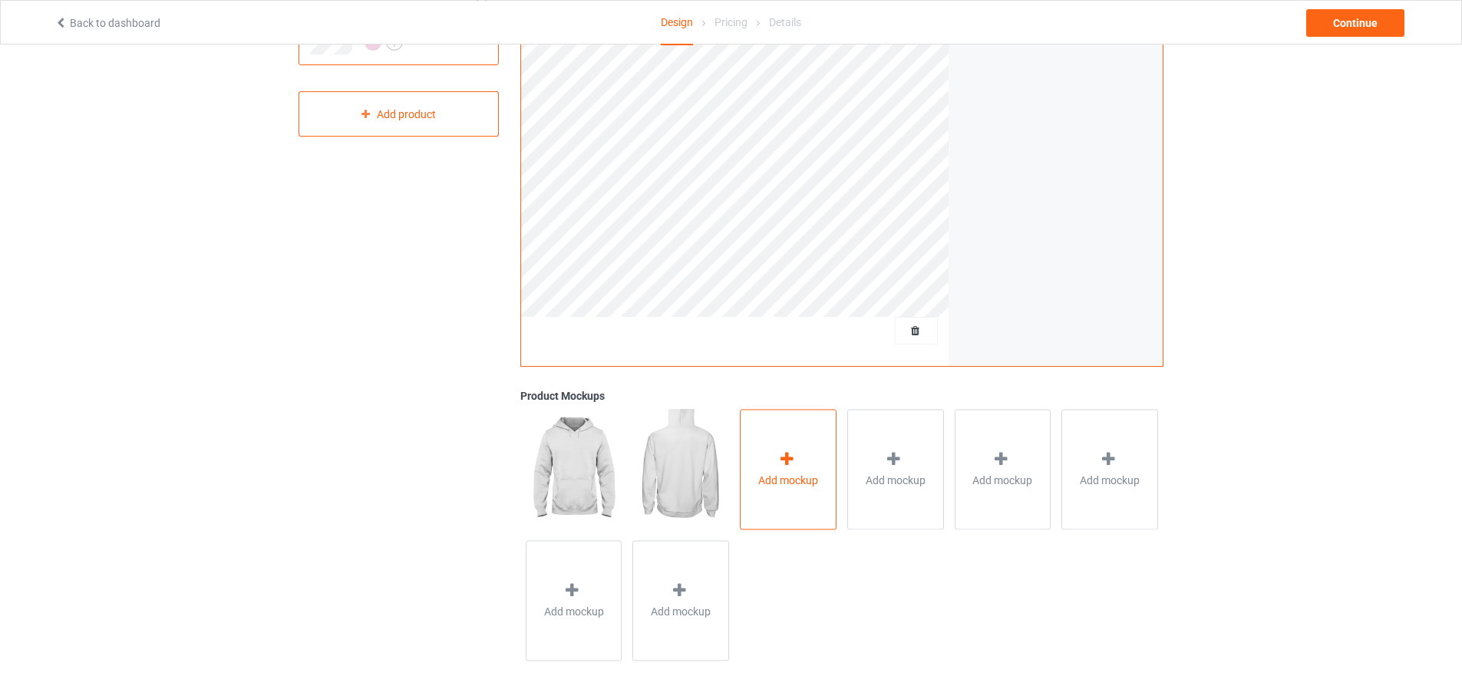
click at [803, 474] on span "Add mockup" at bounding box center [788, 480] width 60 height 15
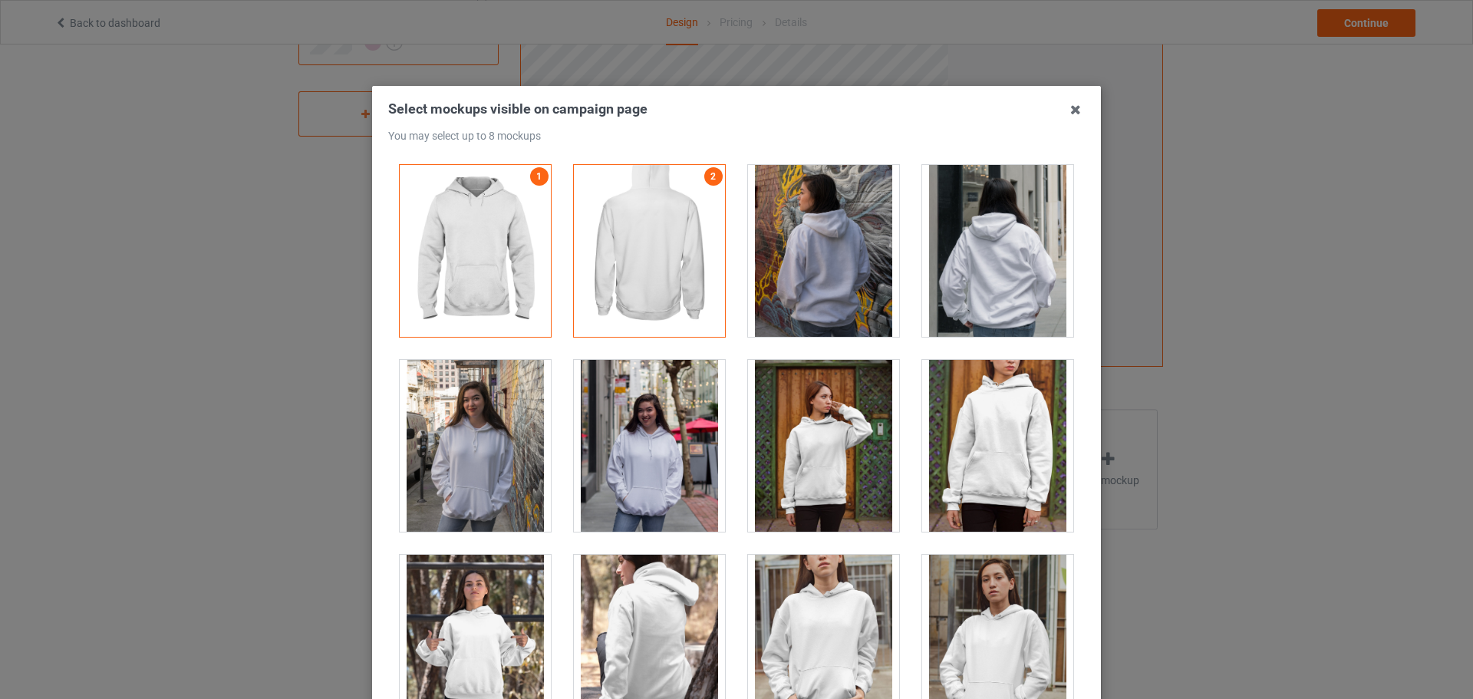
drag, startPoint x: 479, startPoint y: 435, endPoint x: 561, endPoint y: 390, distance: 93.8
click at [480, 434] on div at bounding box center [475, 446] width 151 height 172
click at [814, 249] on div at bounding box center [823, 251] width 151 height 172
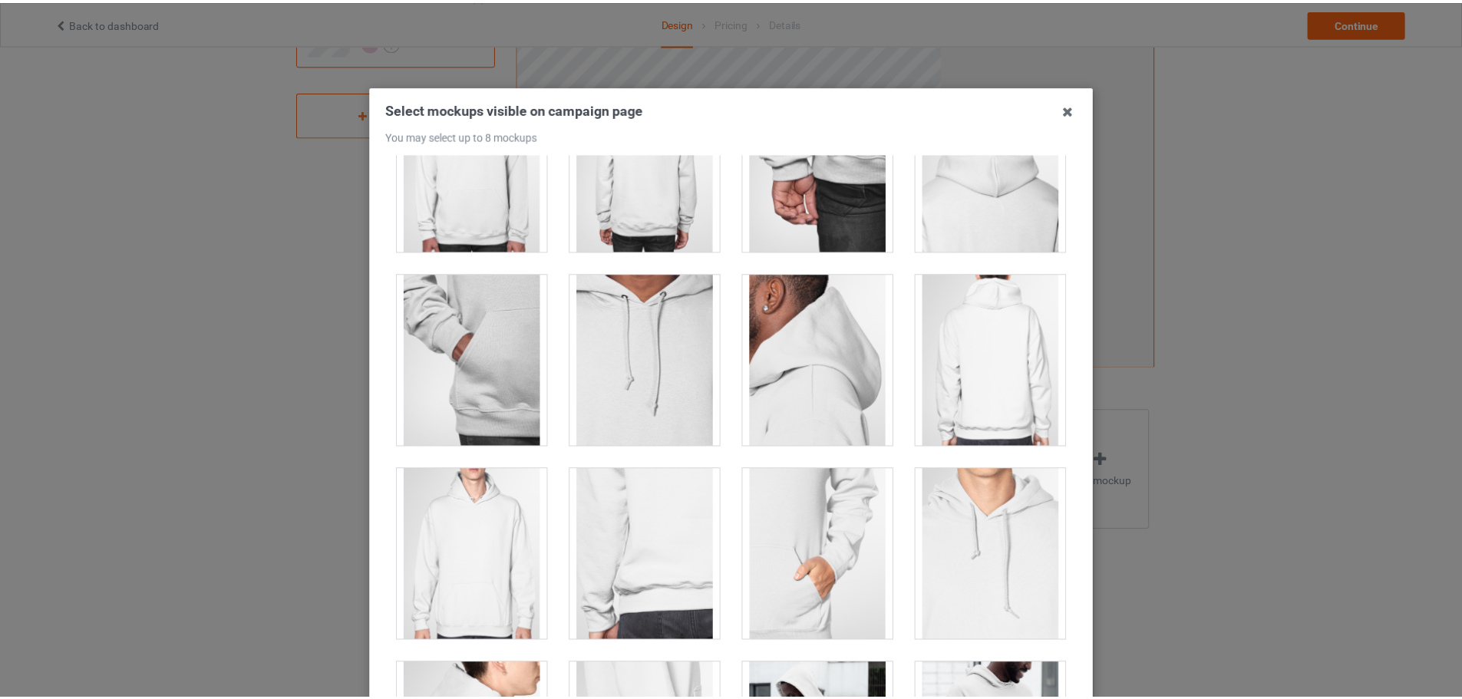
scroll to position [691, 0]
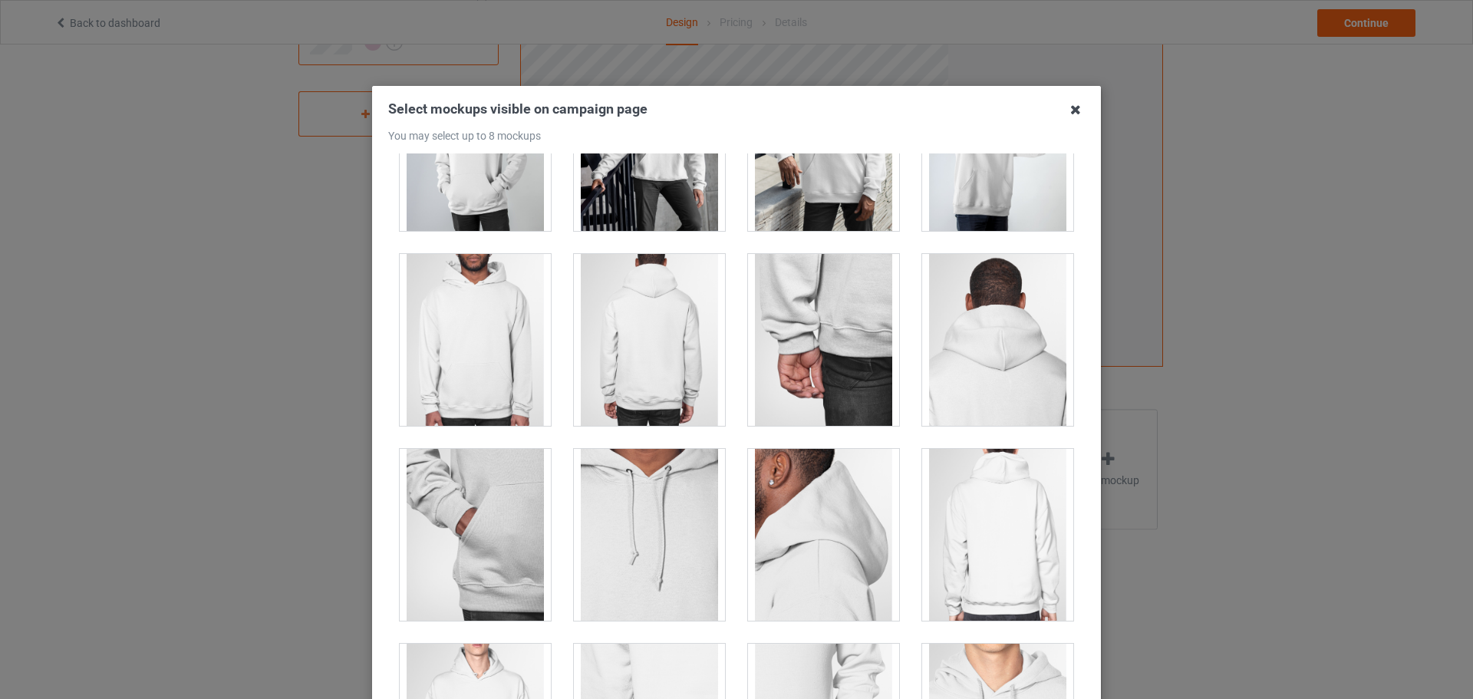
click at [1070, 110] on icon at bounding box center [1076, 109] width 25 height 25
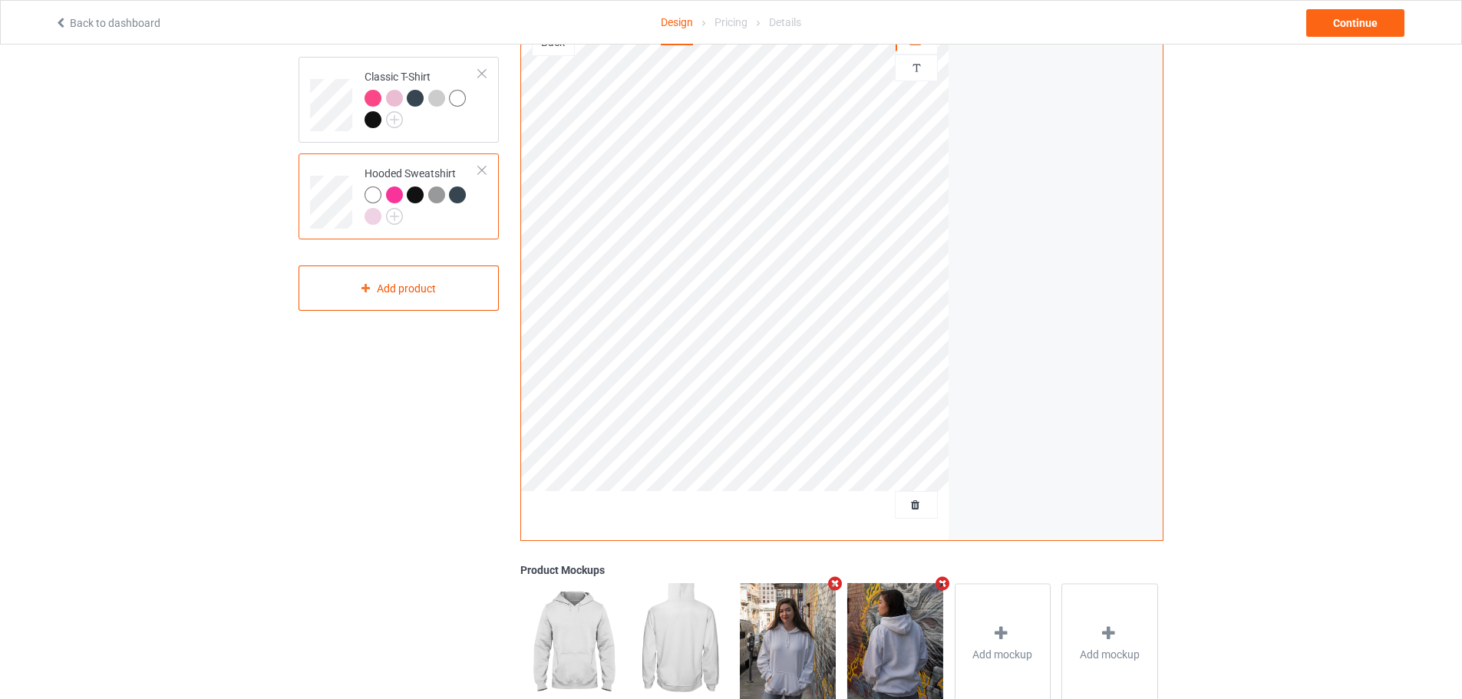
scroll to position [0, 0]
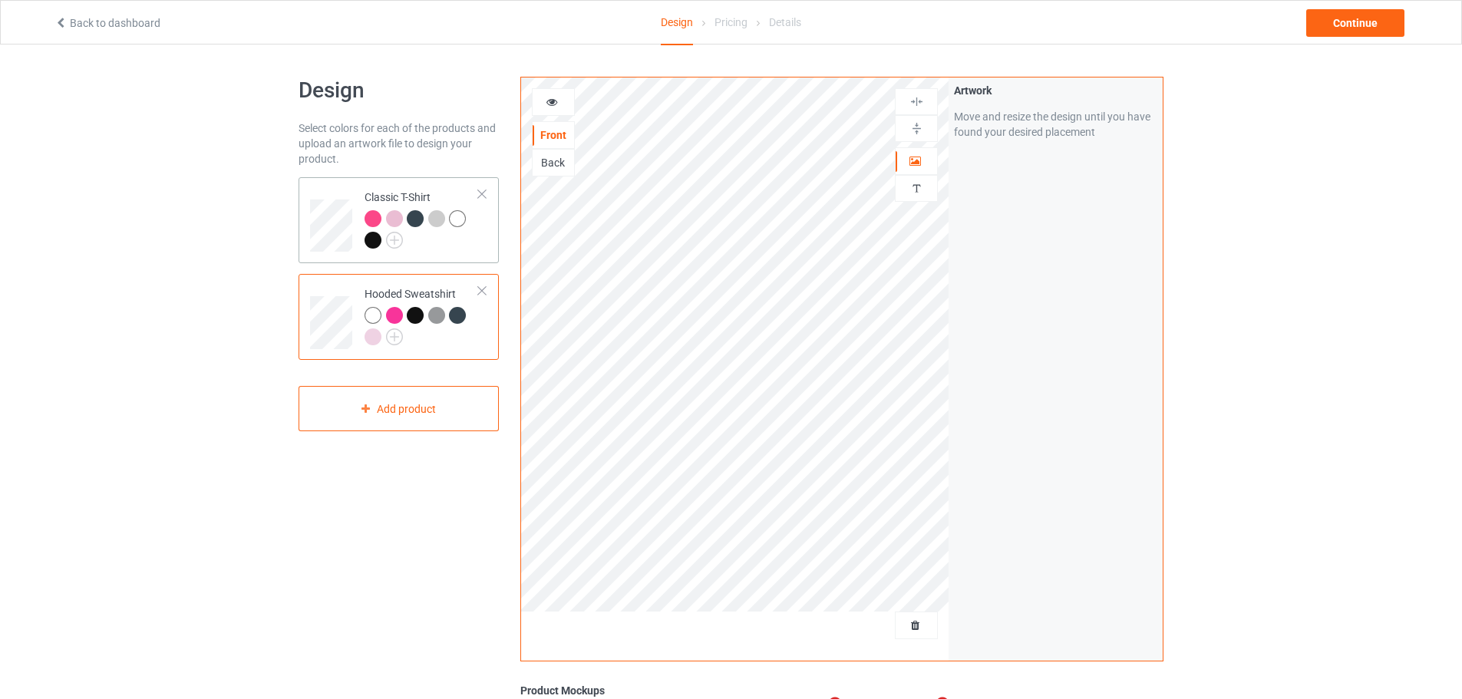
click at [443, 249] on div at bounding box center [422, 231] width 114 height 42
click at [465, 114] on div "Design Select colors for each of the products and upload an artwork file to des…" at bounding box center [399, 519] width 222 height 906
click at [381, 137] on div "Select colors for each of the products and upload an artwork file to design you…" at bounding box center [399, 143] width 200 height 46
click at [1357, 25] on div "Continue" at bounding box center [1355, 23] width 98 height 28
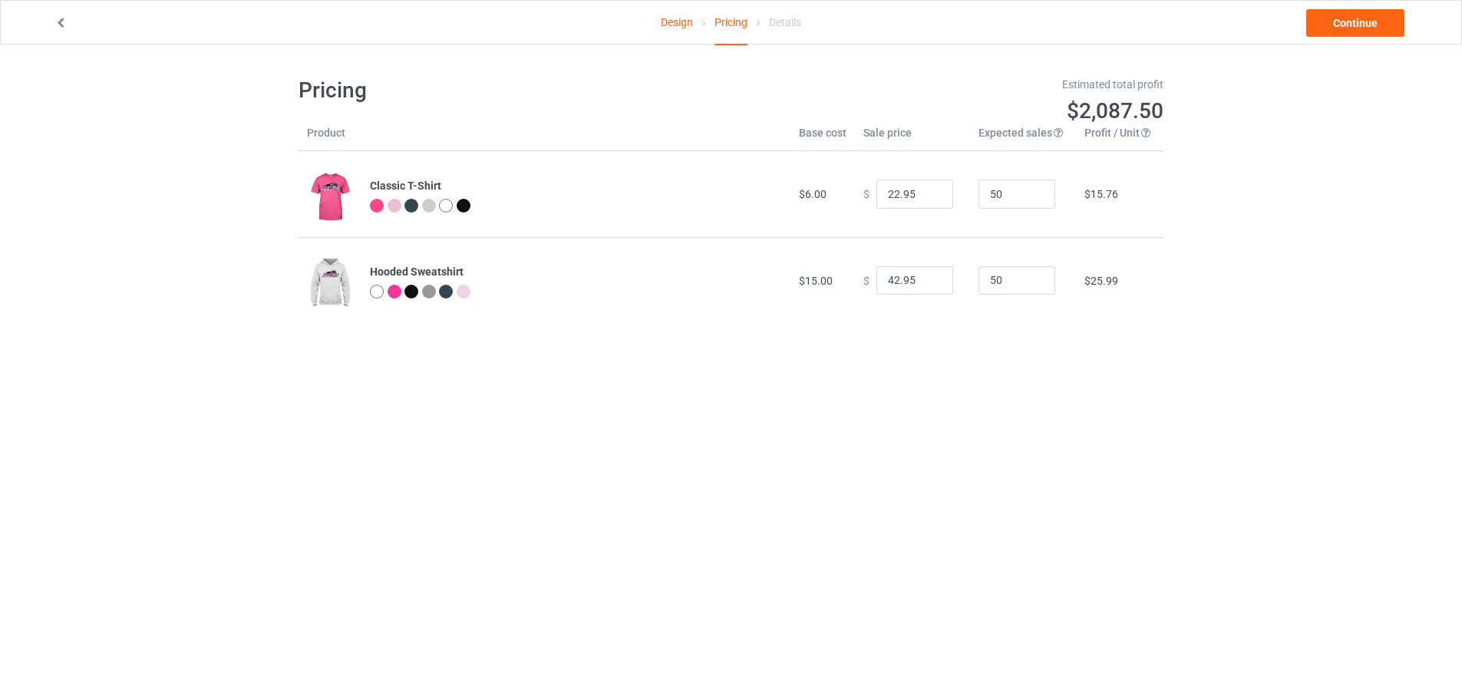
type input "26.95"
type input "46.95"
click at [926, 196] on input "25.95" at bounding box center [914, 194] width 77 height 29
click at [927, 198] on input "24.95" at bounding box center [914, 194] width 77 height 29
click at [927, 198] on input "23.95" at bounding box center [914, 194] width 77 height 29
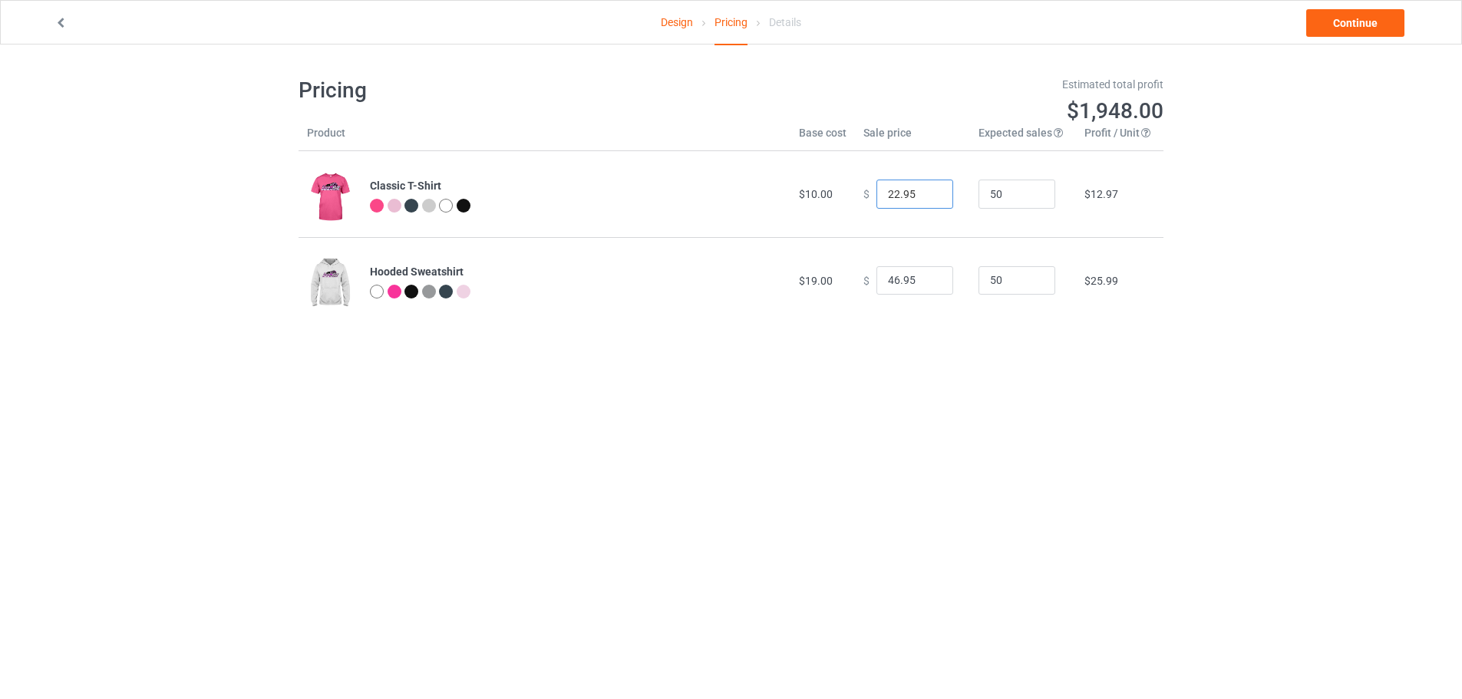
click at [927, 198] on input "22.95" at bounding box center [914, 194] width 77 height 29
click at [927, 198] on input "21.95" at bounding box center [914, 194] width 77 height 29
click at [927, 198] on input "20.95" at bounding box center [914, 194] width 77 height 29
click at [927, 198] on input "19.95" at bounding box center [914, 194] width 77 height 29
click at [927, 198] on input "18.95" at bounding box center [914, 194] width 77 height 29
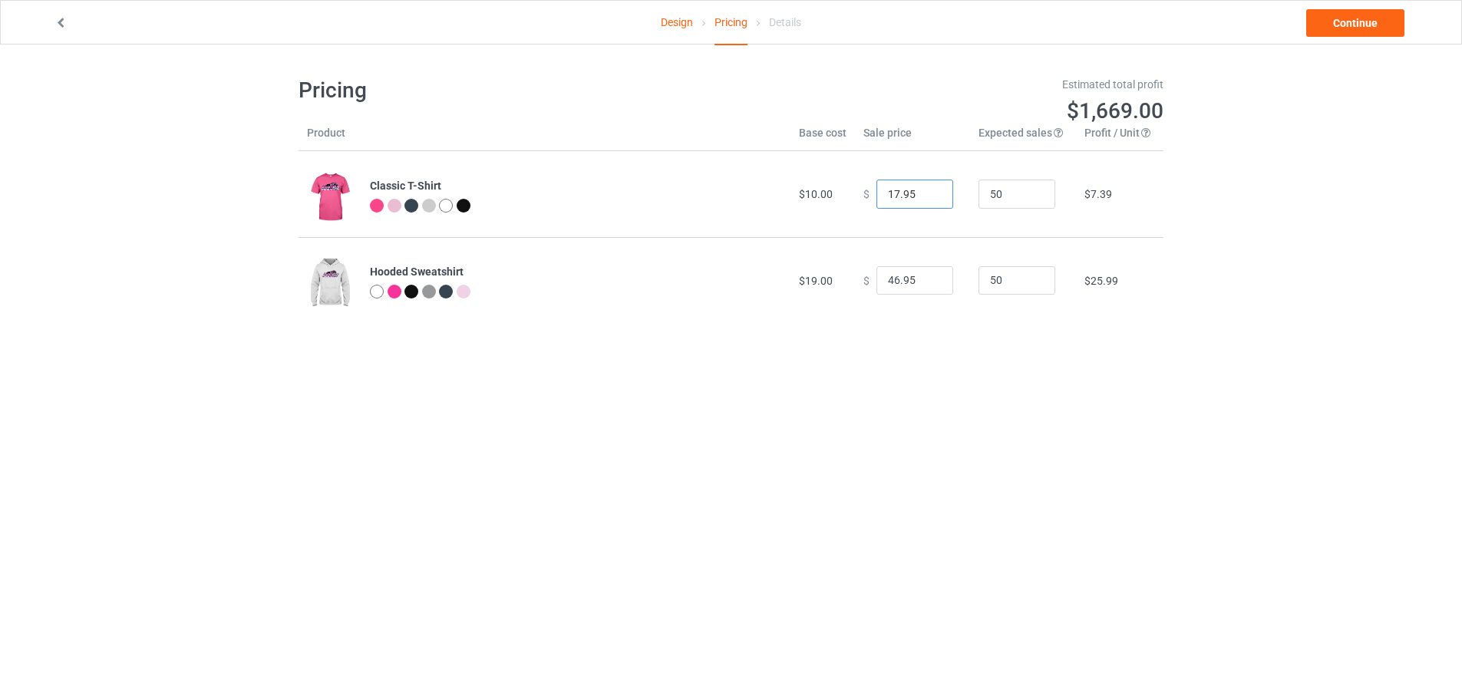
click at [927, 198] on input "17.95" at bounding box center [914, 194] width 77 height 29
click at [927, 198] on input "16.95" at bounding box center [914, 194] width 77 height 29
click at [927, 199] on input "15.95" at bounding box center [914, 194] width 77 height 29
type input "14.95"
click at [928, 199] on input "14.95" at bounding box center [914, 194] width 77 height 29
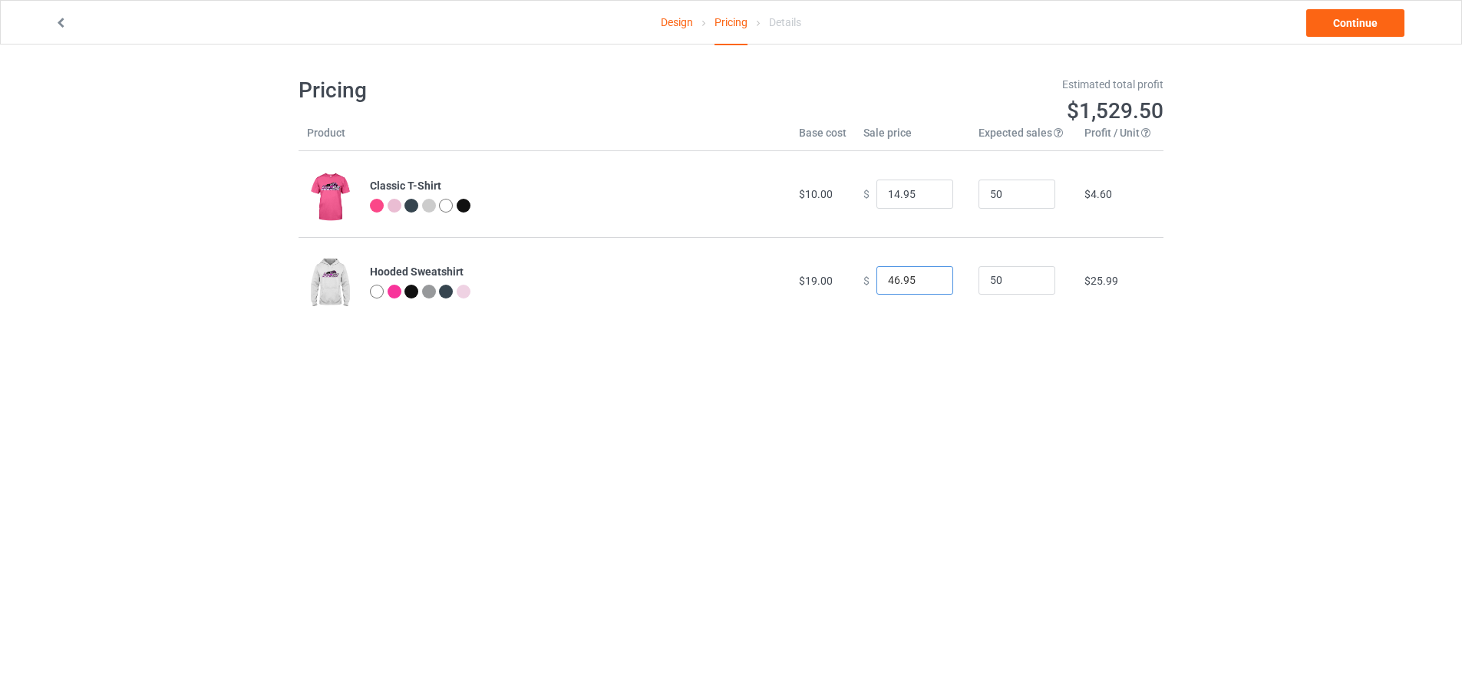
click at [842, 283] on tr "Hooded Sweatshirt $19.00 $ 46.95 50 $25.99" at bounding box center [731, 280] width 865 height 86
type input "22.00"
drag, startPoint x: 907, startPoint y: 198, endPoint x: 881, endPoint y: 207, distance: 27.7
click at [863, 197] on div "$ 14.95" at bounding box center [912, 194] width 98 height 29
type input "14.00"
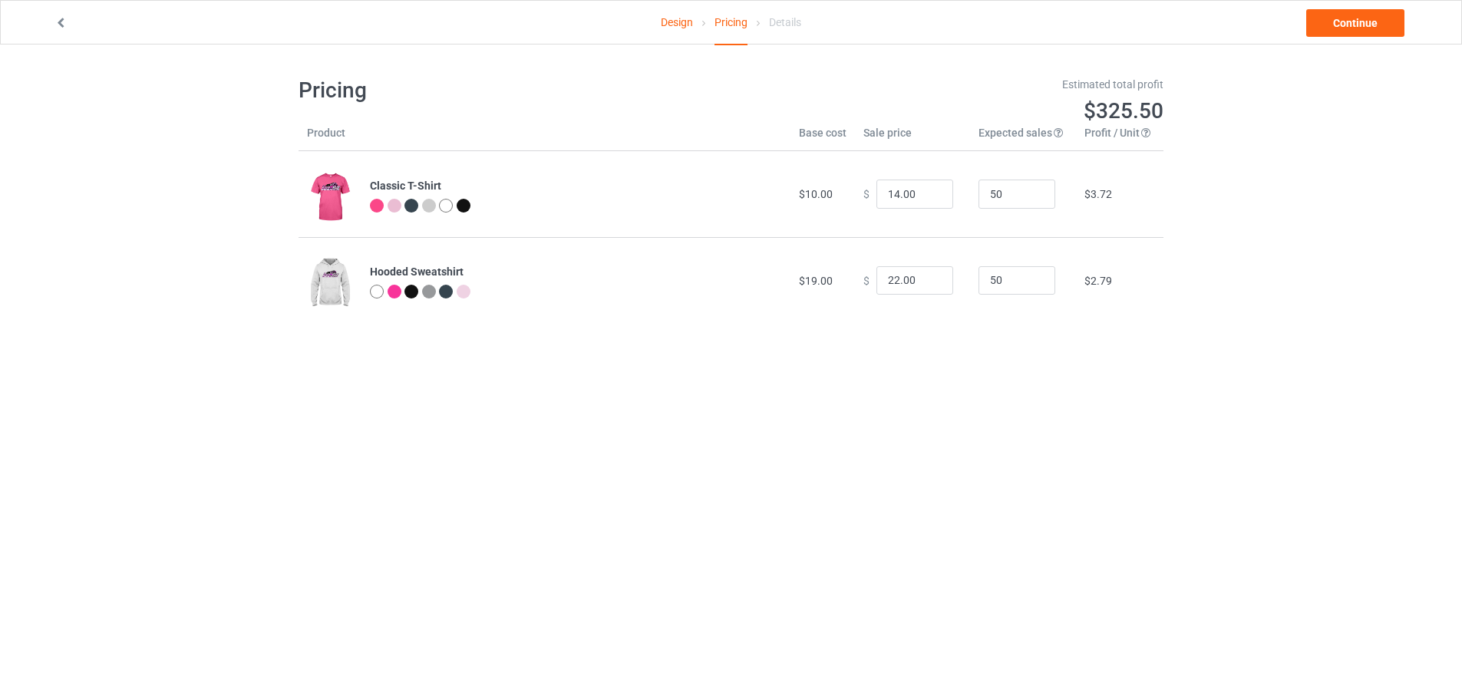
click at [922, 407] on body "Design Pricing Details Continue Pricing Estimated total profit $325.50 Product …" at bounding box center [731, 394] width 1462 height 699
click at [1339, 21] on link "Continue" at bounding box center [1355, 23] width 98 height 28
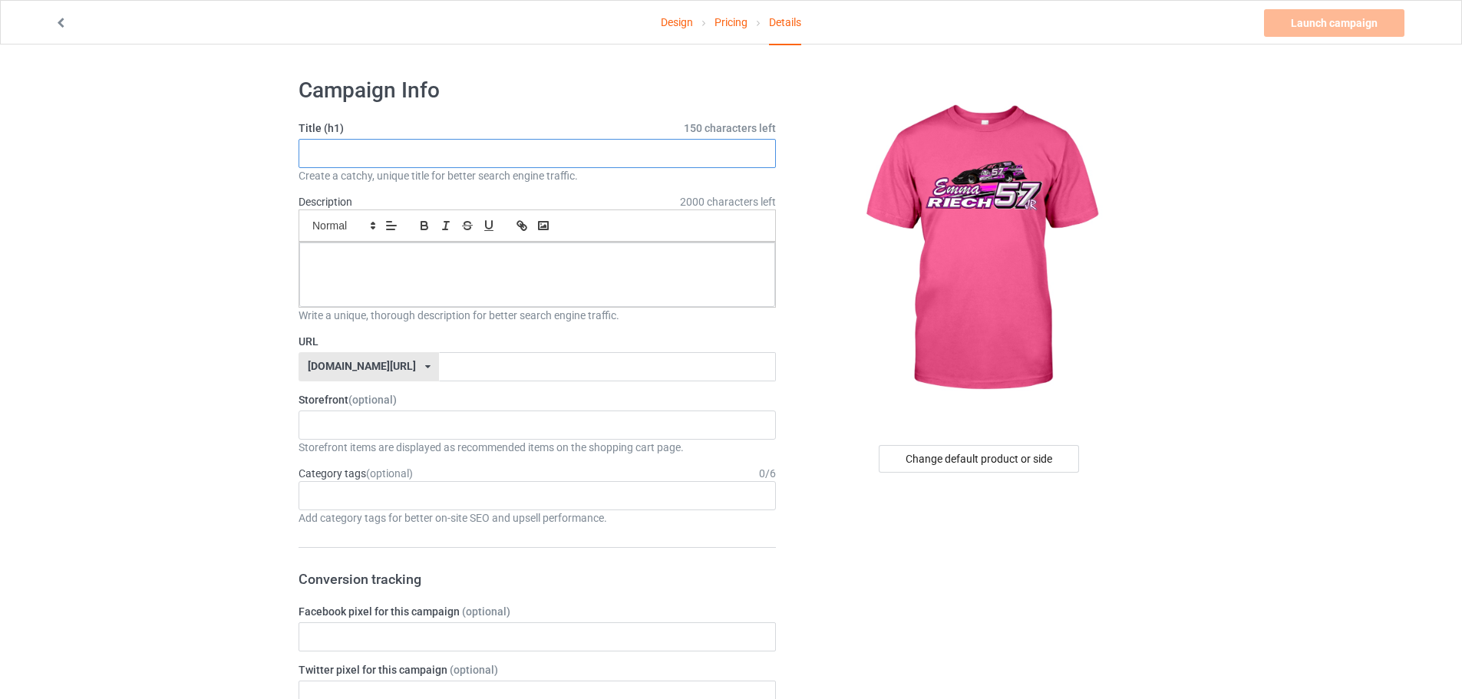
drag, startPoint x: 438, startPoint y: 153, endPoint x: 454, endPoint y: 161, distance: 17.5
click at [438, 152] on input "text" at bounding box center [537, 153] width 477 height 29
type input "[PERSON_NAME]"
click at [403, 250] on div at bounding box center [537, 275] width 476 height 64
click at [467, 365] on input "text" at bounding box center [607, 366] width 336 height 29
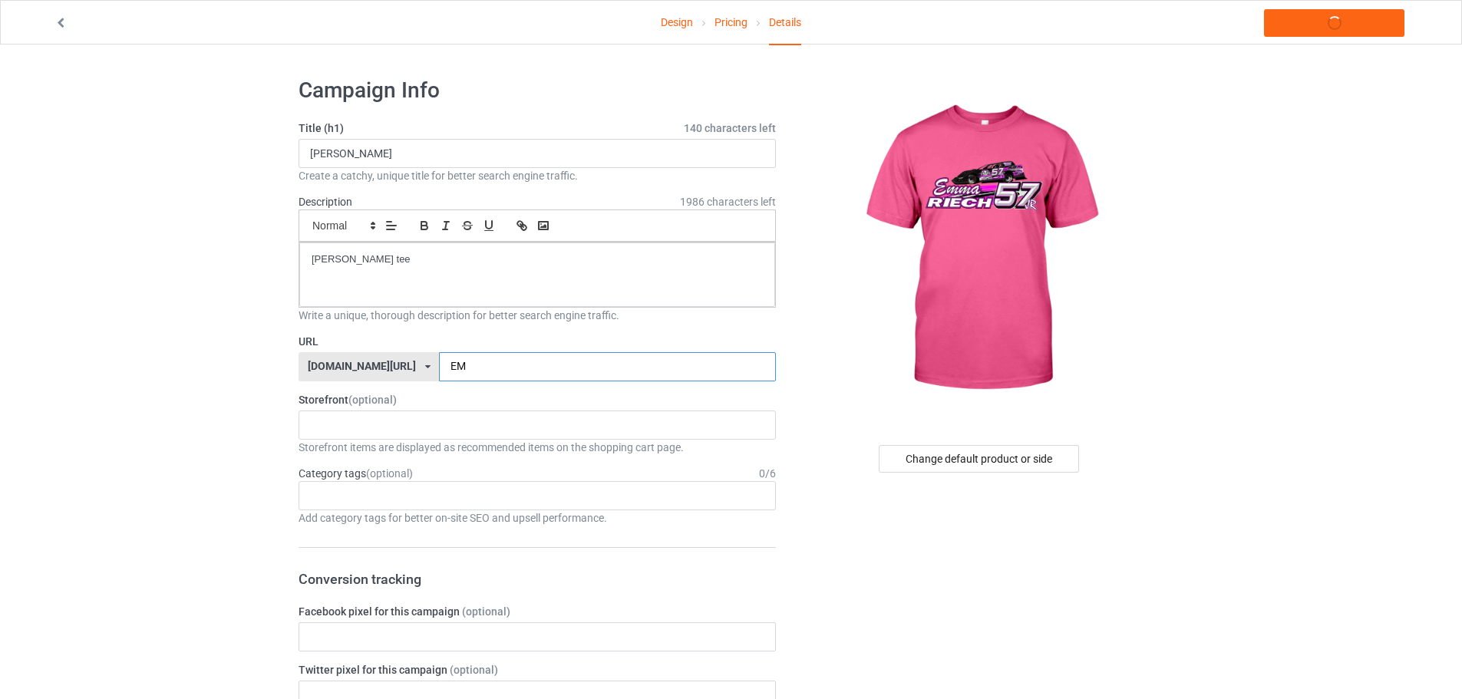
type input "E"
type input "emnae1"
click at [724, 19] on link "Pricing" at bounding box center [730, 22] width 33 height 43
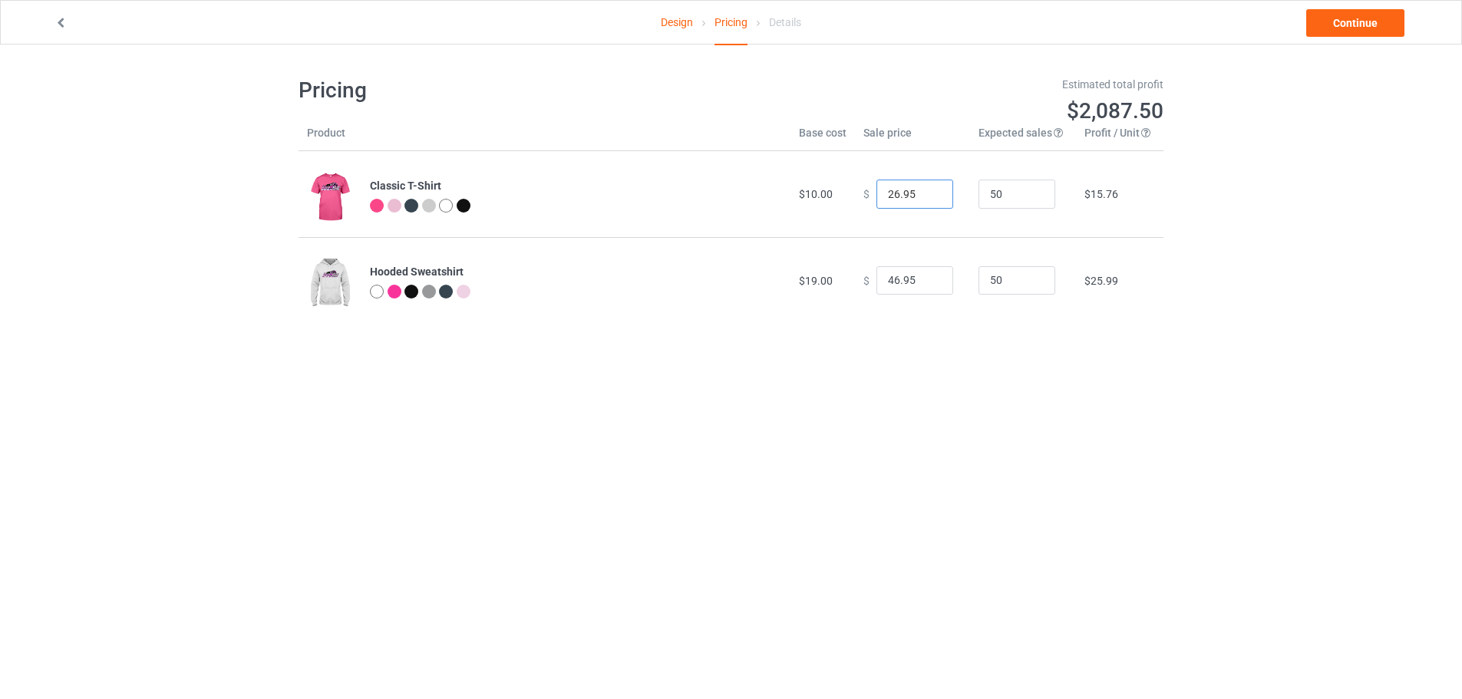
drag, startPoint x: 899, startPoint y: 196, endPoint x: 848, endPoint y: 222, distance: 57.3
click at [788, 197] on tr "Classic T-Shirt $10.00 $ 26.95 50 $15.76" at bounding box center [731, 194] width 865 height 86
type input "14.00"
drag, startPoint x: 813, startPoint y: 282, endPoint x: 870, endPoint y: 282, distance: 56.8
click at [793, 282] on tr "Hooded Sweatshirt $19.00 $ 46.95 50 $25.99" at bounding box center [731, 280] width 865 height 86
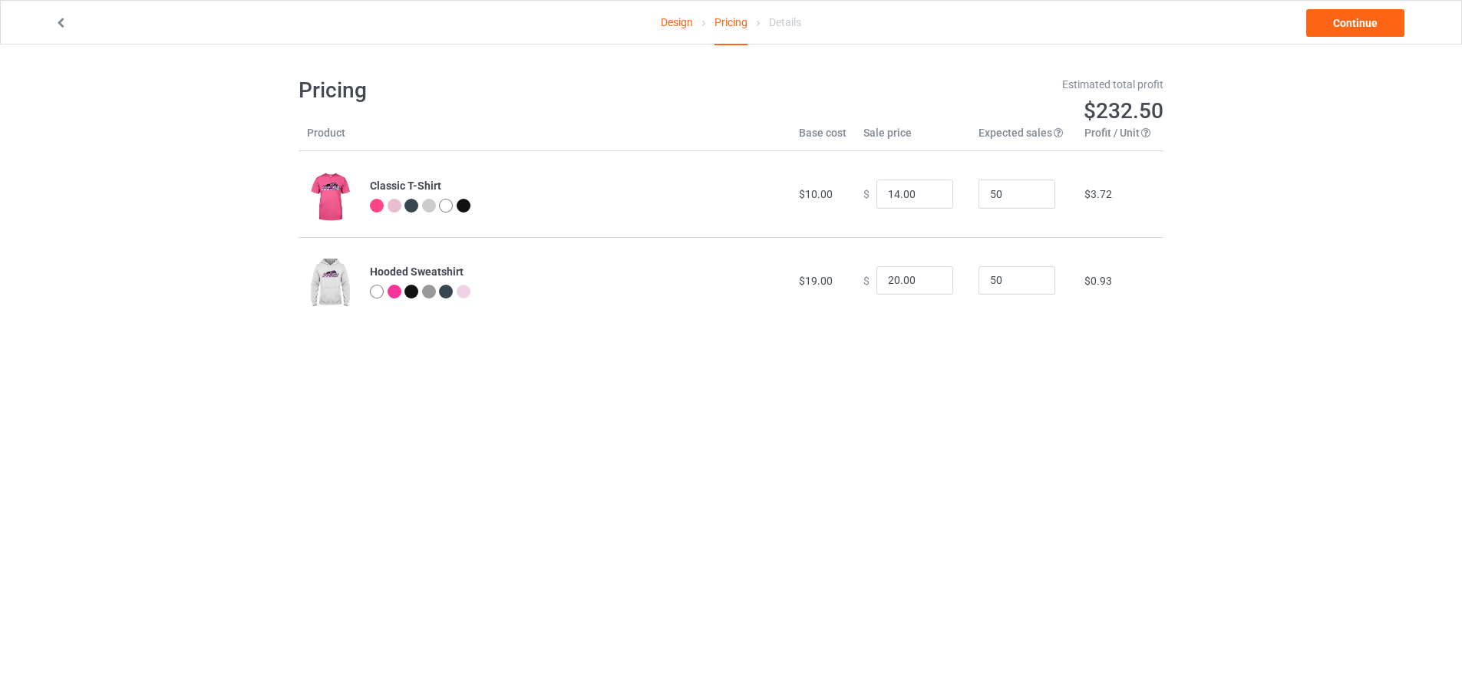
click at [863, 312] on td "$ 20.00" at bounding box center [912, 280] width 115 height 86
drag, startPoint x: 904, startPoint y: 282, endPoint x: 846, endPoint y: 283, distance: 58.3
click at [841, 281] on tr "Hooded Sweatshirt $19.00 $ 20.00 50 $0.93" at bounding box center [731, 280] width 865 height 86
type input "22.00"
click at [911, 346] on div "Pricing Estimated total profit $325.50 Product Base cost Sale price Expected sa…" at bounding box center [731, 200] width 865 height 311
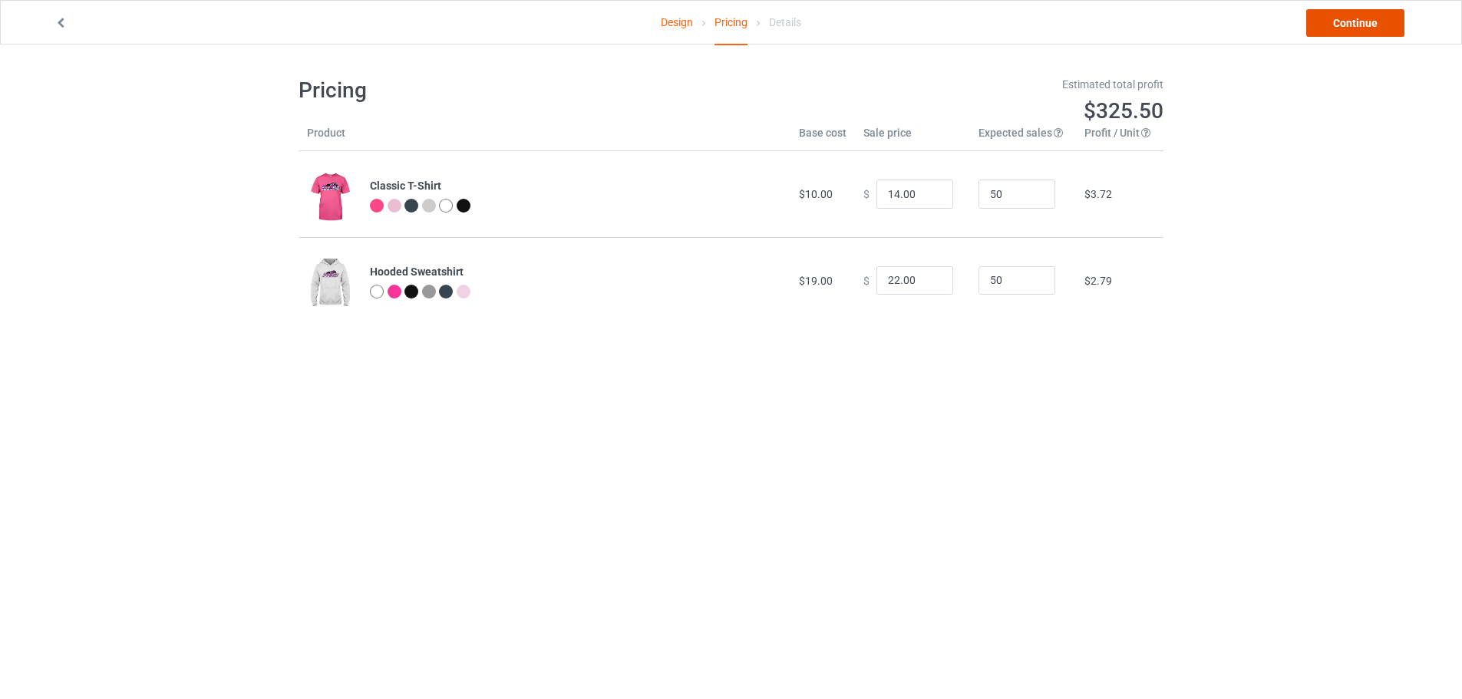
click at [1347, 21] on link "Continue" at bounding box center [1355, 23] width 98 height 28
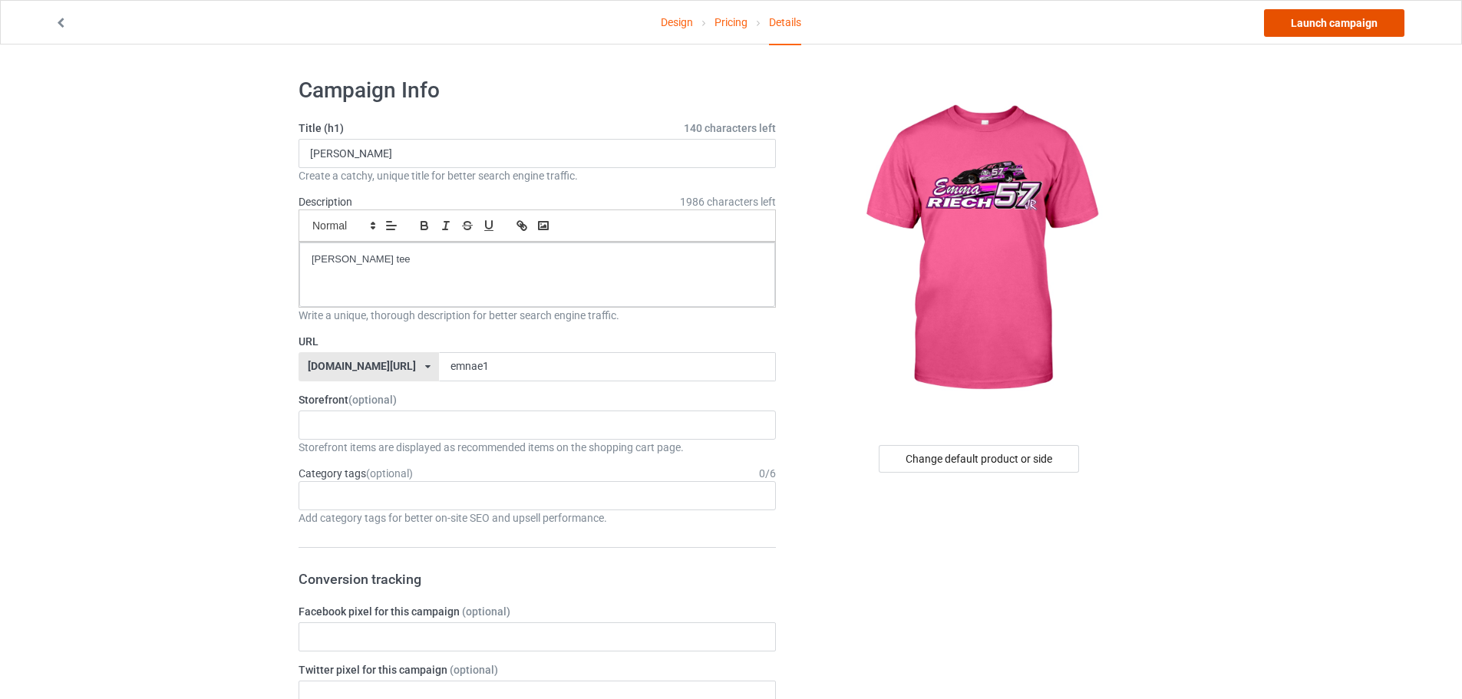
click at [1335, 25] on link "Launch campaign" at bounding box center [1334, 23] width 140 height 28
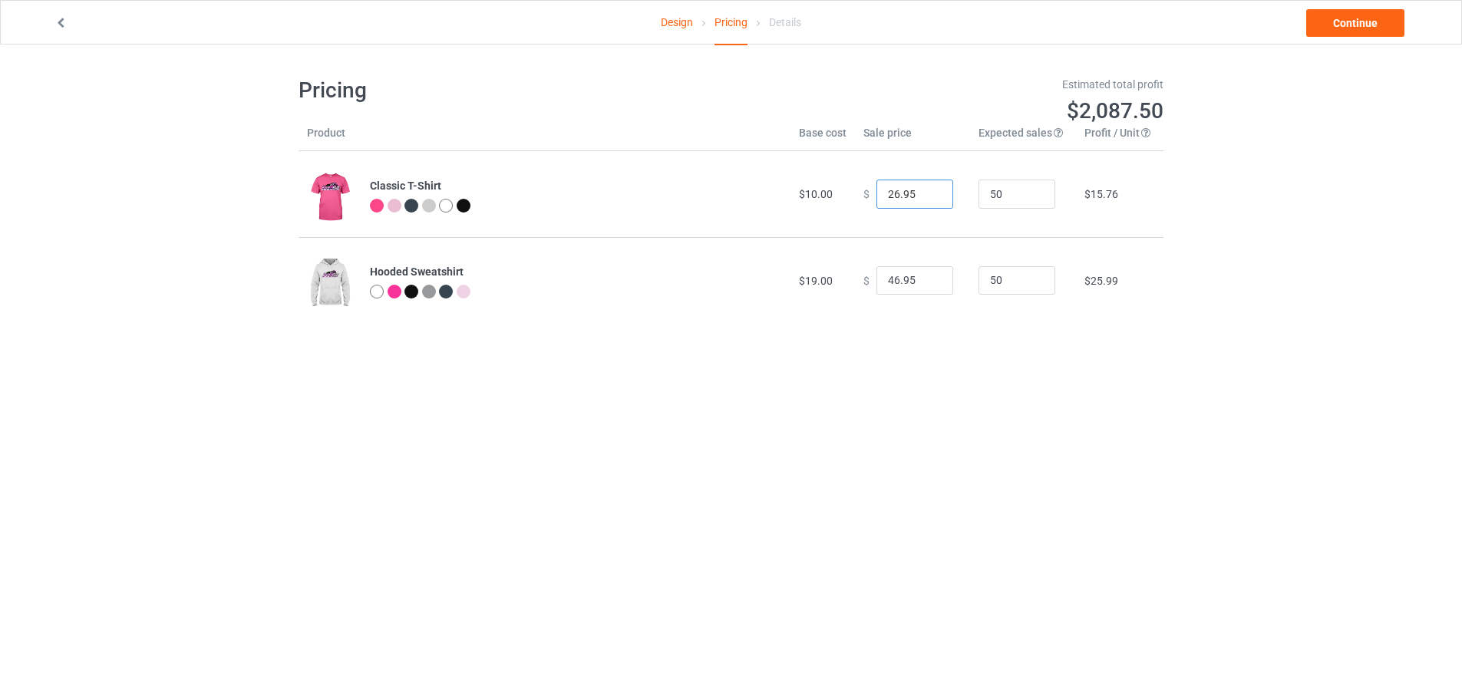
drag, startPoint x: 910, startPoint y: 197, endPoint x: 838, endPoint y: 200, distance: 72.2
click at [817, 201] on tr "Classic T-Shirt $10.00 $ 26.95 50 $15.76" at bounding box center [731, 194] width 865 height 86
type input "14.00"
drag, startPoint x: 909, startPoint y: 282, endPoint x: 812, endPoint y: 282, distance: 96.7
click at [812, 282] on tr "Hooded Sweatshirt $19.00 $ 46.95 50 $25.99" at bounding box center [731, 280] width 865 height 86
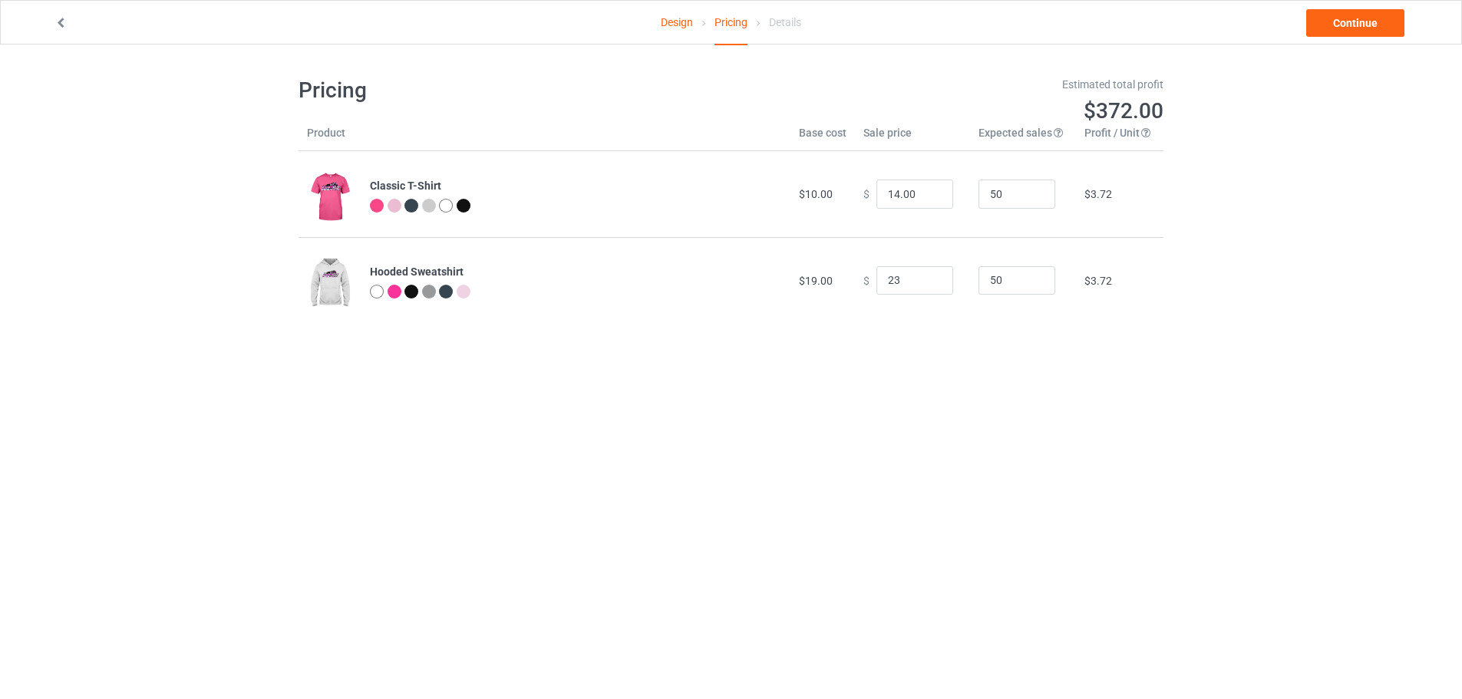
type input "23.00"
drag, startPoint x: 848, startPoint y: 334, endPoint x: 857, endPoint y: 333, distance: 9.2
click at [848, 333] on div "Pricing Estimated total profit $372.00 Product Base cost Sale price Expected sa…" at bounding box center [731, 200] width 865 height 311
click at [1355, 21] on link "Continue" at bounding box center [1355, 23] width 98 height 28
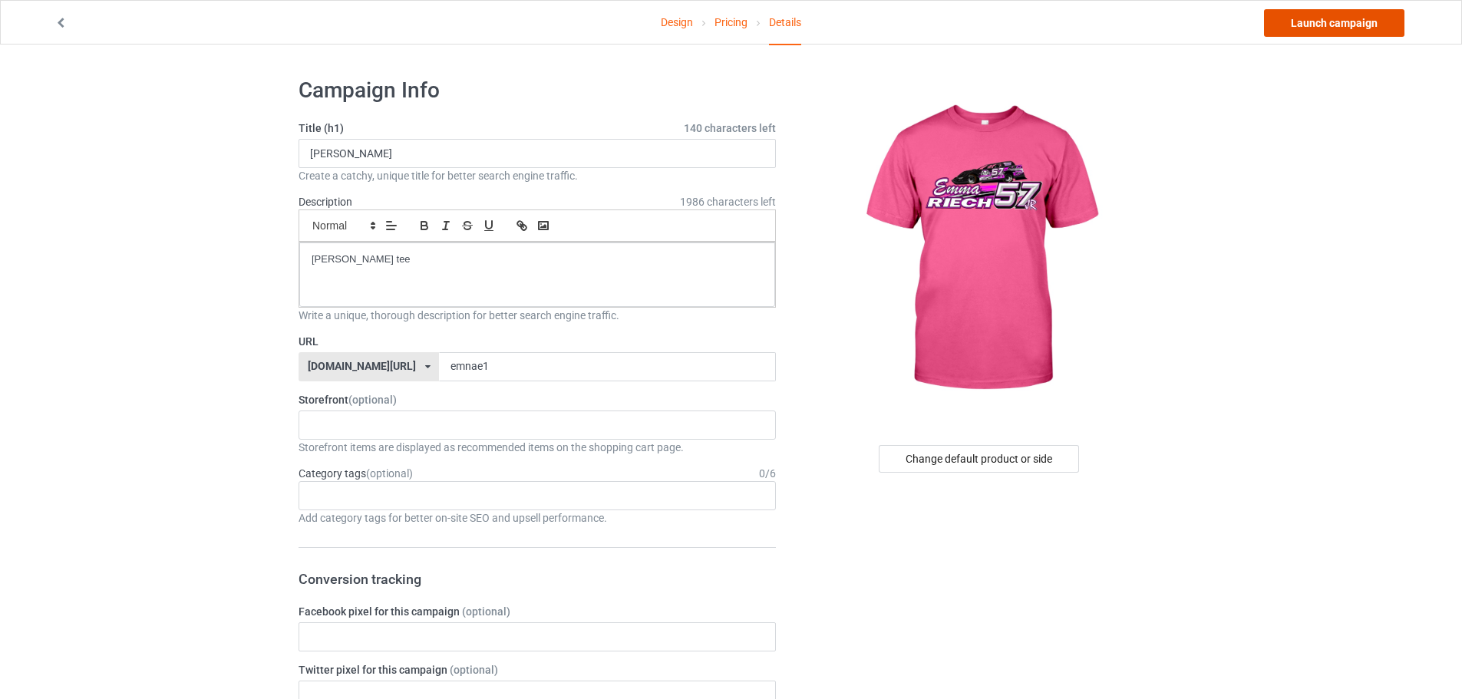
click at [1346, 21] on link "Launch campaign" at bounding box center [1334, 23] width 140 height 28
